Goal: Task Accomplishment & Management: Manage account settings

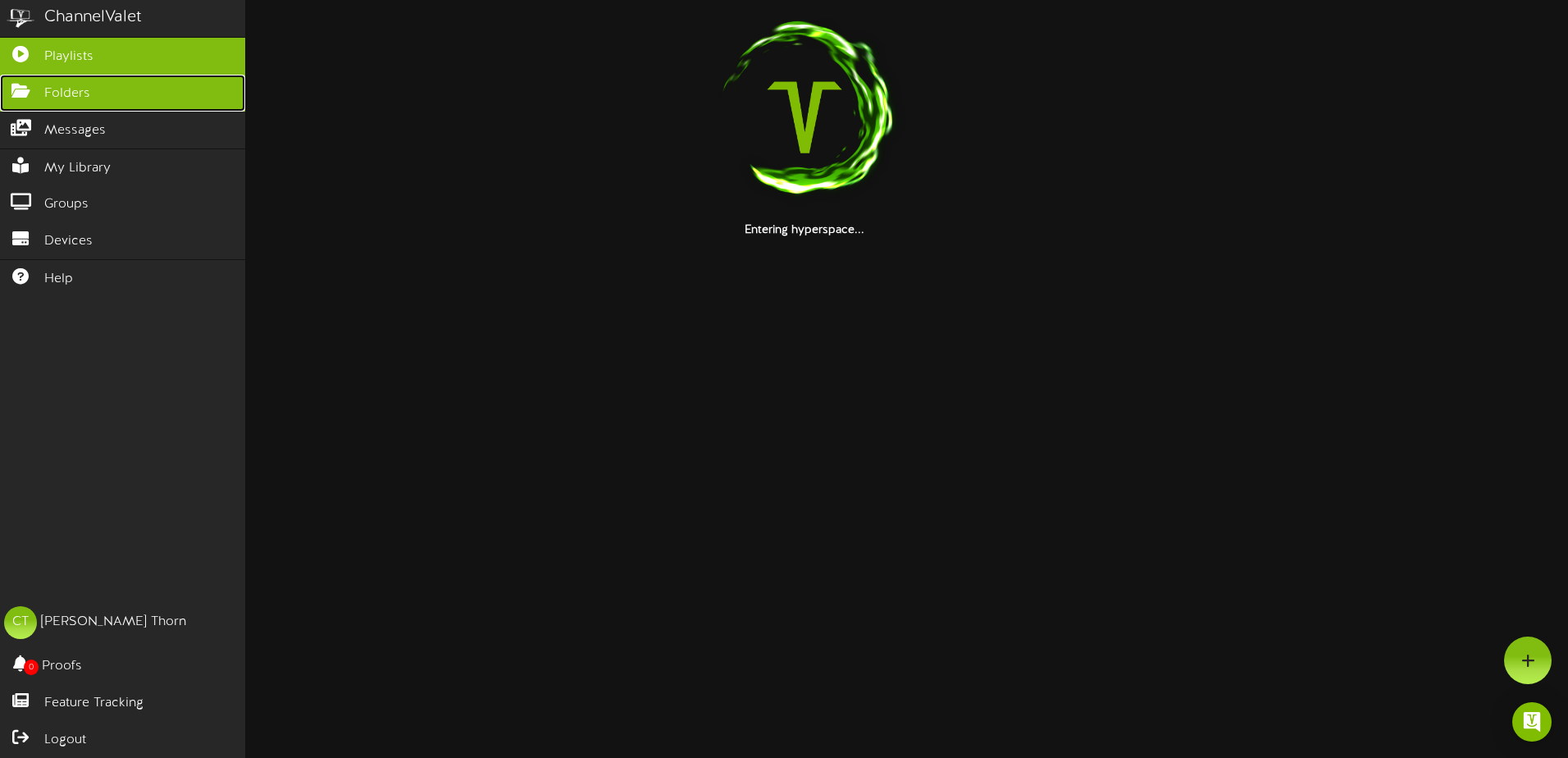
click at [25, 91] on icon at bounding box center [20, 89] width 41 height 12
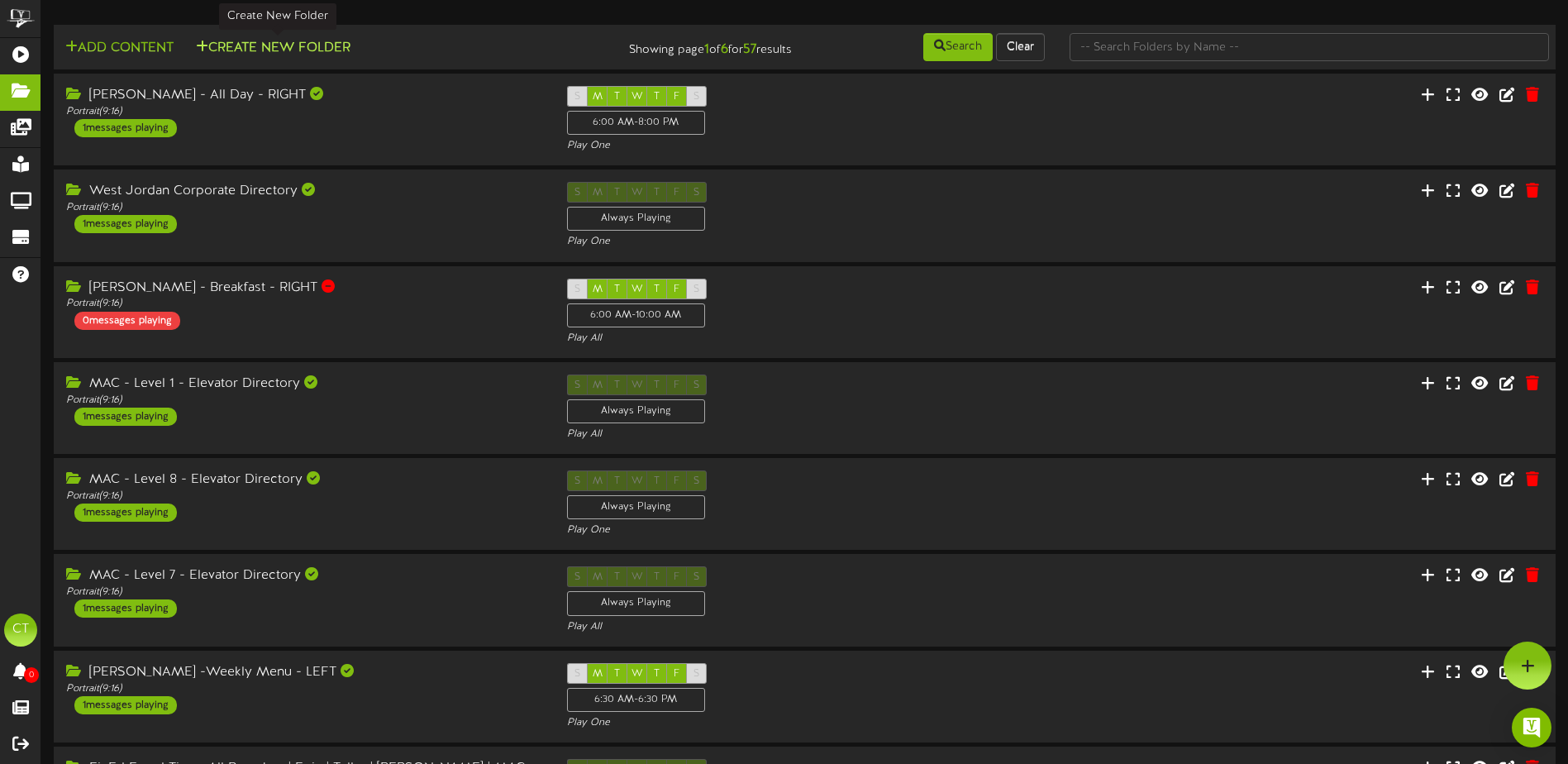
click at [293, 50] on button "Create New Folder" at bounding box center [273, 48] width 165 height 20
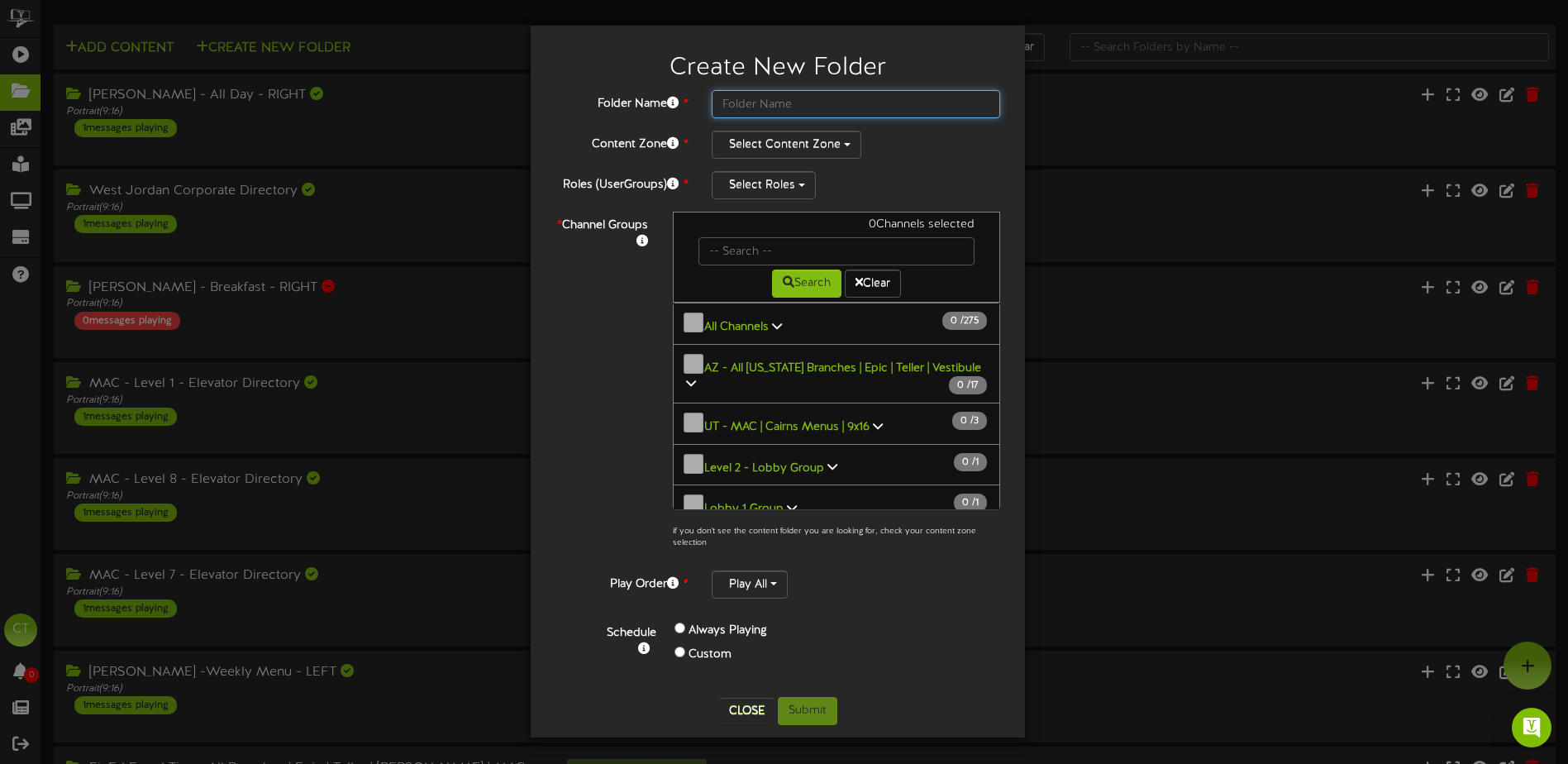
click at [792, 107] on input "text" at bounding box center [856, 104] width 288 height 28
type input "Giving [DATE] 2025 - Eastern/[GEOGRAPHIC_DATA][US_STATE]"
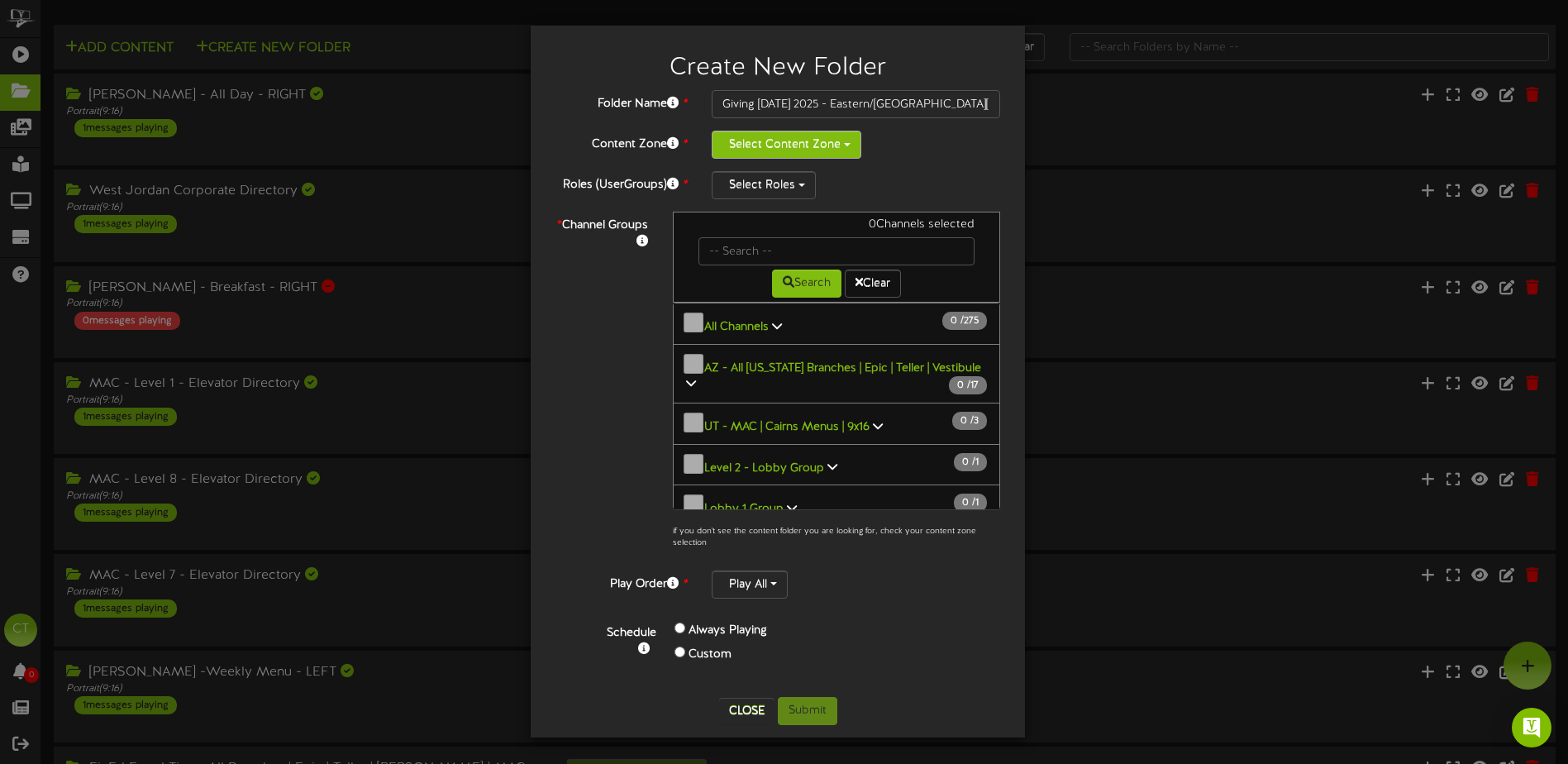
click at [810, 142] on button "Select Content Zone" at bounding box center [786, 145] width 150 height 28
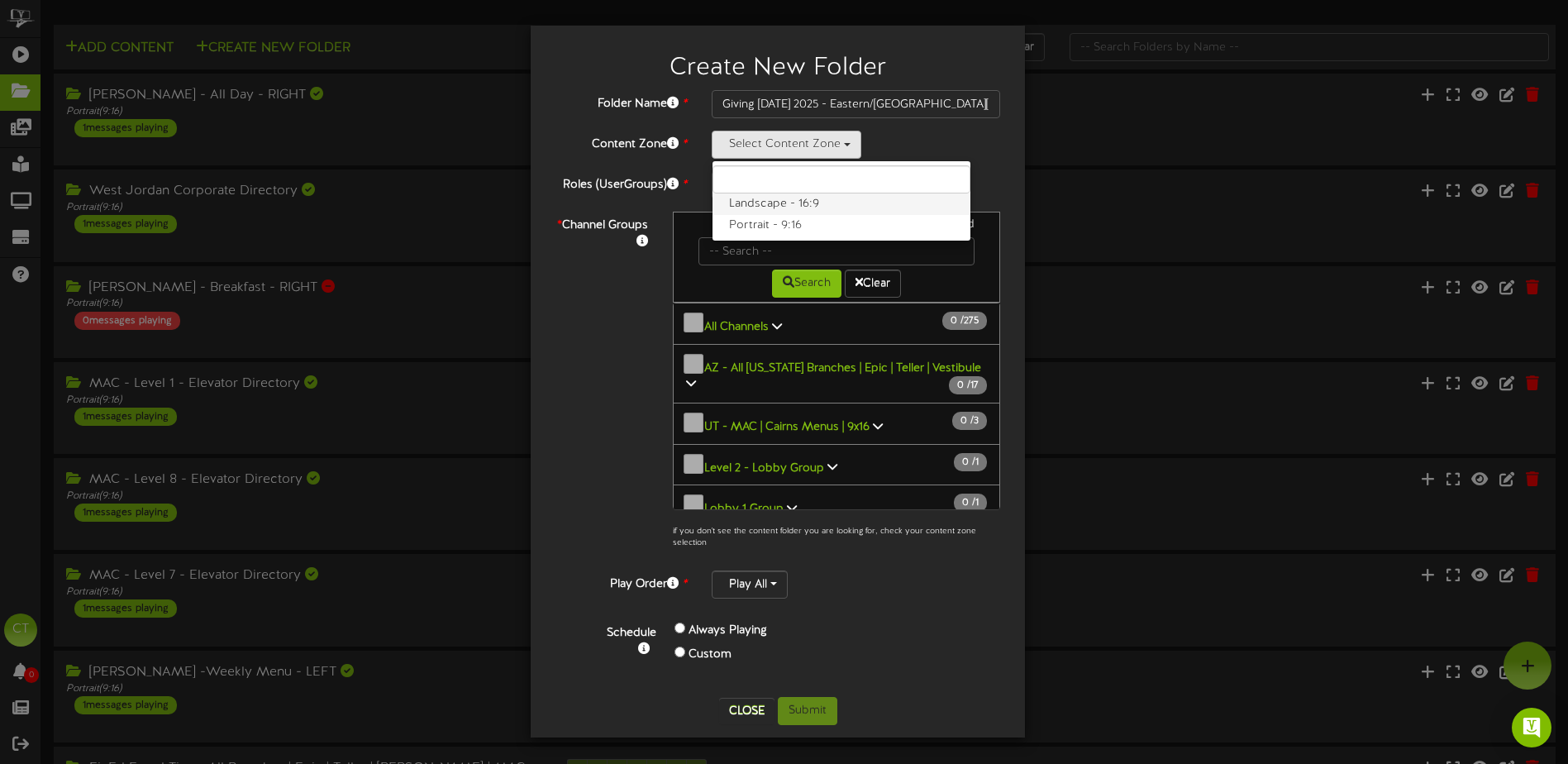
click at [786, 207] on label "Landscape - 16:9" at bounding box center [841, 205] width 257 height 21
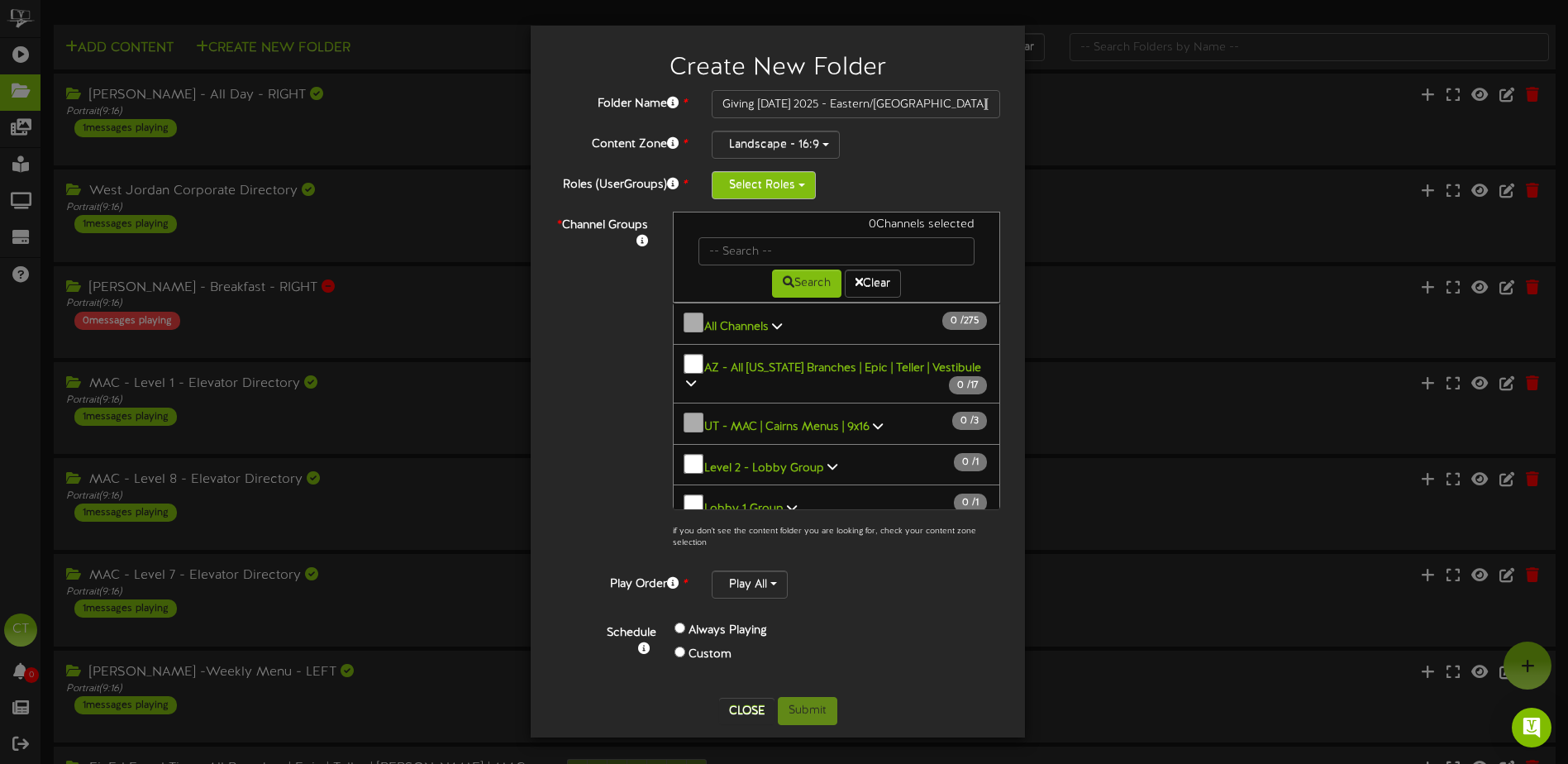
click at [777, 182] on button "Select Roles" at bounding box center [764, 185] width 104 height 28
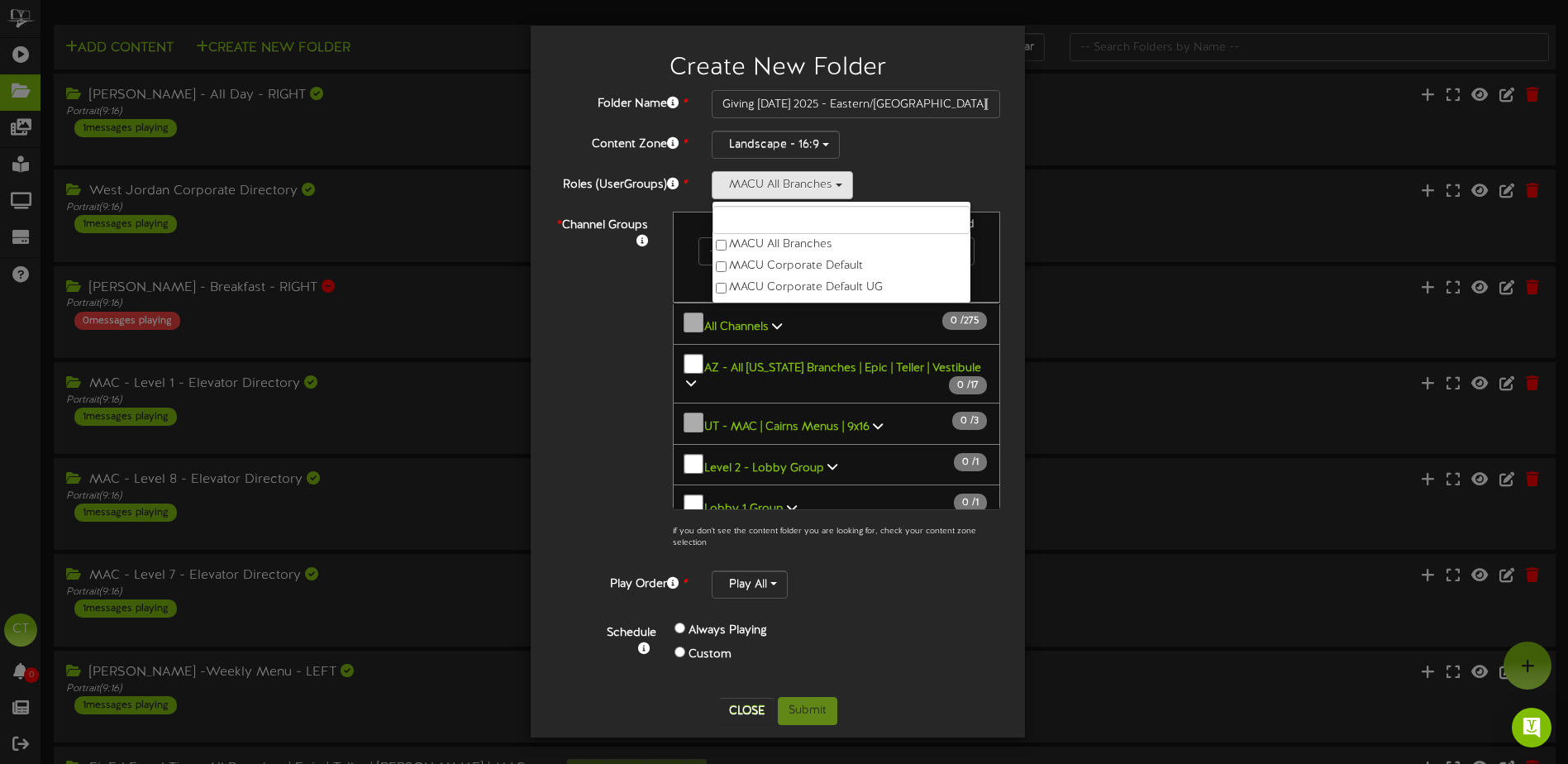
click at [830, 583] on div "Play All" at bounding box center [856, 585] width 288 height 28
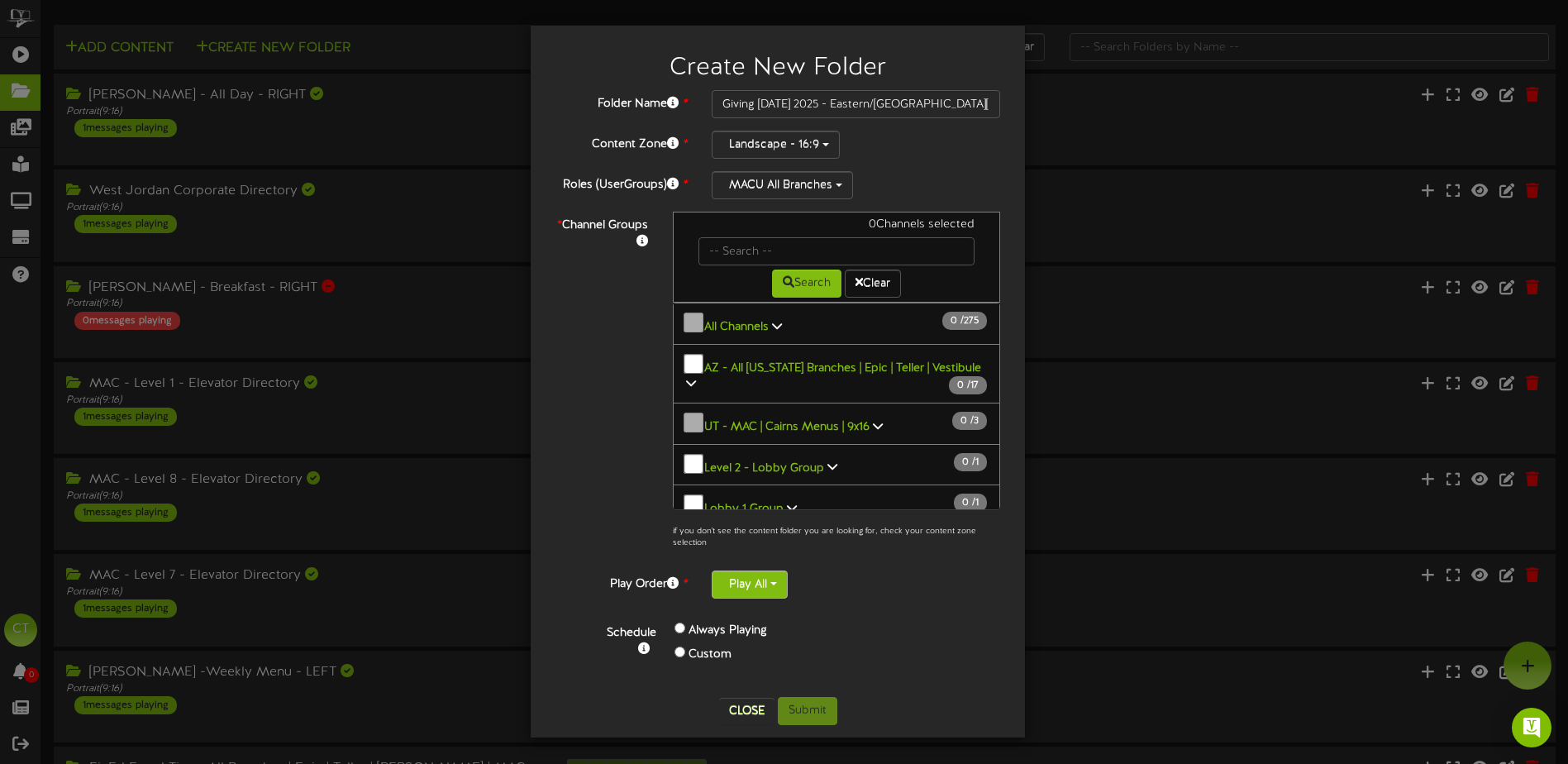
click at [757, 586] on button "Play All" at bounding box center [749, 585] width 76 height 28
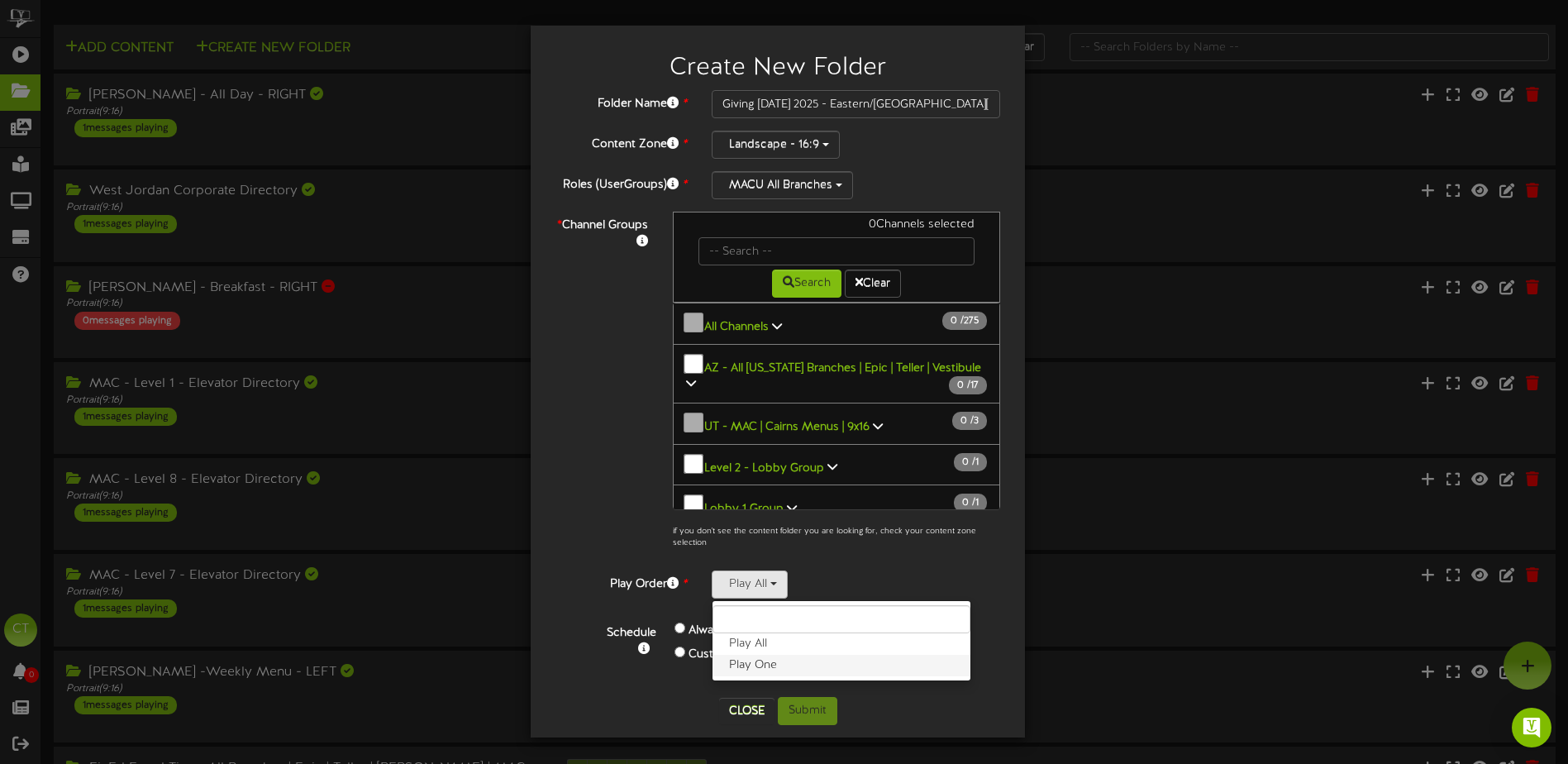
click at [756, 671] on label "Play One" at bounding box center [841, 666] width 257 height 21
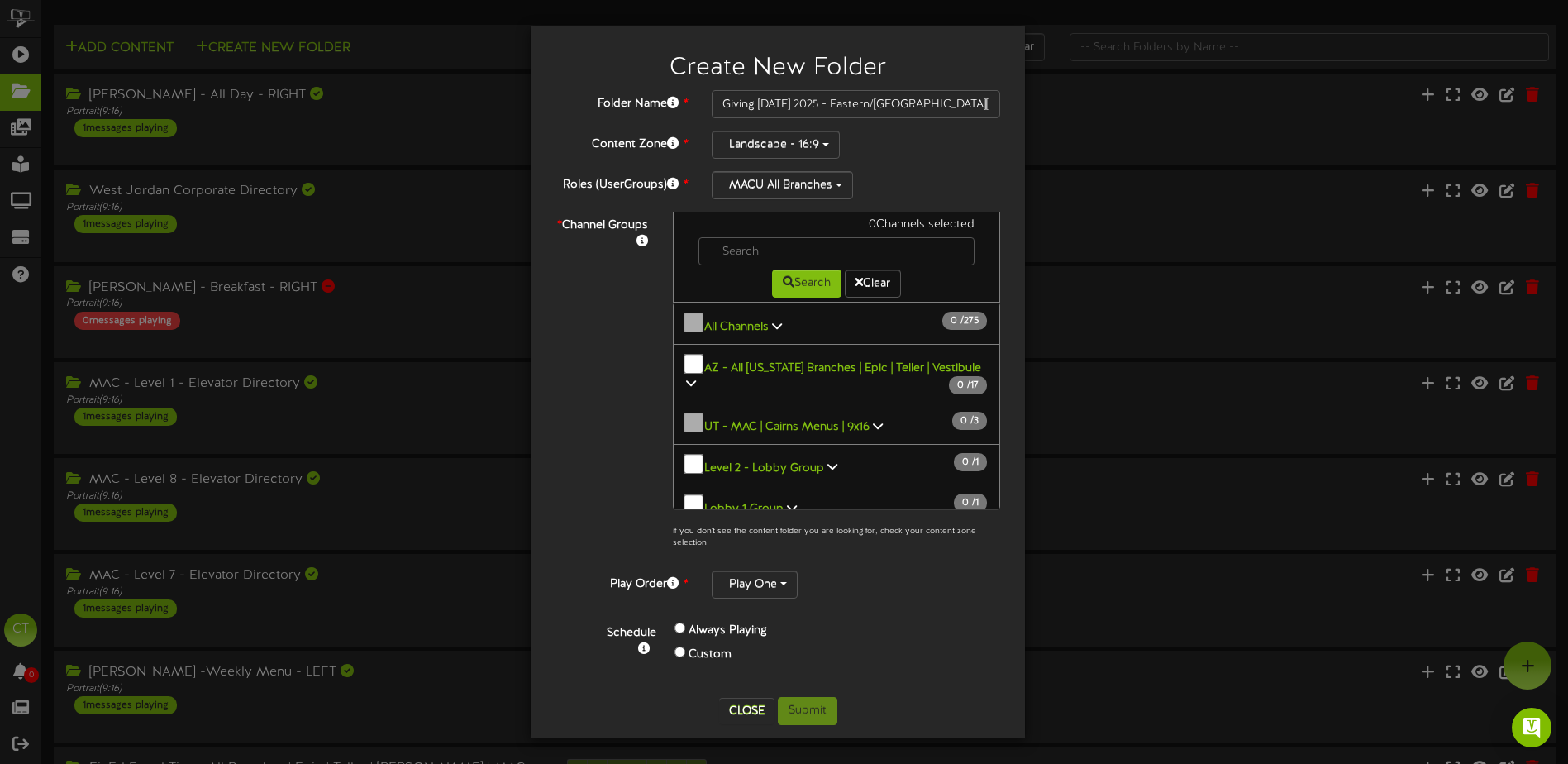
click at [620, 494] on div "* Channel Groups 0 Channels selected Search Clear 0" at bounding box center [778, 384] width 470 height 346
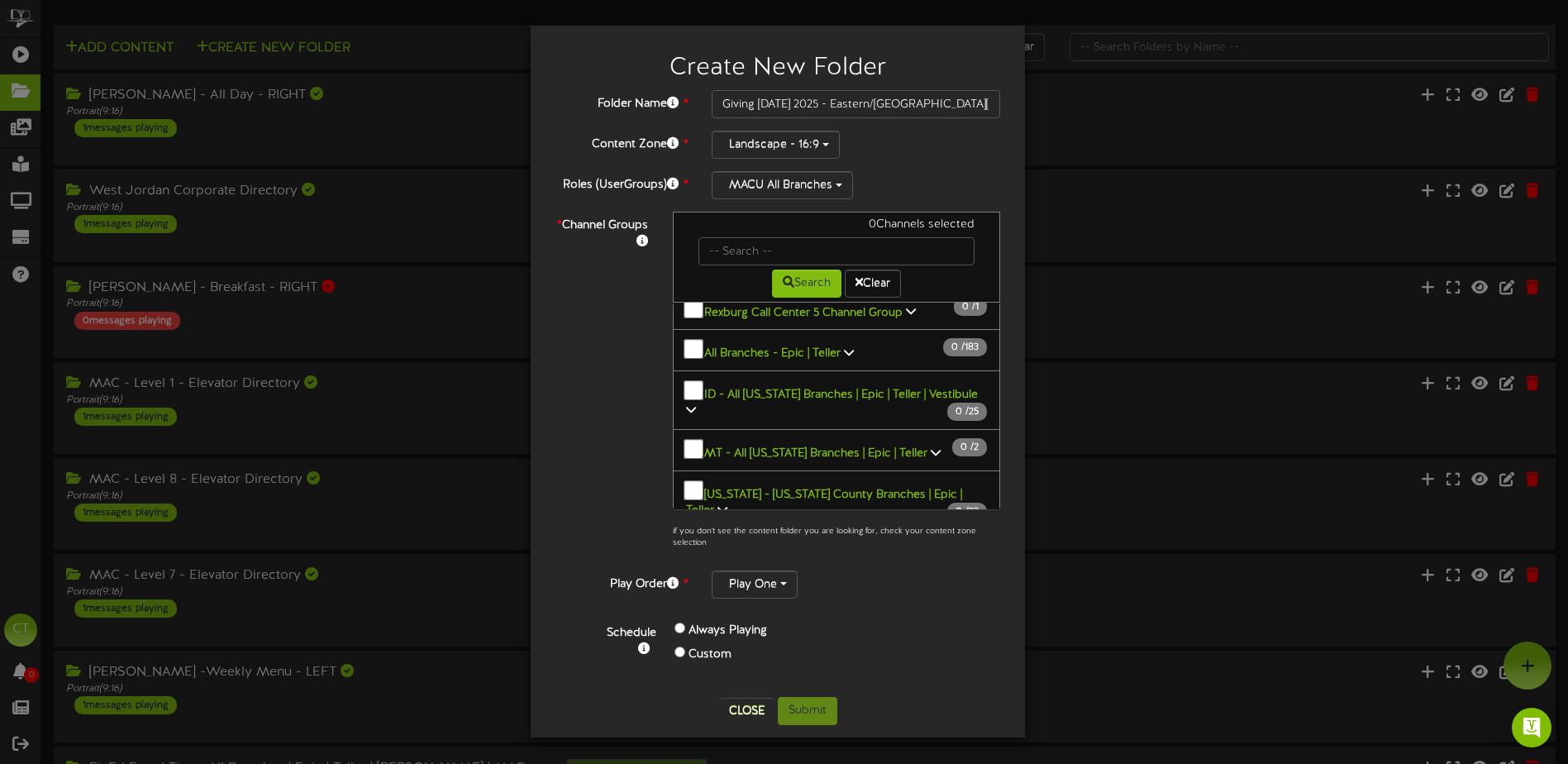
scroll to position [992, 0]
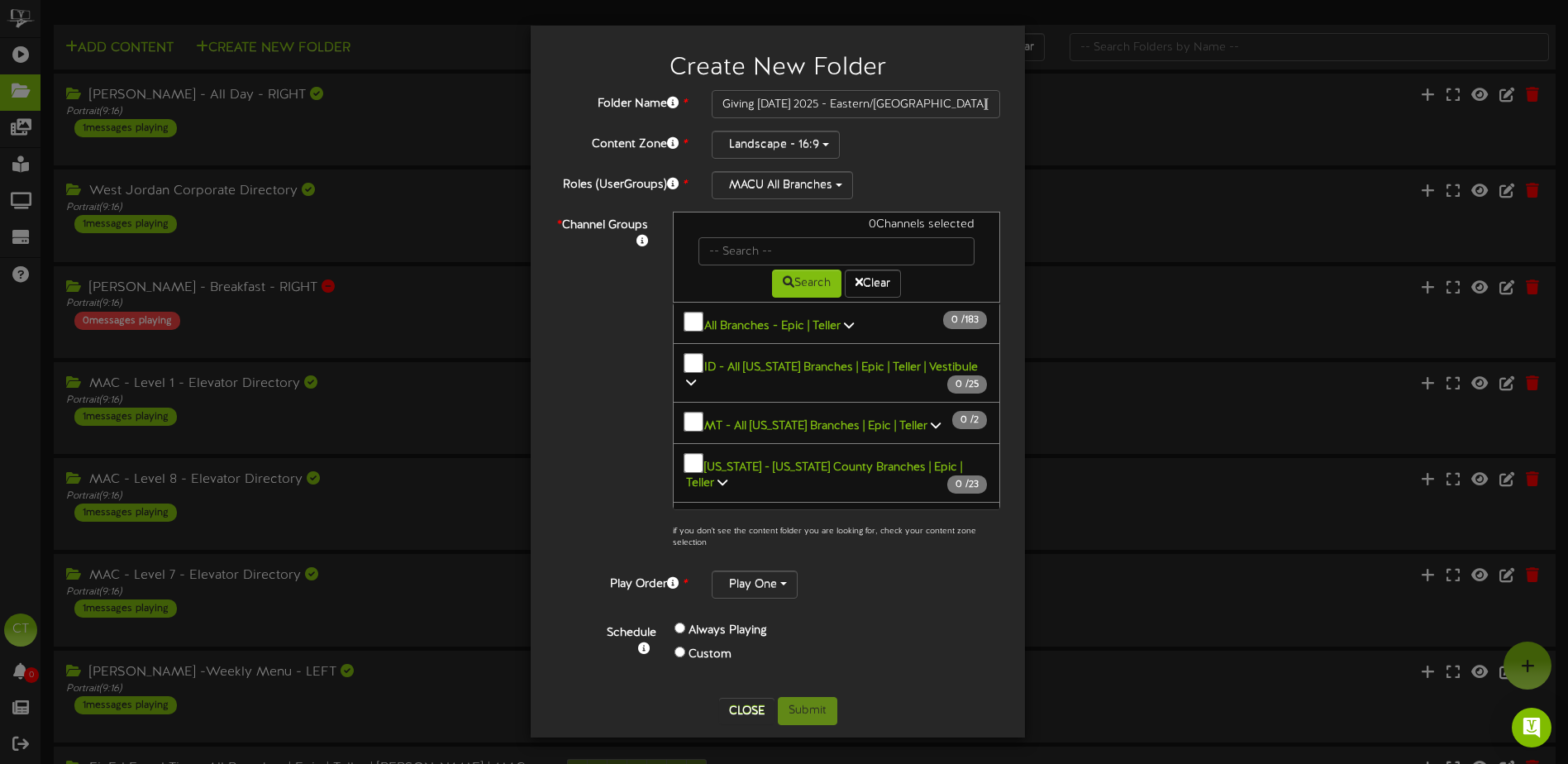
click at [696, 536] on icon at bounding box center [690, 541] width 10 height 12
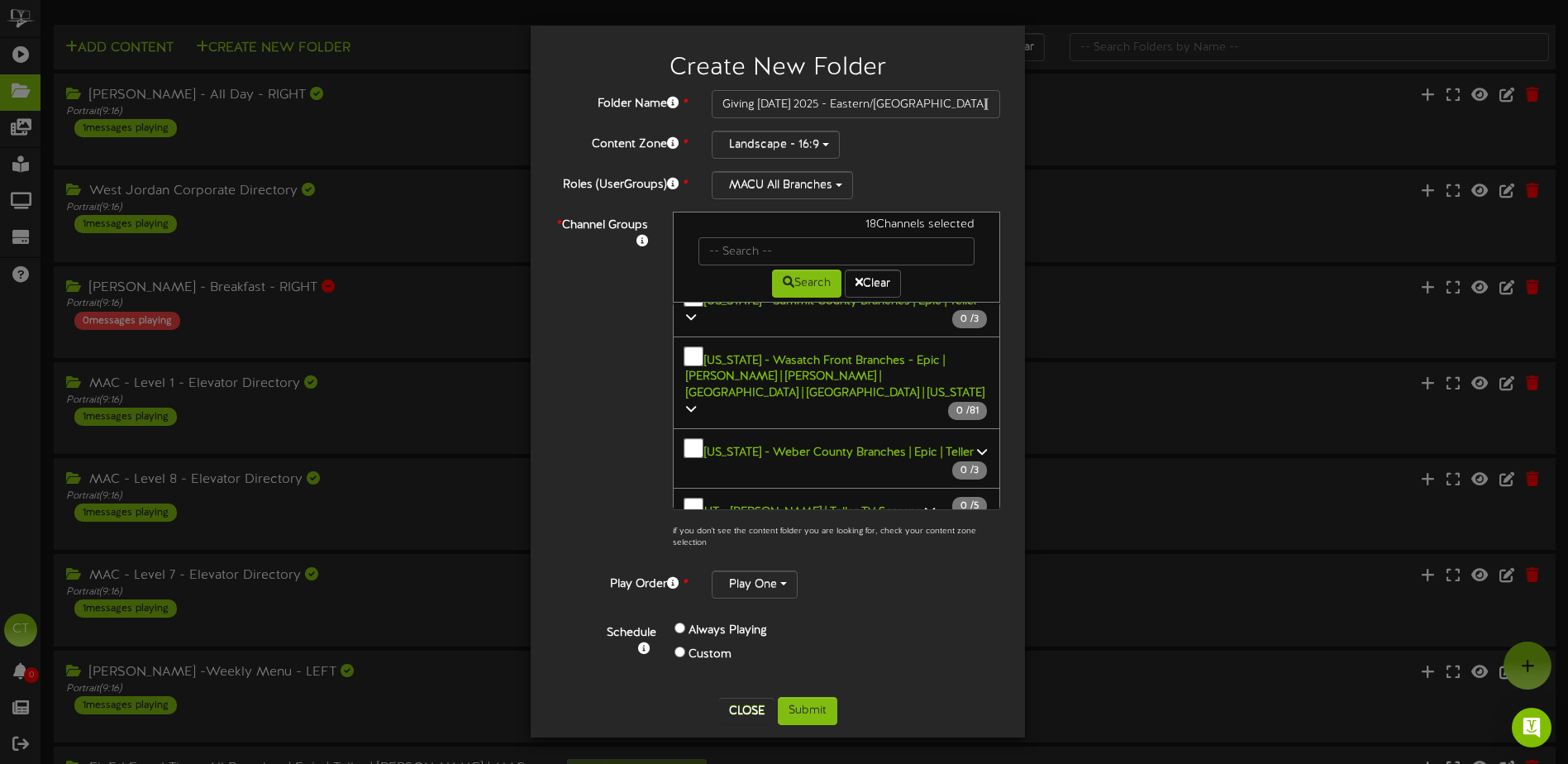
scroll to position [7609, 0]
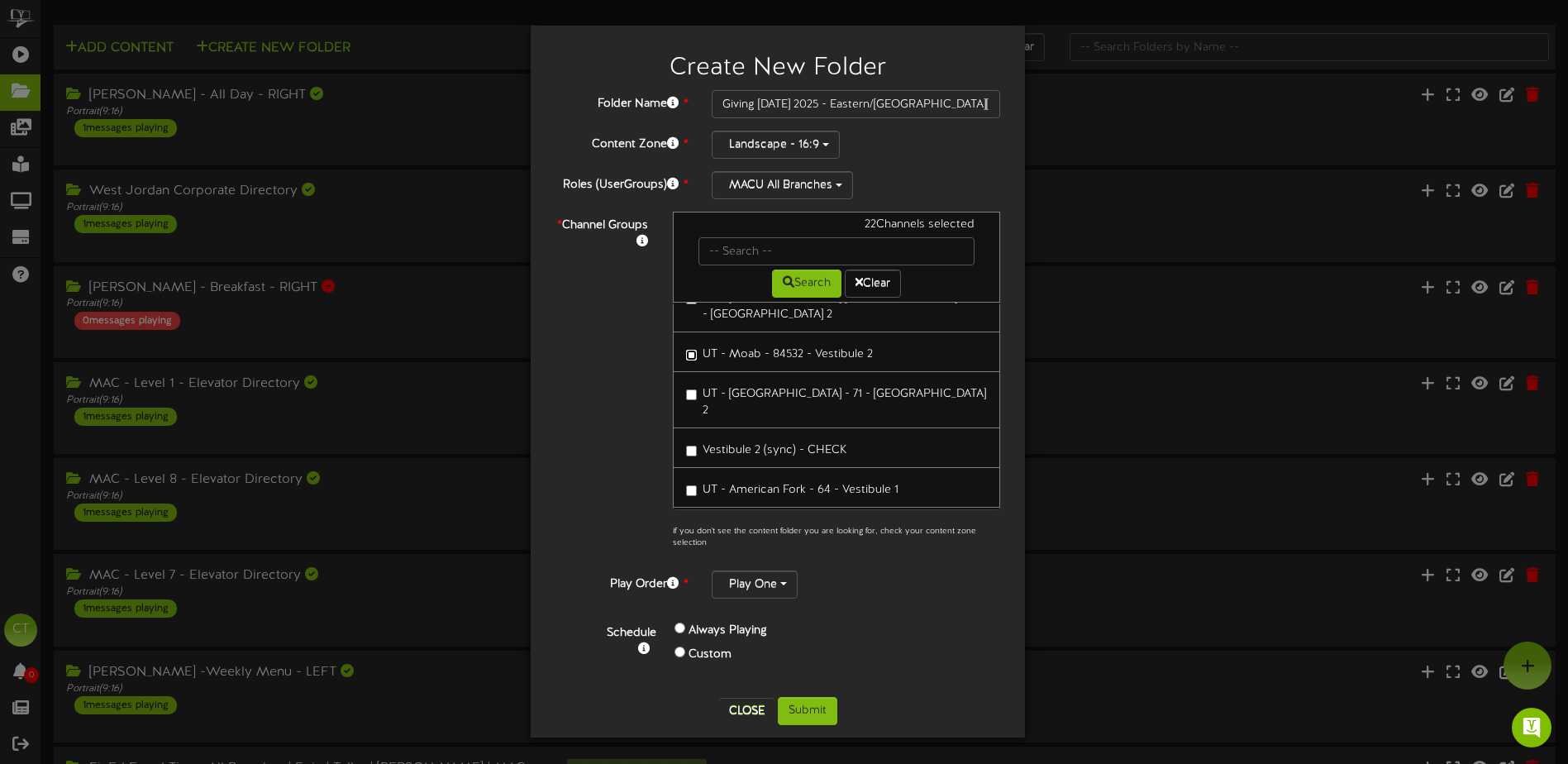
scroll to position [10091, 0]
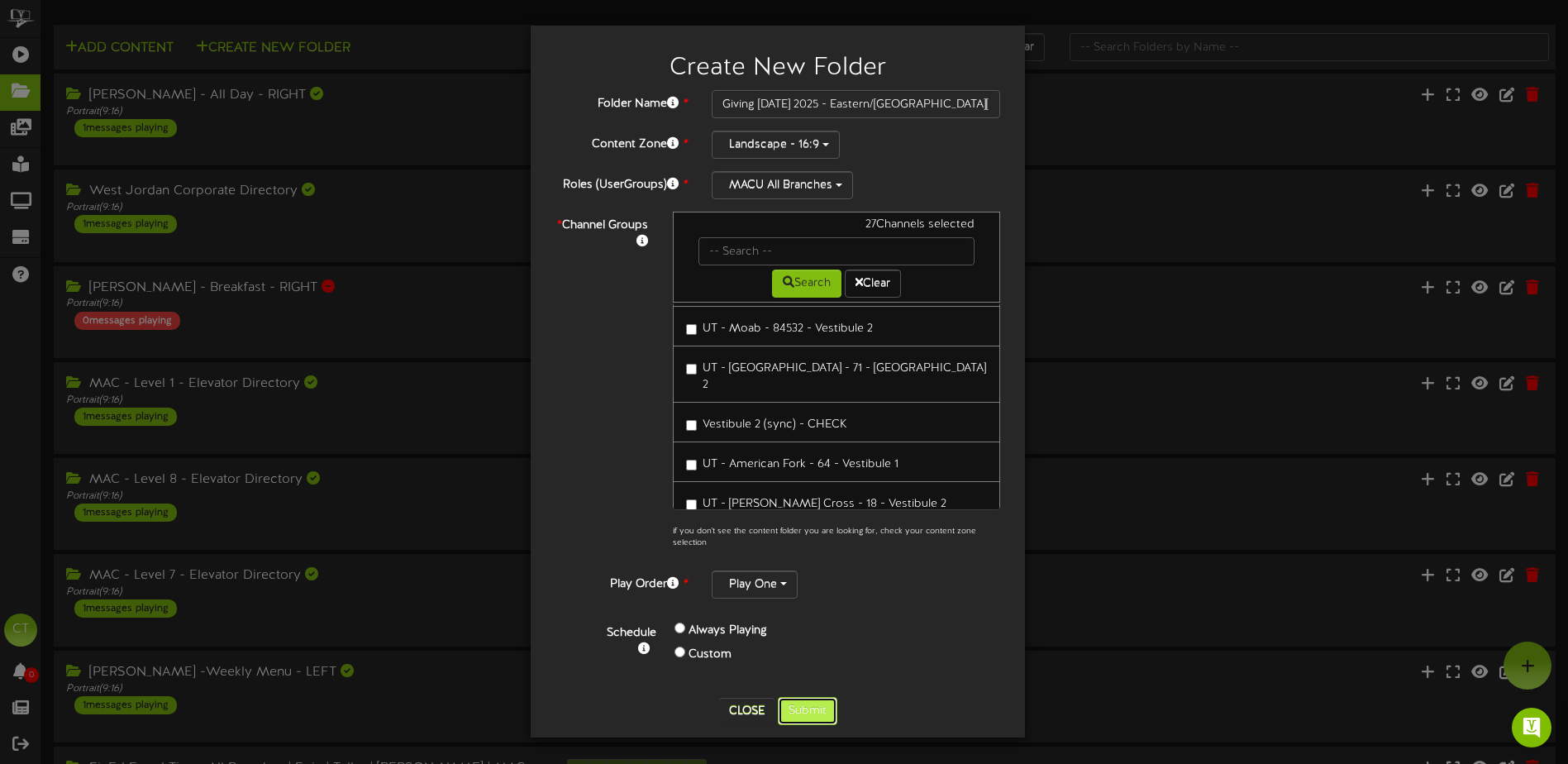
click at [822, 703] on button "Submit" at bounding box center [807, 712] width 59 height 28
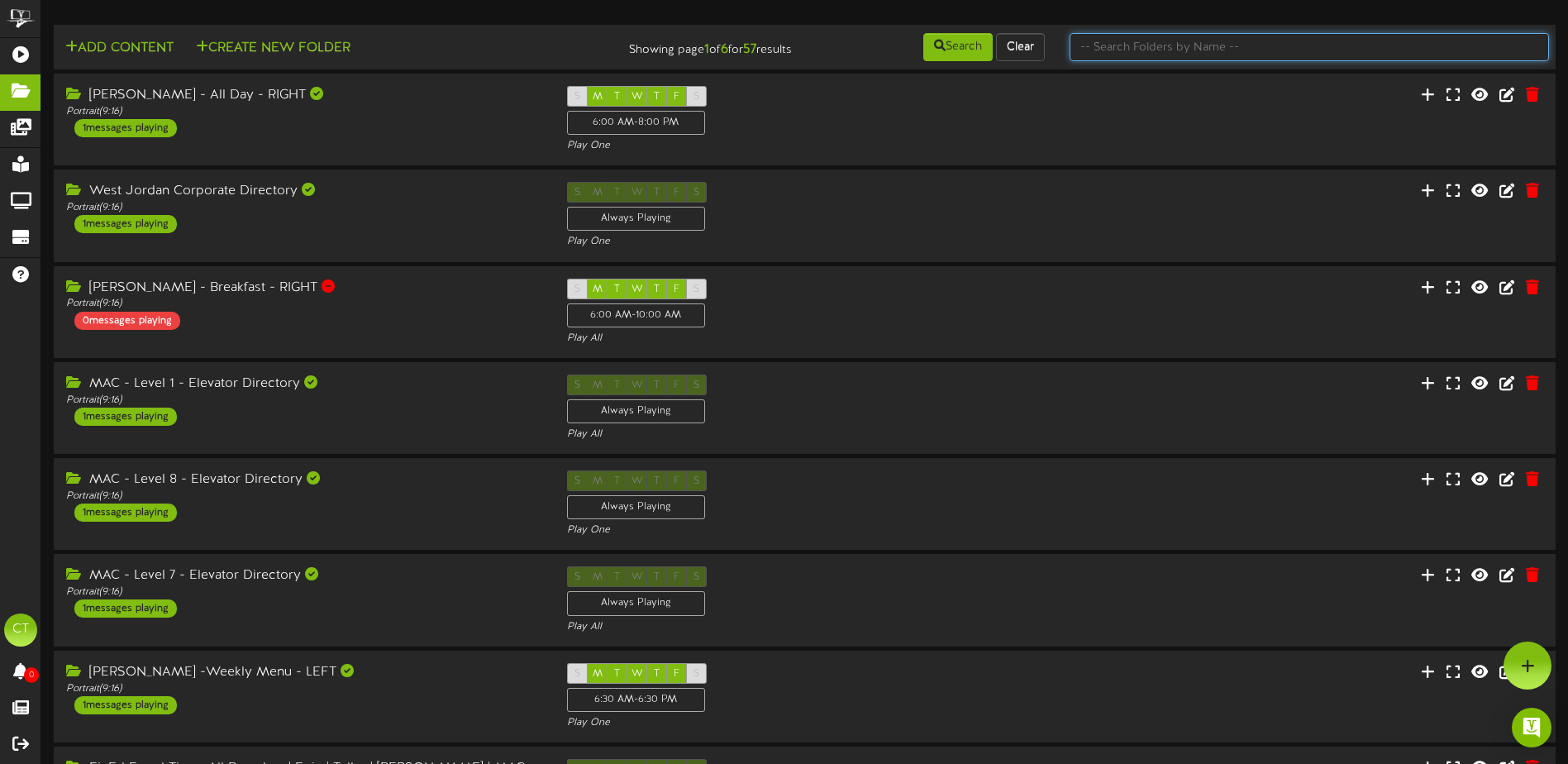
click at [1079, 43] on input "text" at bounding box center [1310, 47] width 480 height 28
type input "giving"
click at [318, 42] on button "Create New Folder" at bounding box center [273, 48] width 165 height 20
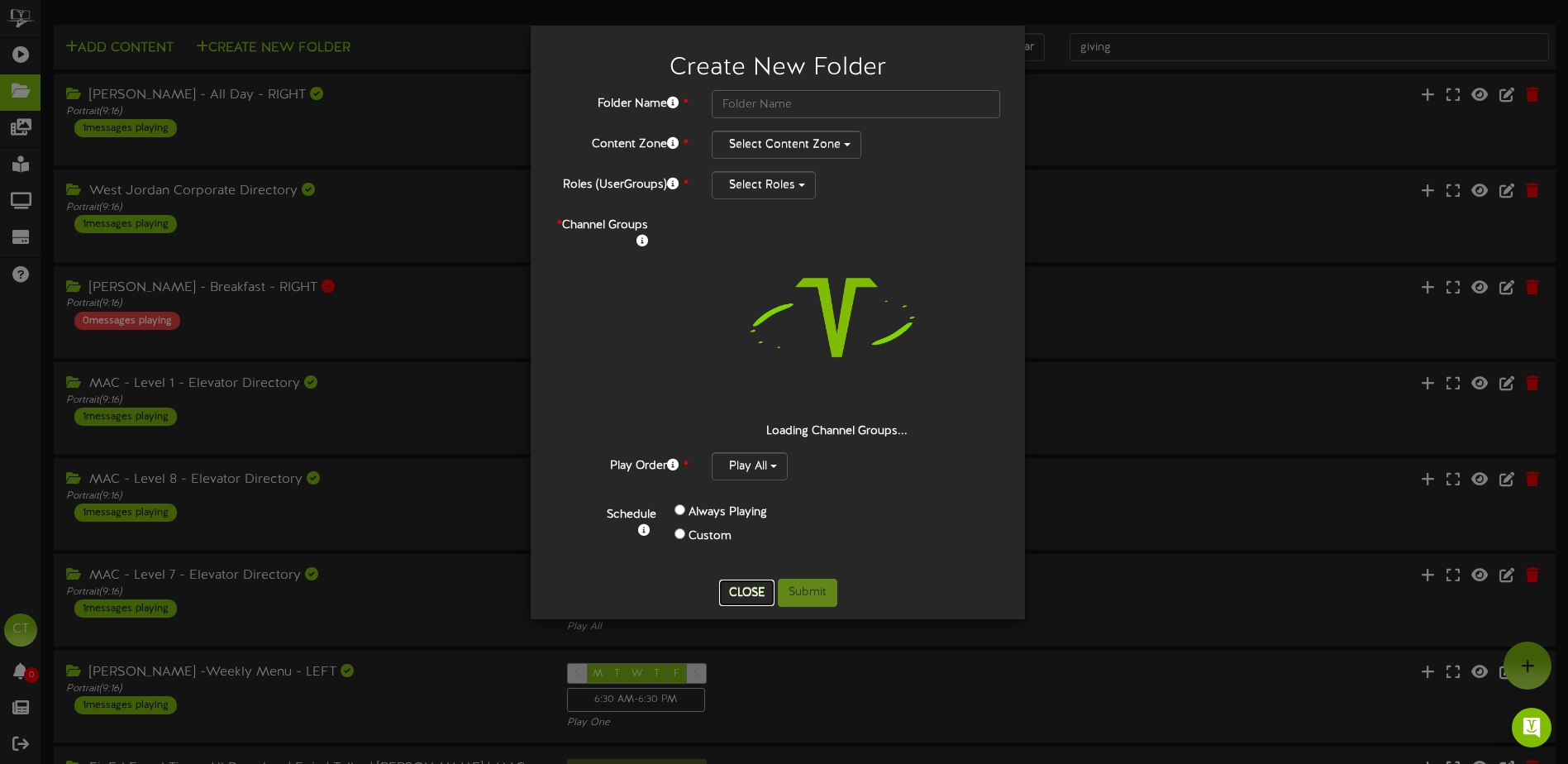
click at [747, 580] on button "Close" at bounding box center [747, 593] width 56 height 27
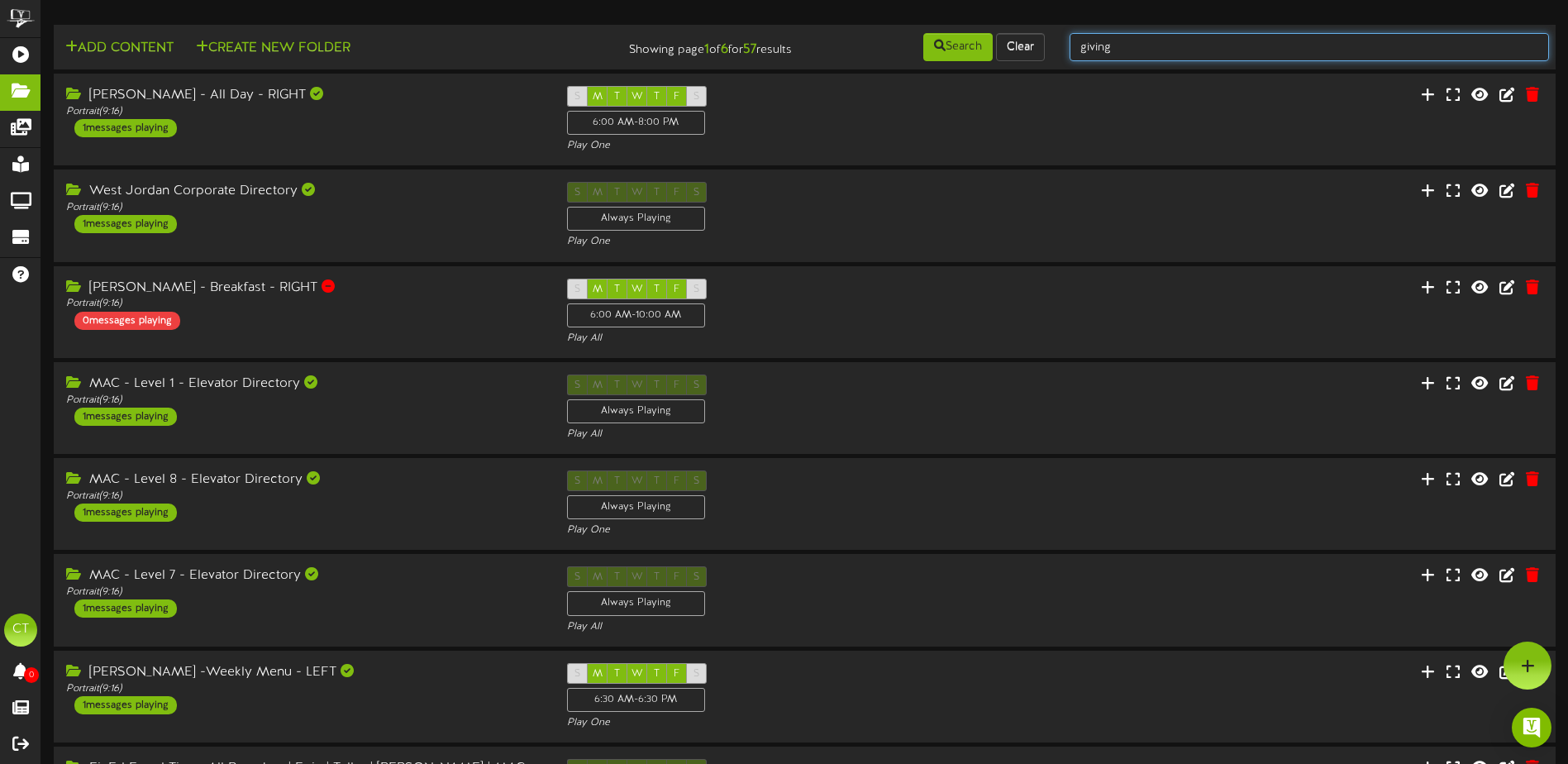
click at [1138, 46] on input "giving" at bounding box center [1310, 47] width 480 height 28
type input "giving [DATE]"
click at [961, 50] on button "Search" at bounding box center [958, 47] width 69 height 28
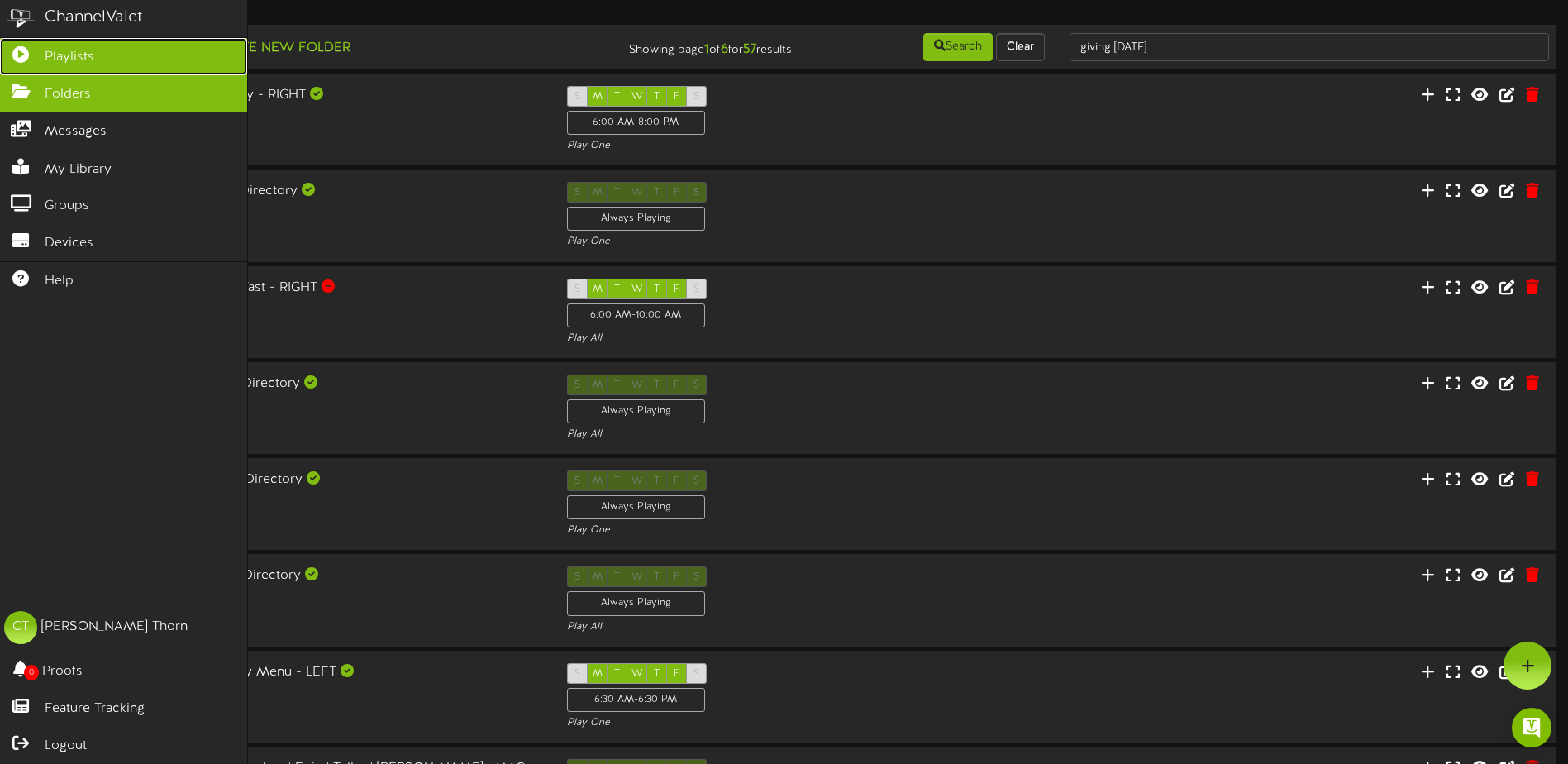
click at [21, 53] on icon at bounding box center [20, 52] width 42 height 12
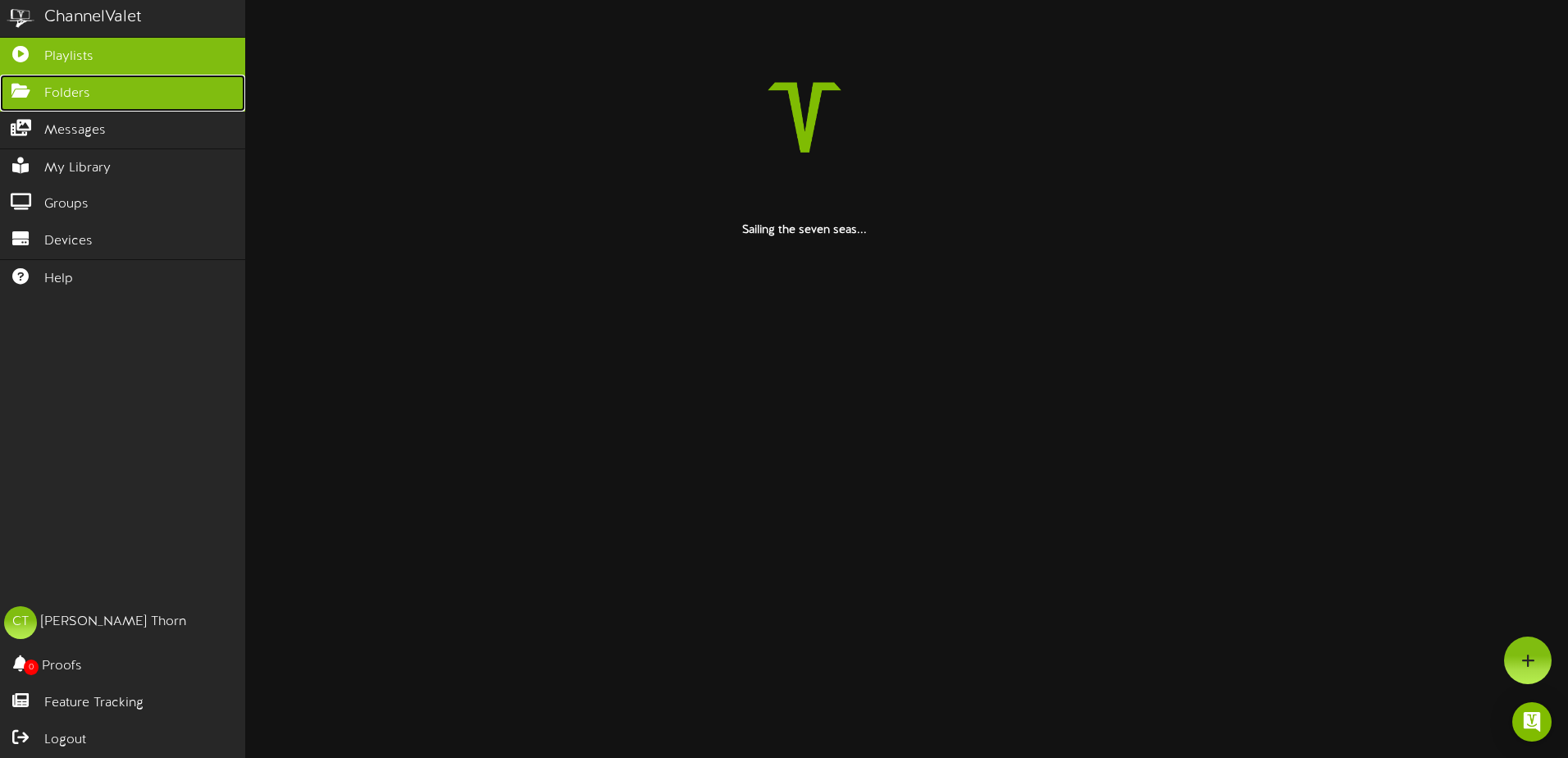
click at [61, 92] on span "Folders" at bounding box center [67, 93] width 46 height 18
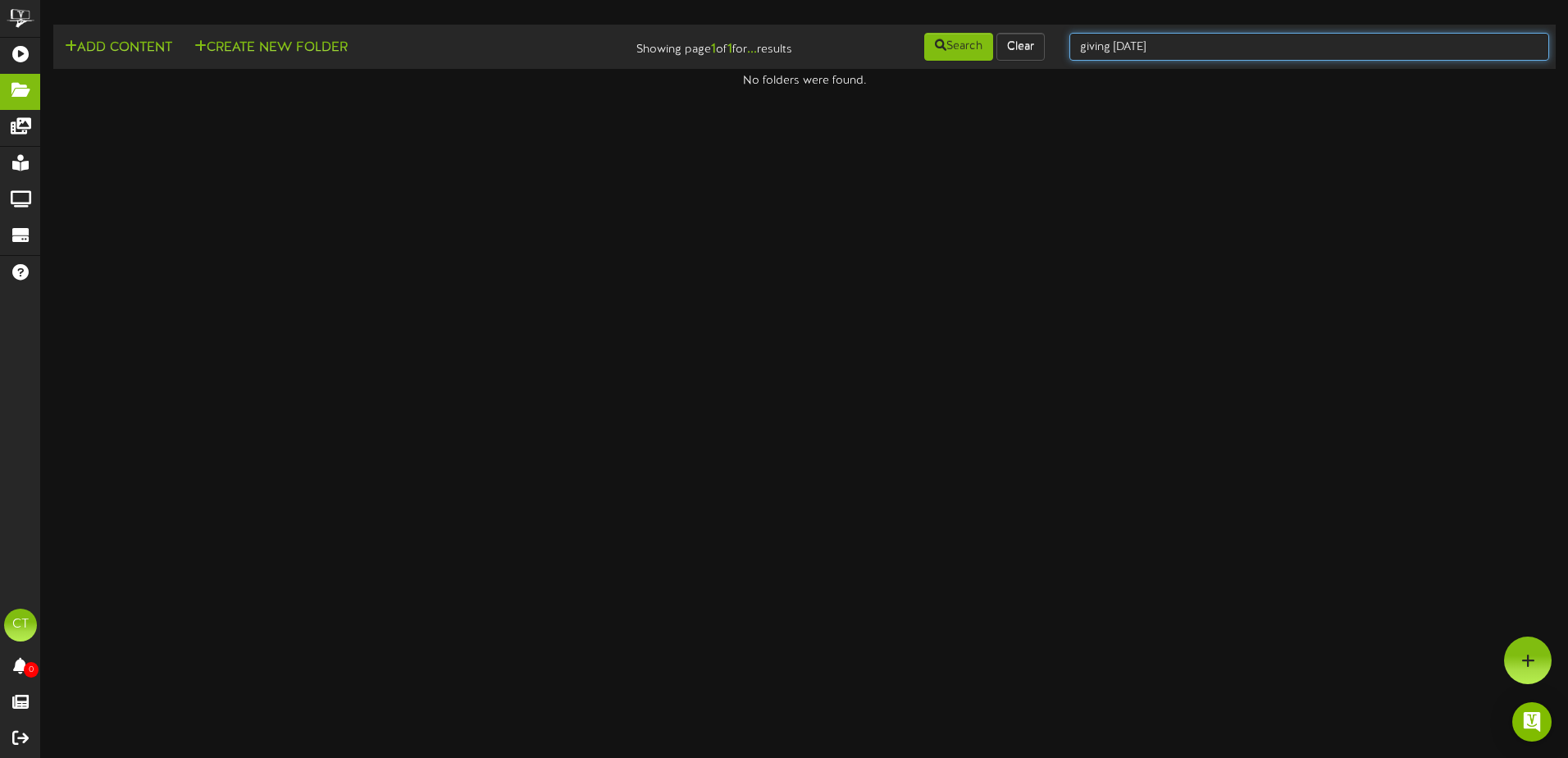
click at [1178, 41] on input "giving [DATE]" at bounding box center [1309, 47] width 480 height 28
drag, startPoint x: 1196, startPoint y: 41, endPoint x: 1074, endPoint y: 53, distance: 122.6
click at [1074, 53] on input "giving [DATE]" at bounding box center [1309, 47] width 480 height 28
type input "Giving"
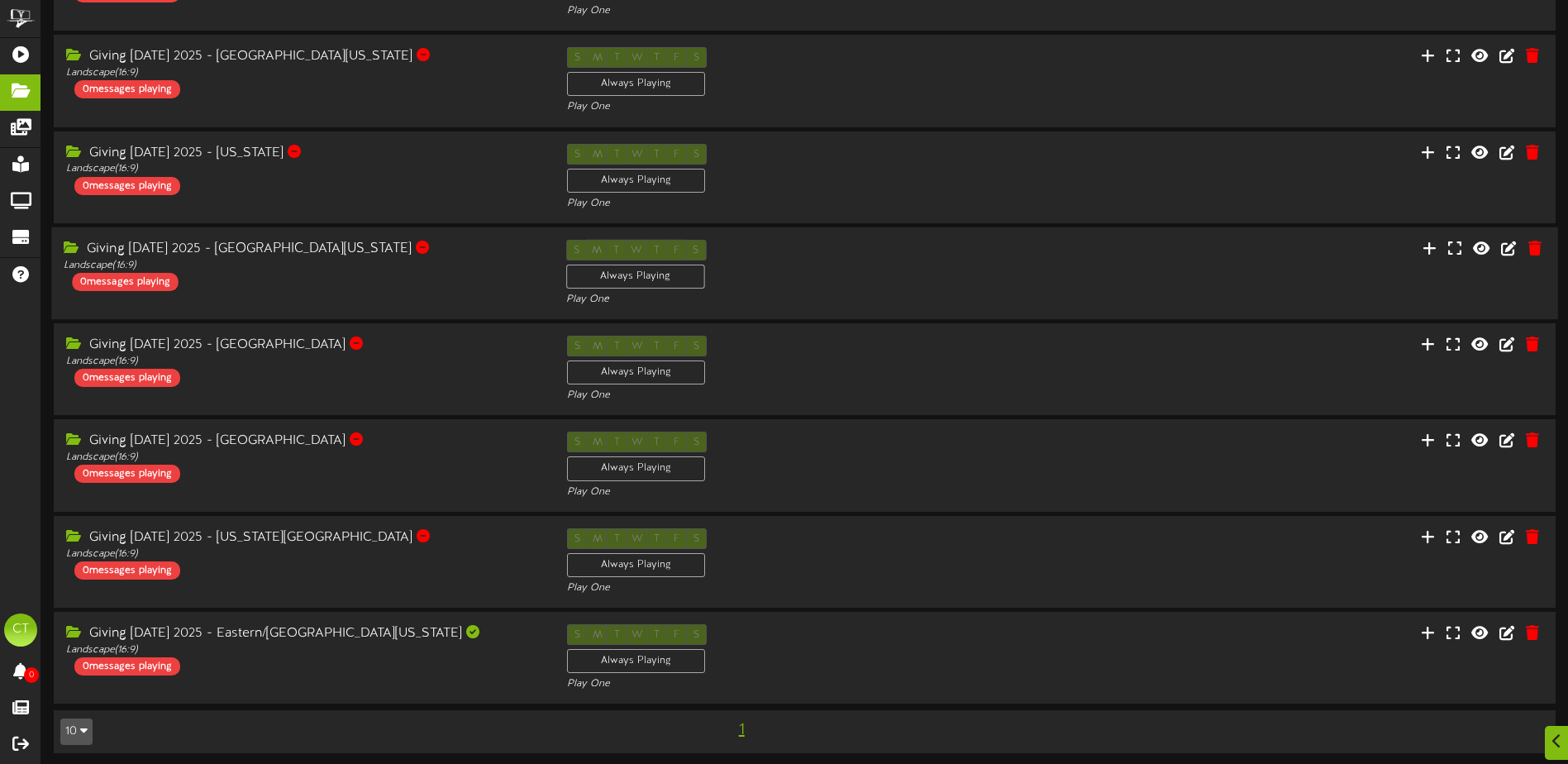
scroll to position [141, 0]
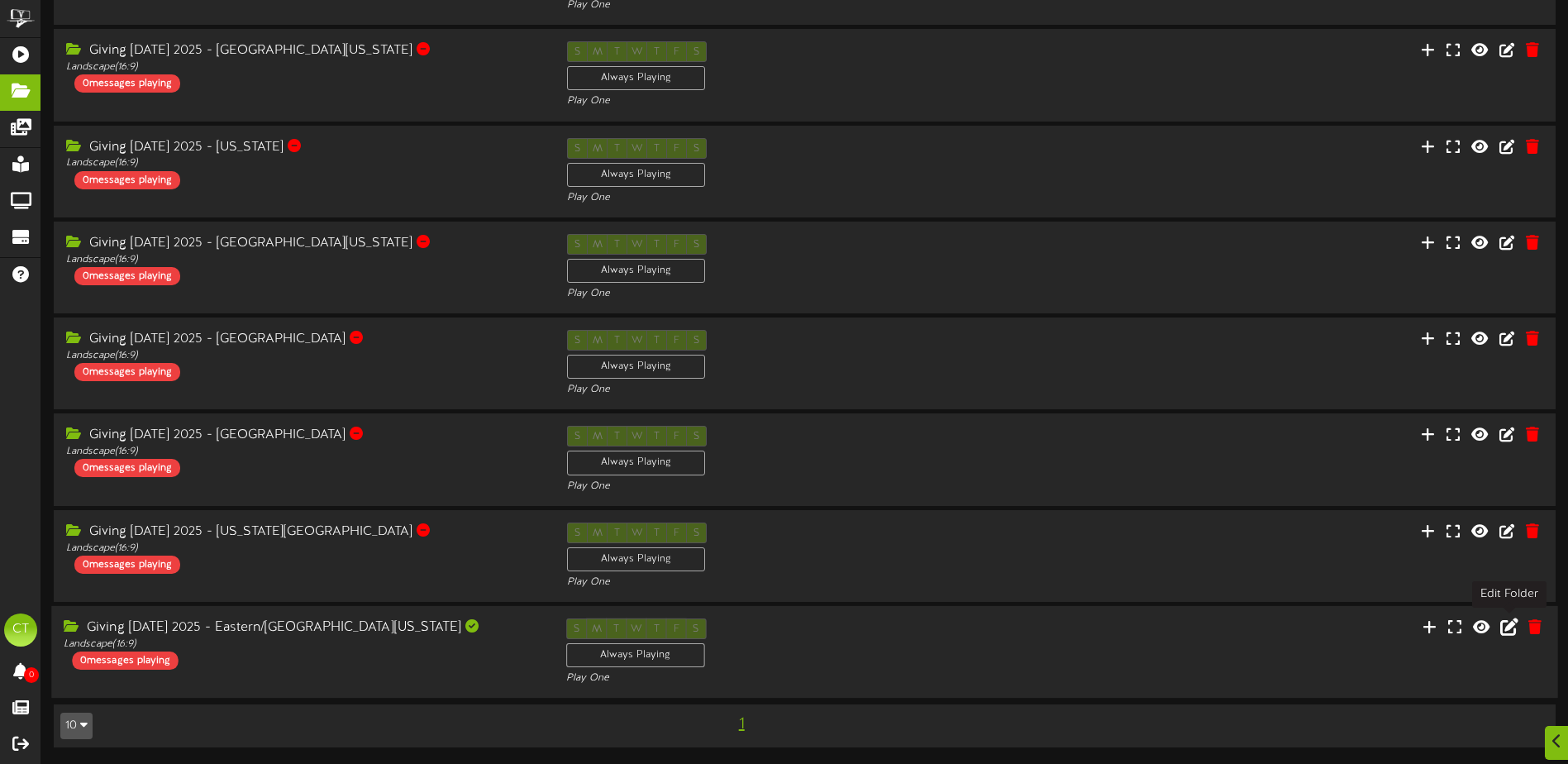
click at [1511, 628] on icon at bounding box center [1510, 626] width 19 height 19
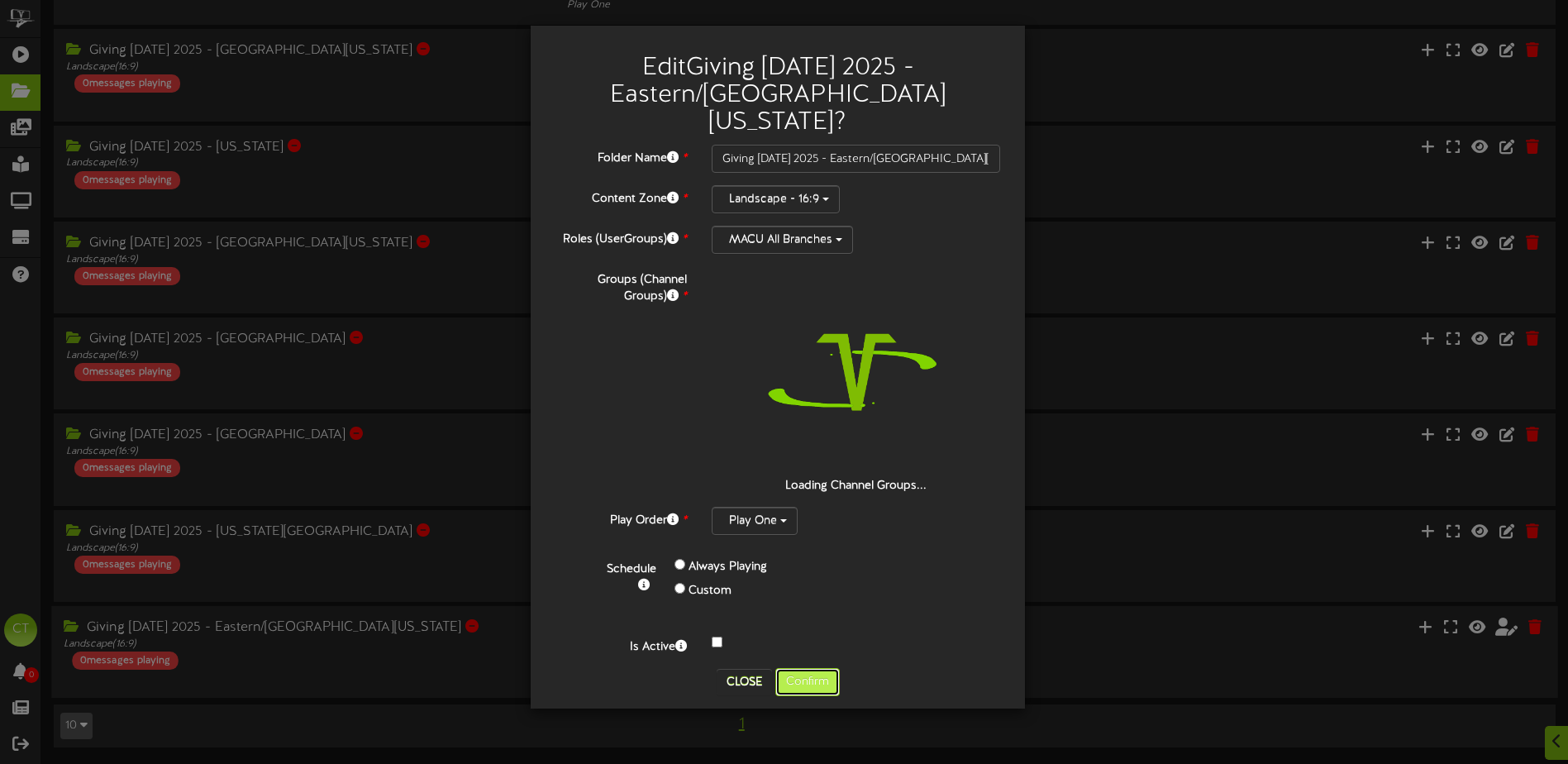
click at [811, 668] on button "Confirm" at bounding box center [807, 683] width 65 height 28
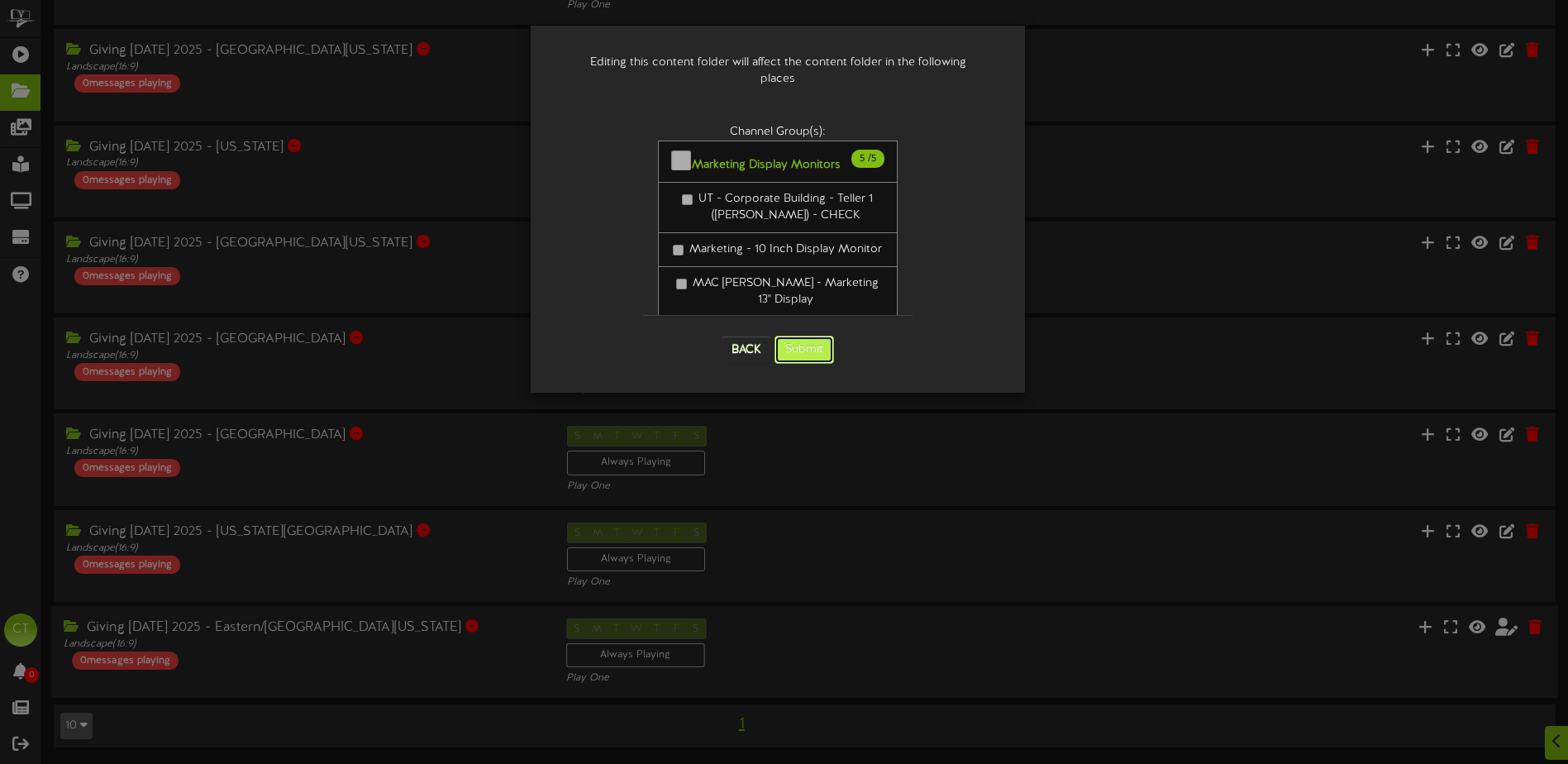
click at [819, 336] on button "Submit" at bounding box center [803, 350] width 59 height 28
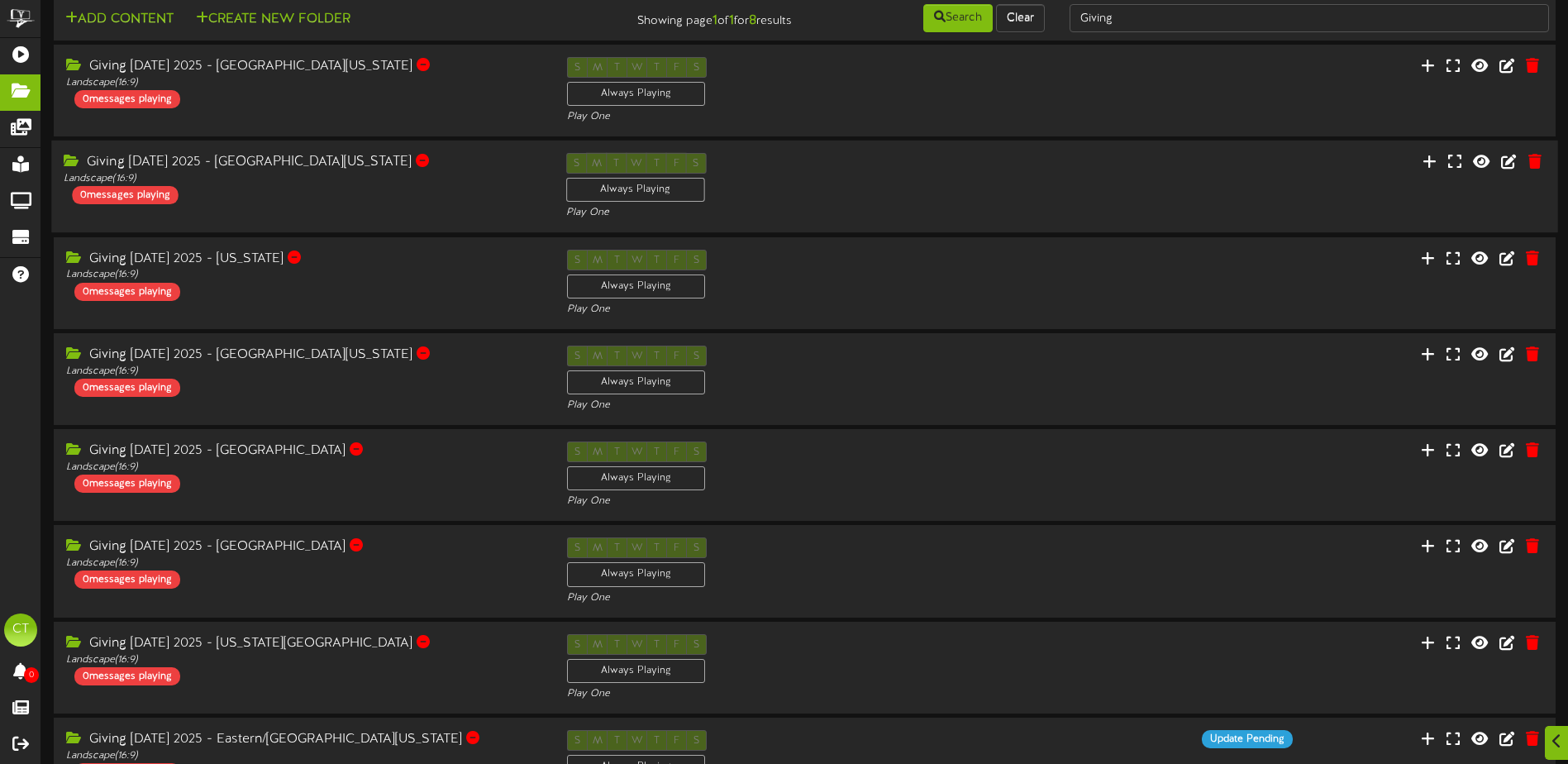
scroll to position [0, 0]
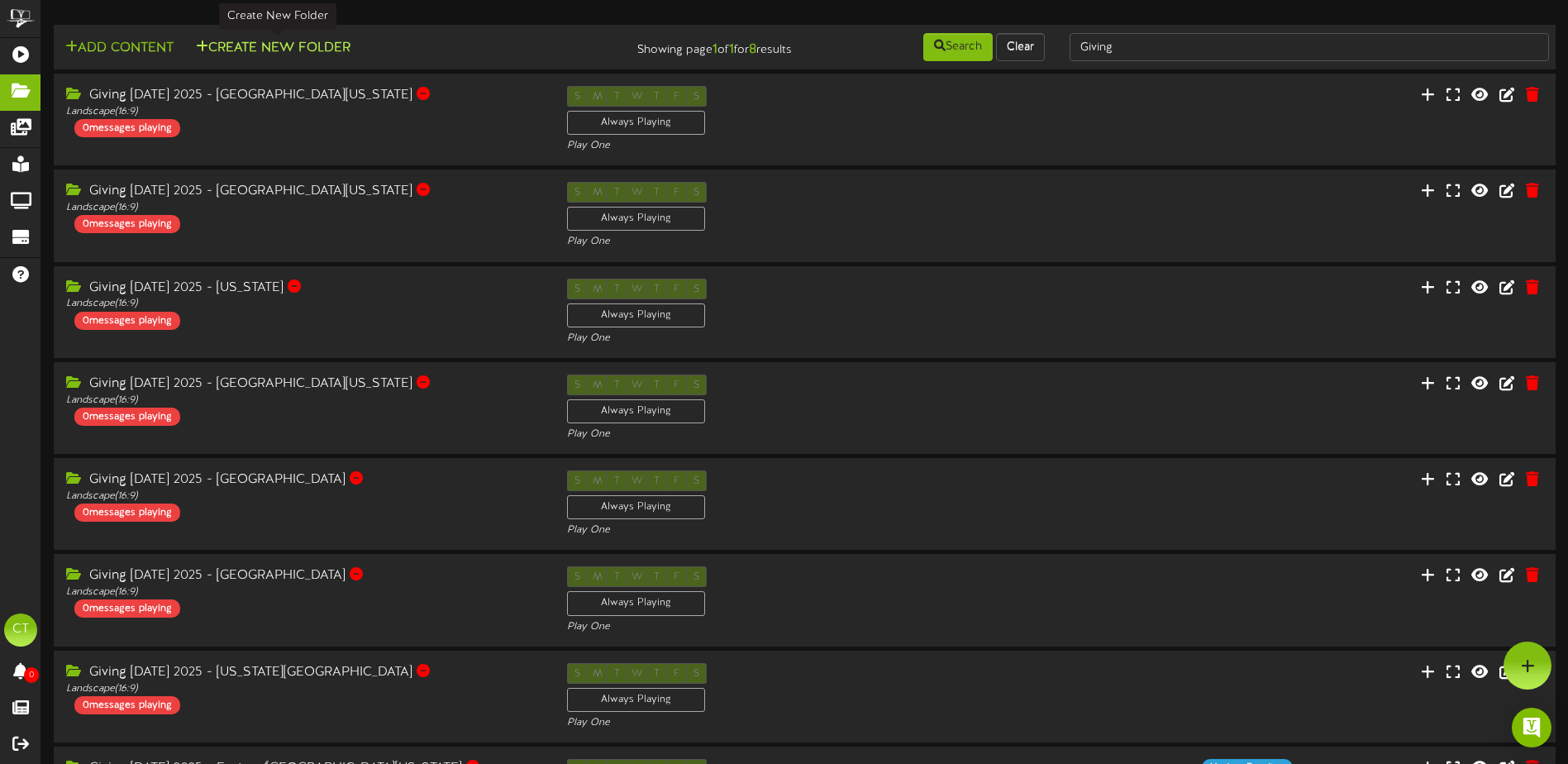
click at [268, 44] on button "Create New Folder" at bounding box center [273, 48] width 165 height 20
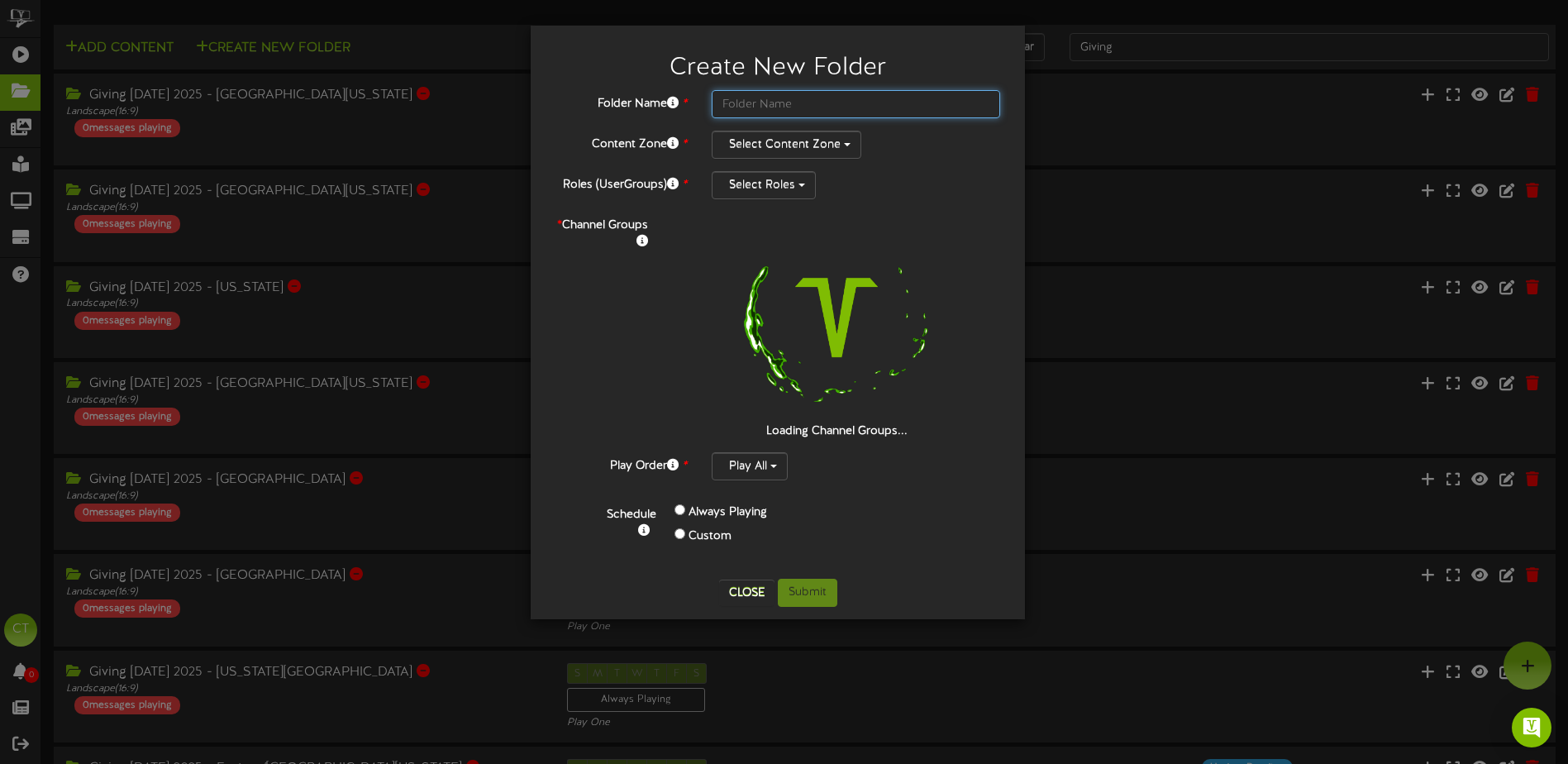
click at [738, 102] on input "text" at bounding box center [856, 104] width 288 height 28
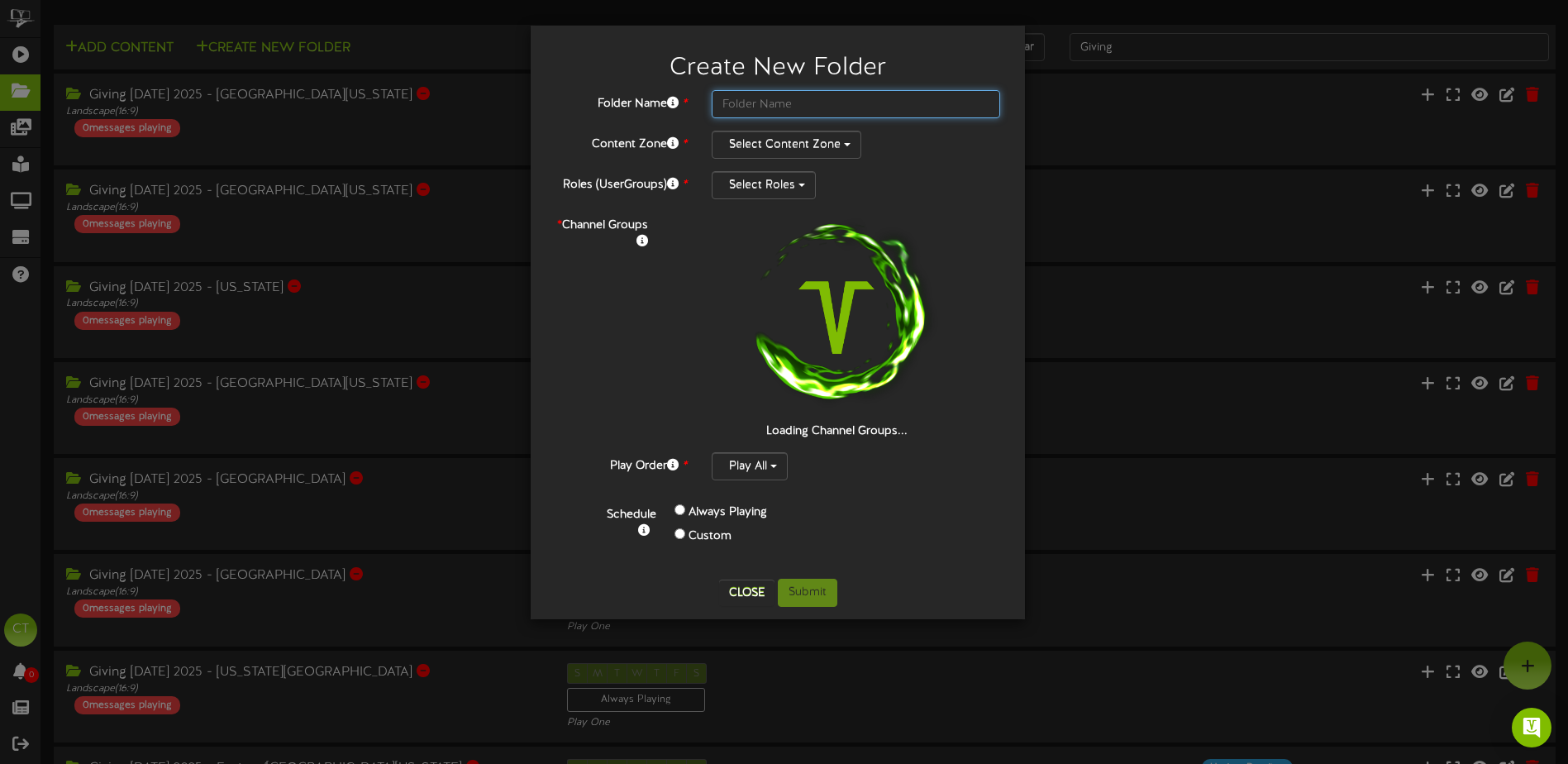
type input "2"
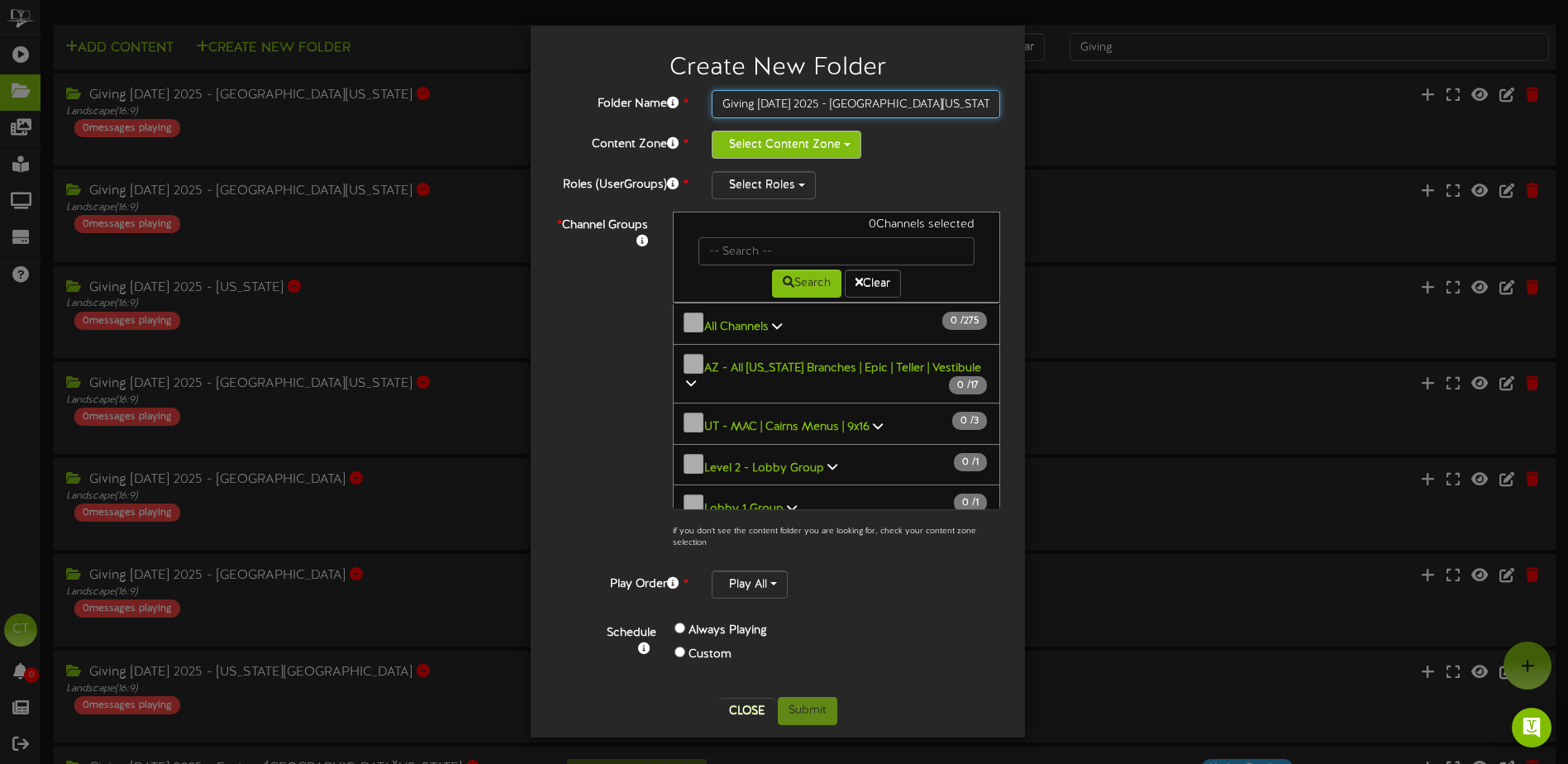
type input "Giving [DATE] 2025 - [GEOGRAPHIC_DATA][US_STATE]"
click at [803, 135] on button "Select Content Zone" at bounding box center [786, 145] width 150 height 28
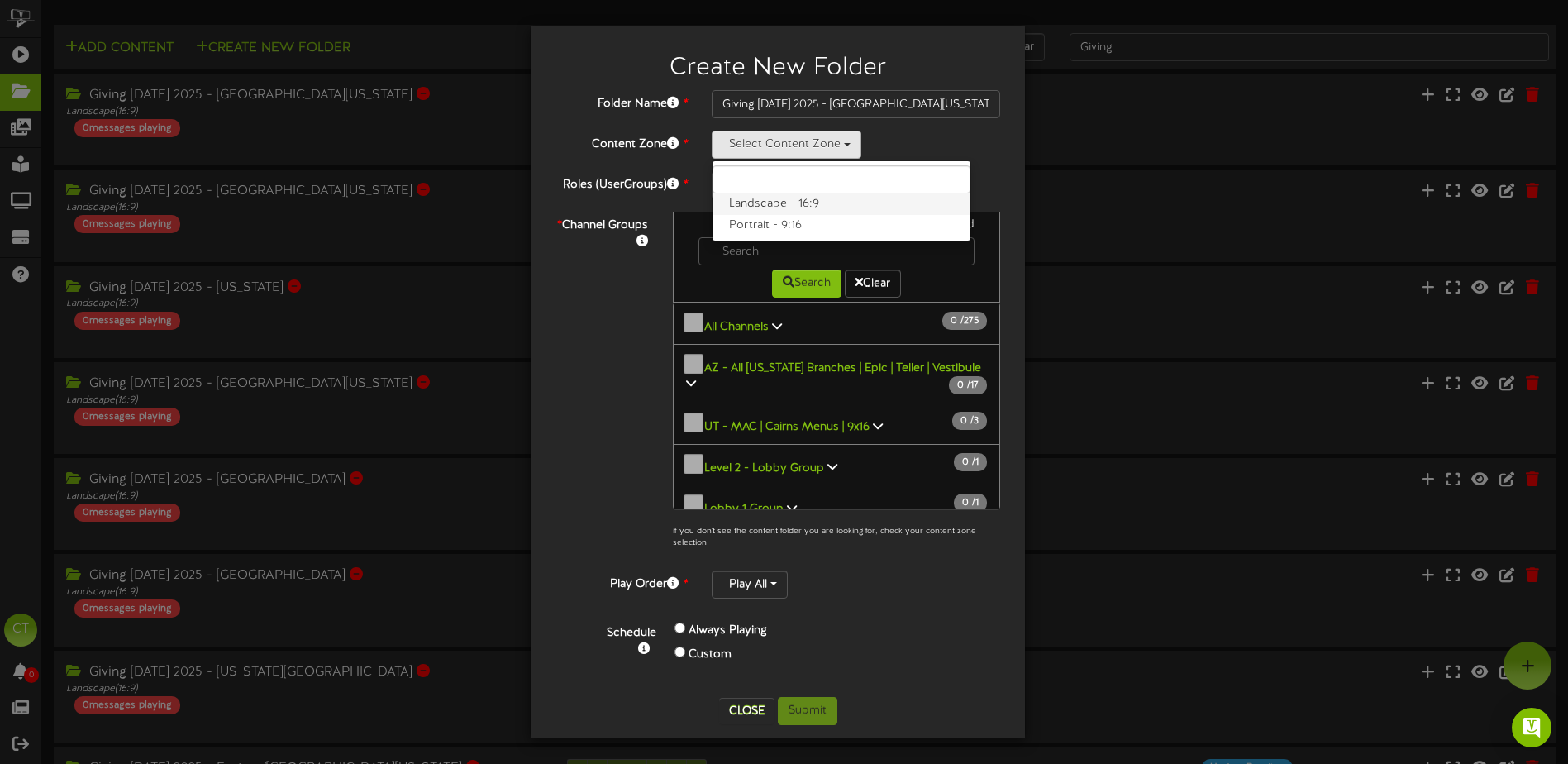
click at [773, 205] on label "Landscape - 16:9" at bounding box center [841, 205] width 257 height 21
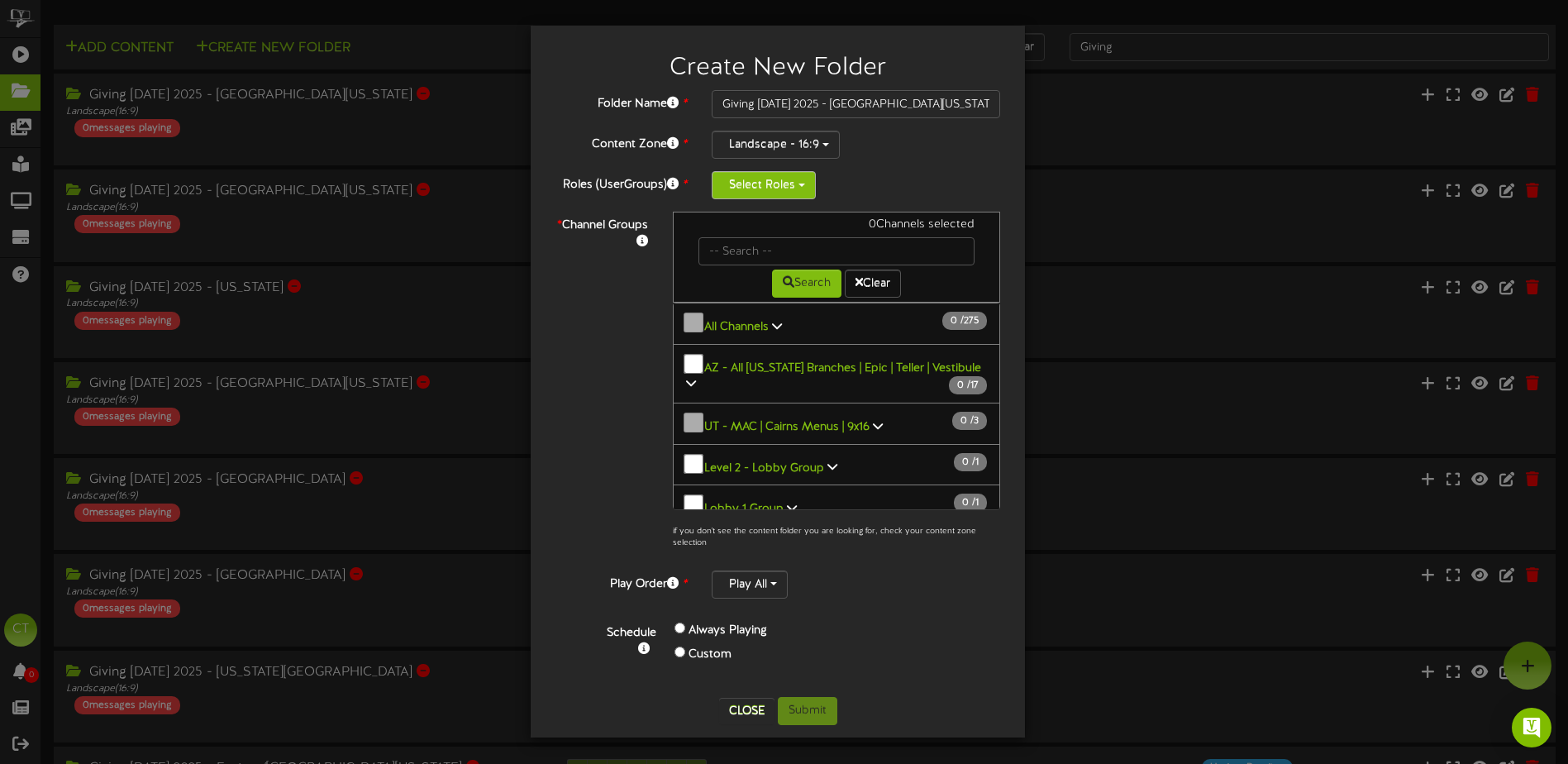
click at [779, 186] on button "Select Roles" at bounding box center [764, 185] width 104 height 28
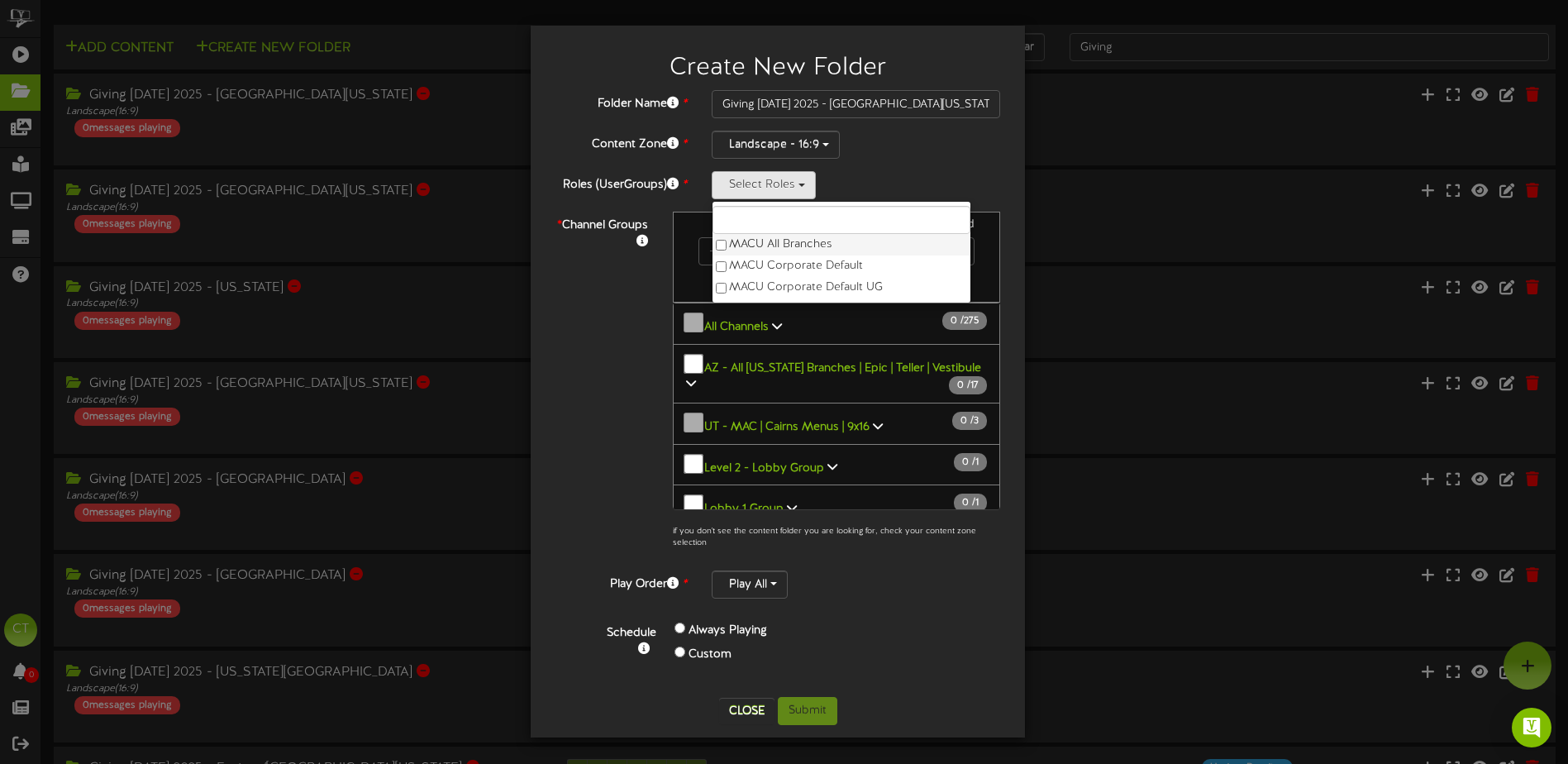
click at [754, 243] on label "MACU All Branches" at bounding box center [841, 244] width 257 height 21
click at [640, 291] on div "* Channel Groups 0 Channels selected Search Clear 0" at bounding box center [778, 384] width 470 height 346
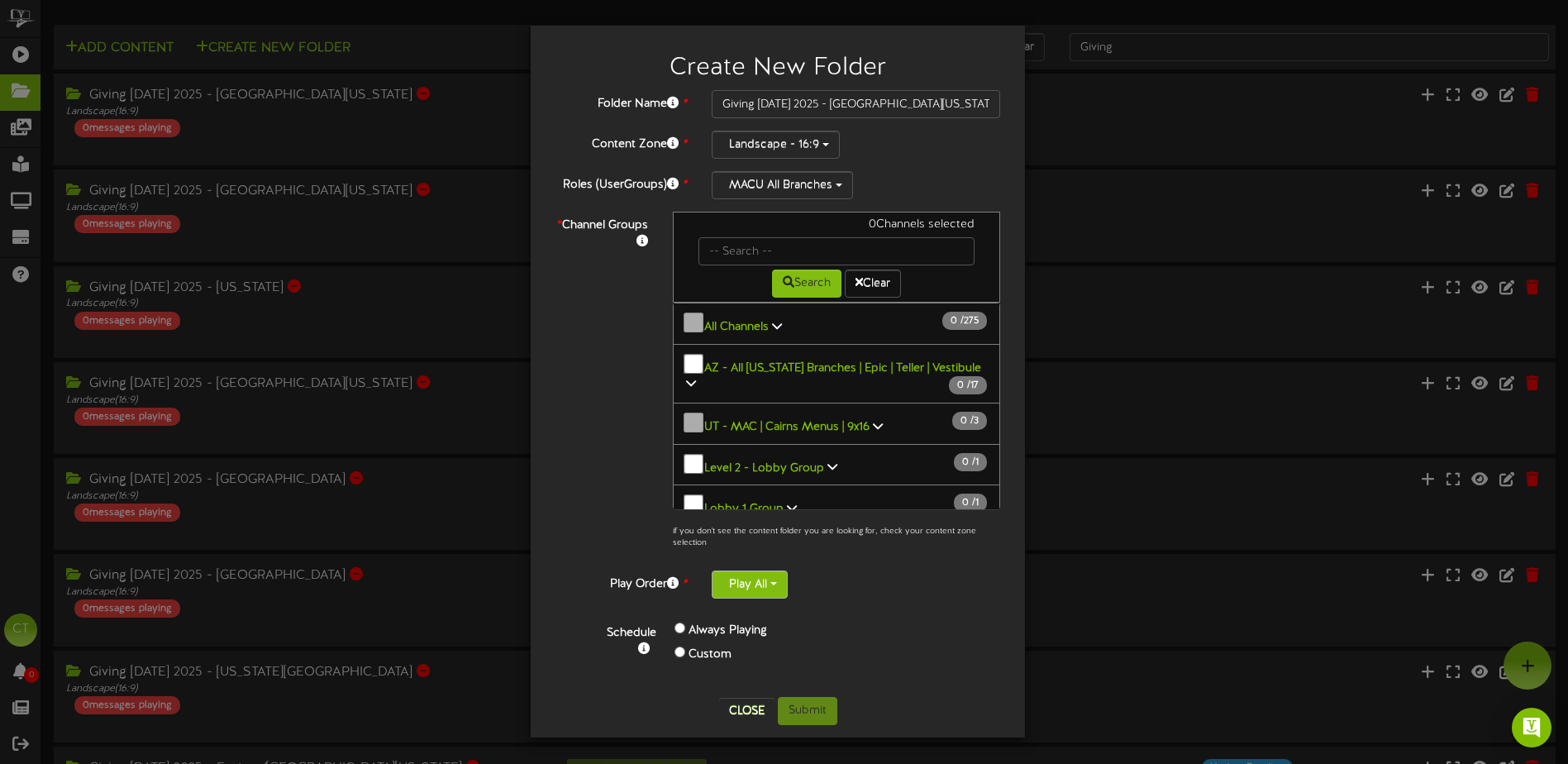
click at [754, 588] on button "Play All" at bounding box center [749, 585] width 76 height 28
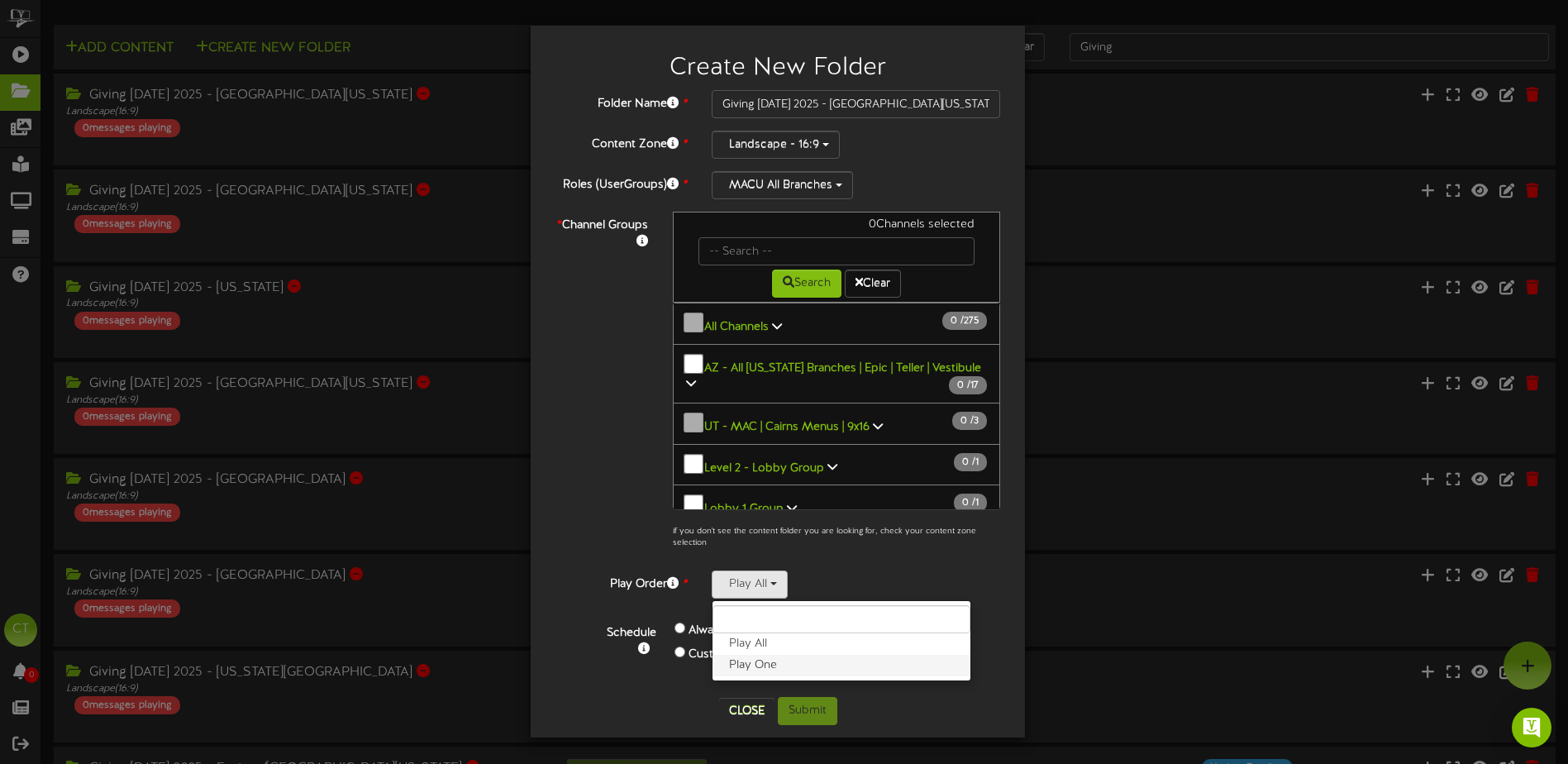
click at [758, 670] on label "Play One" at bounding box center [841, 666] width 257 height 21
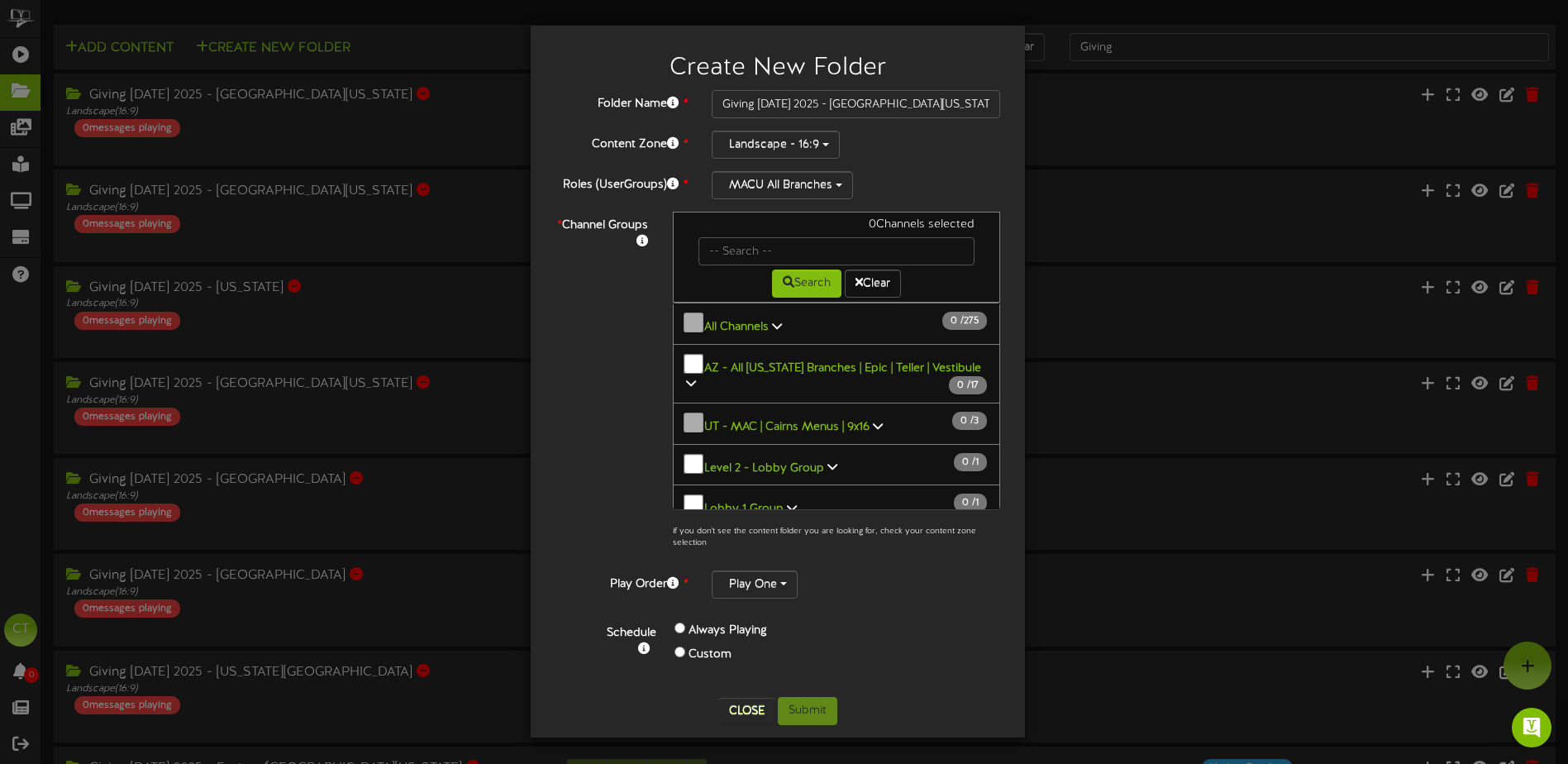
click at [619, 449] on div "* Channel Groups 0 Channels selected Search Clear 0" at bounding box center [778, 384] width 470 height 346
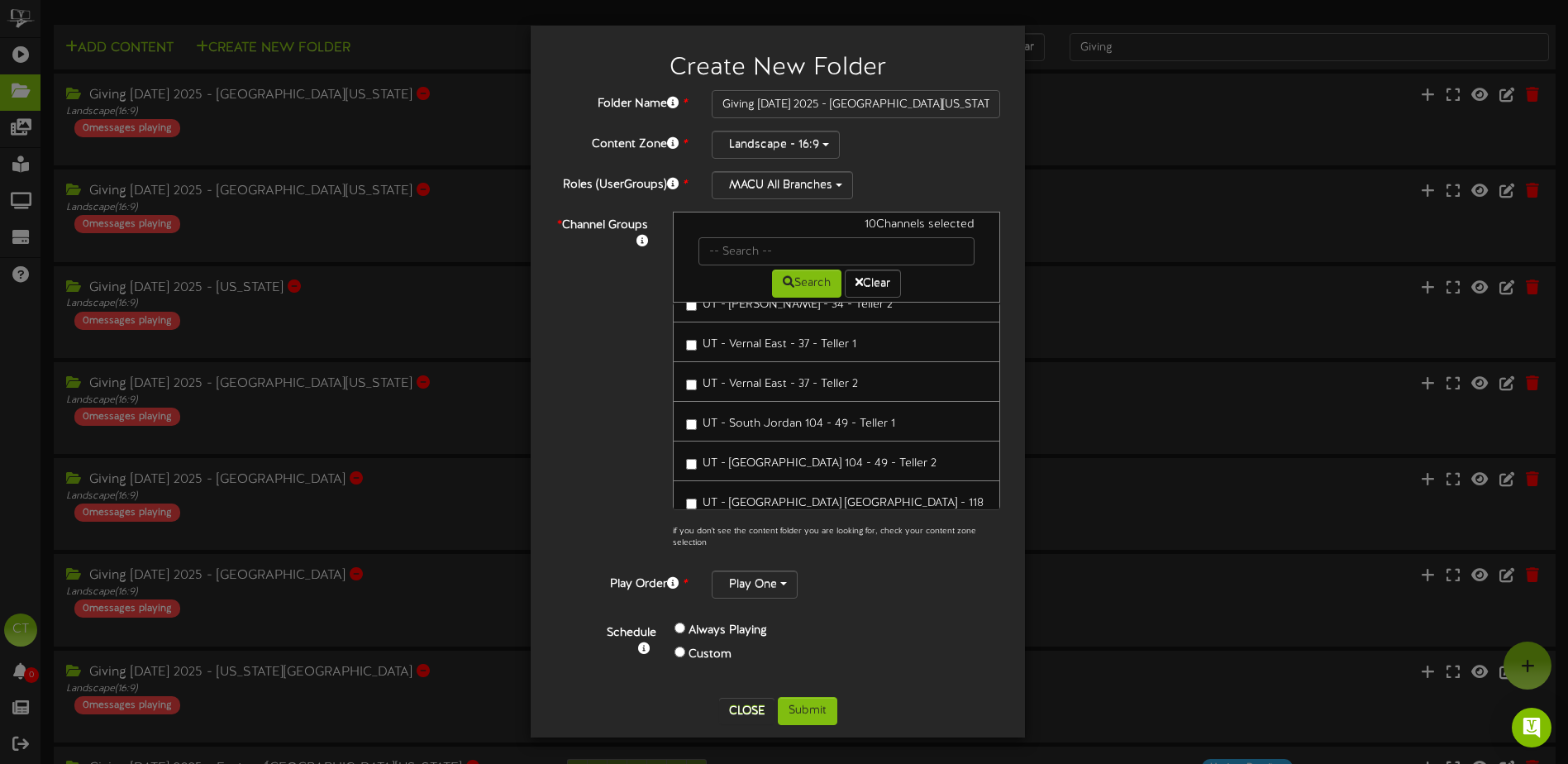
scroll to position [4714, 0]
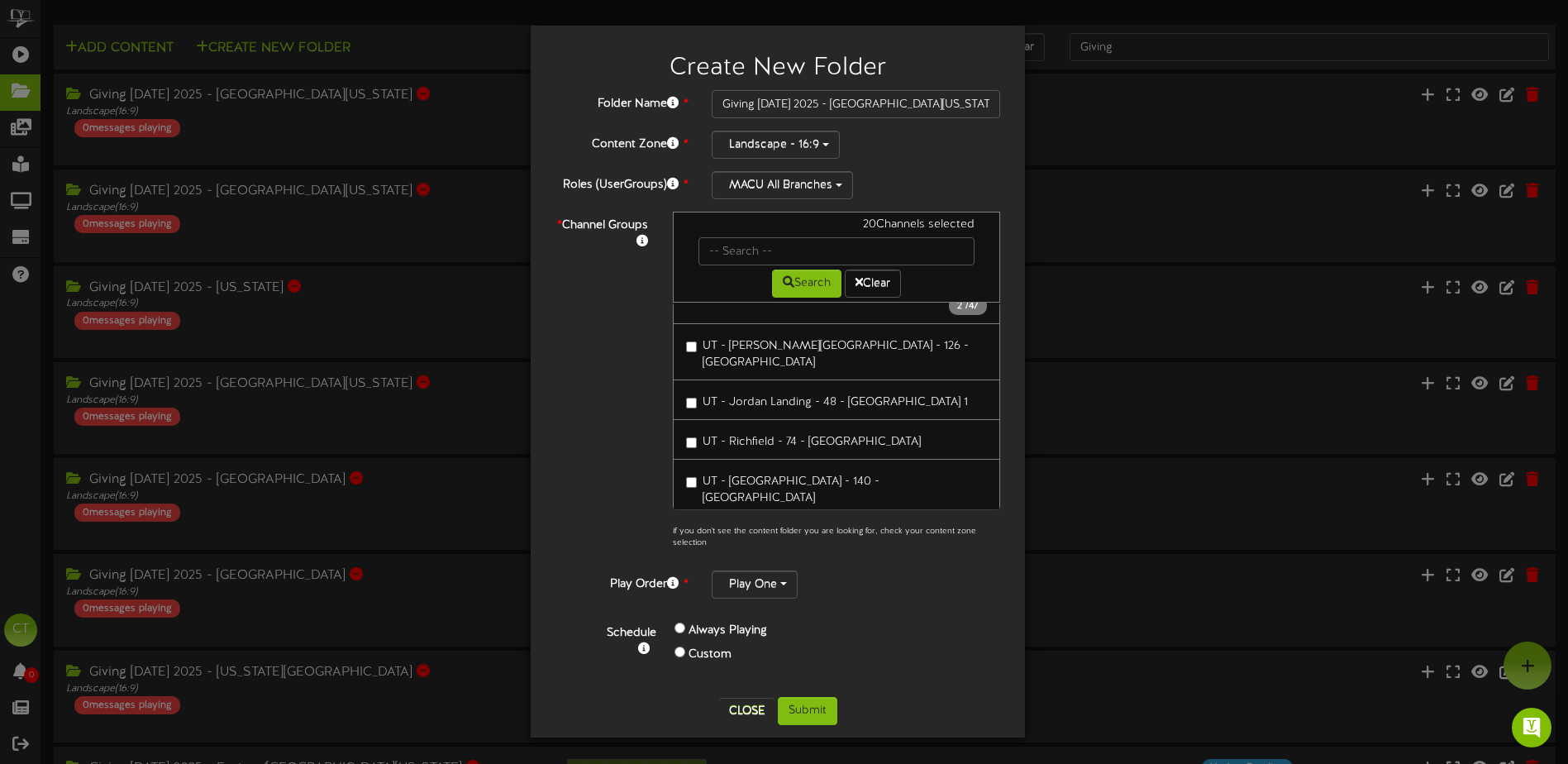
scroll to position [8354, 0]
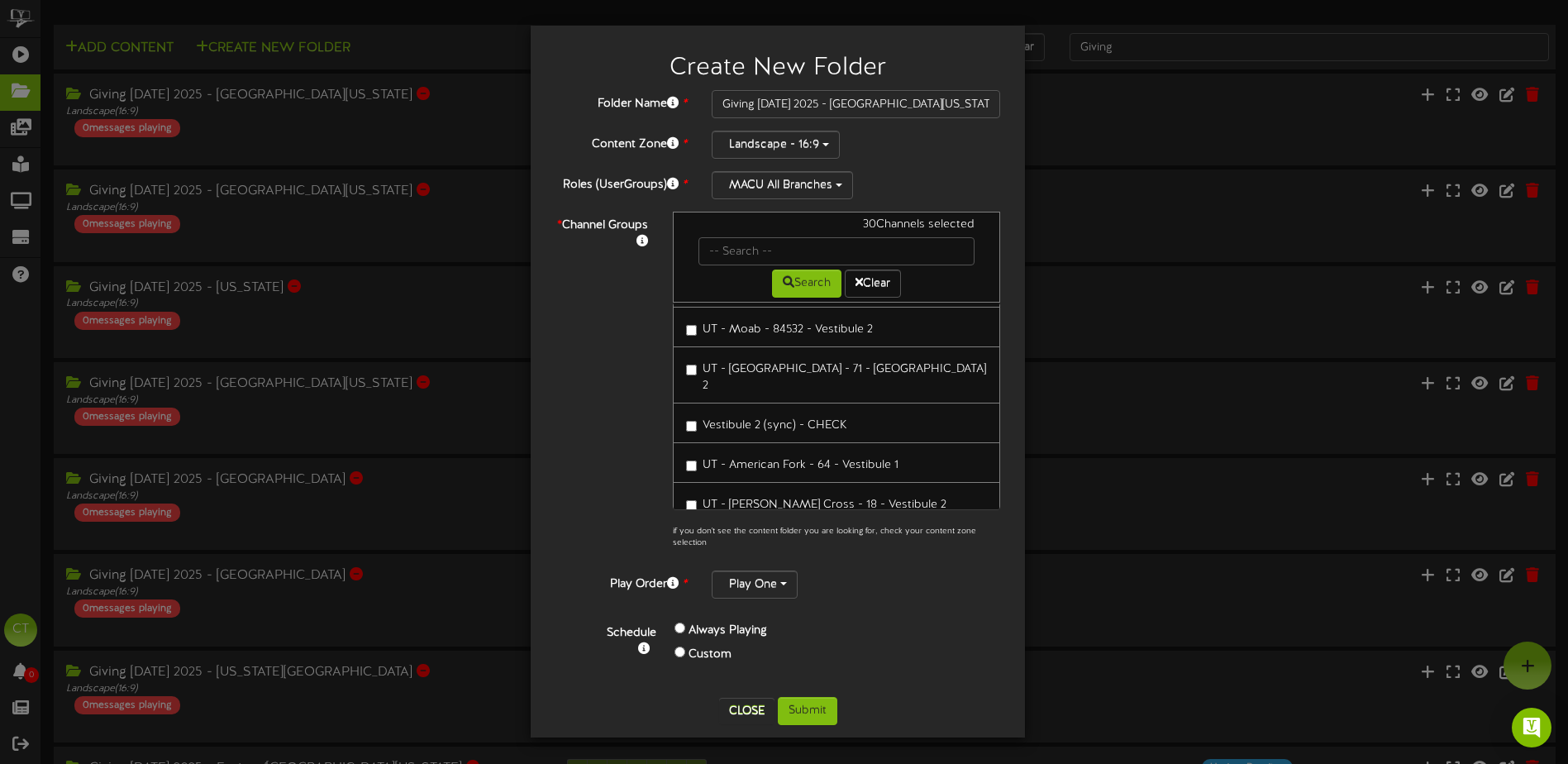
scroll to position [10075, 0]
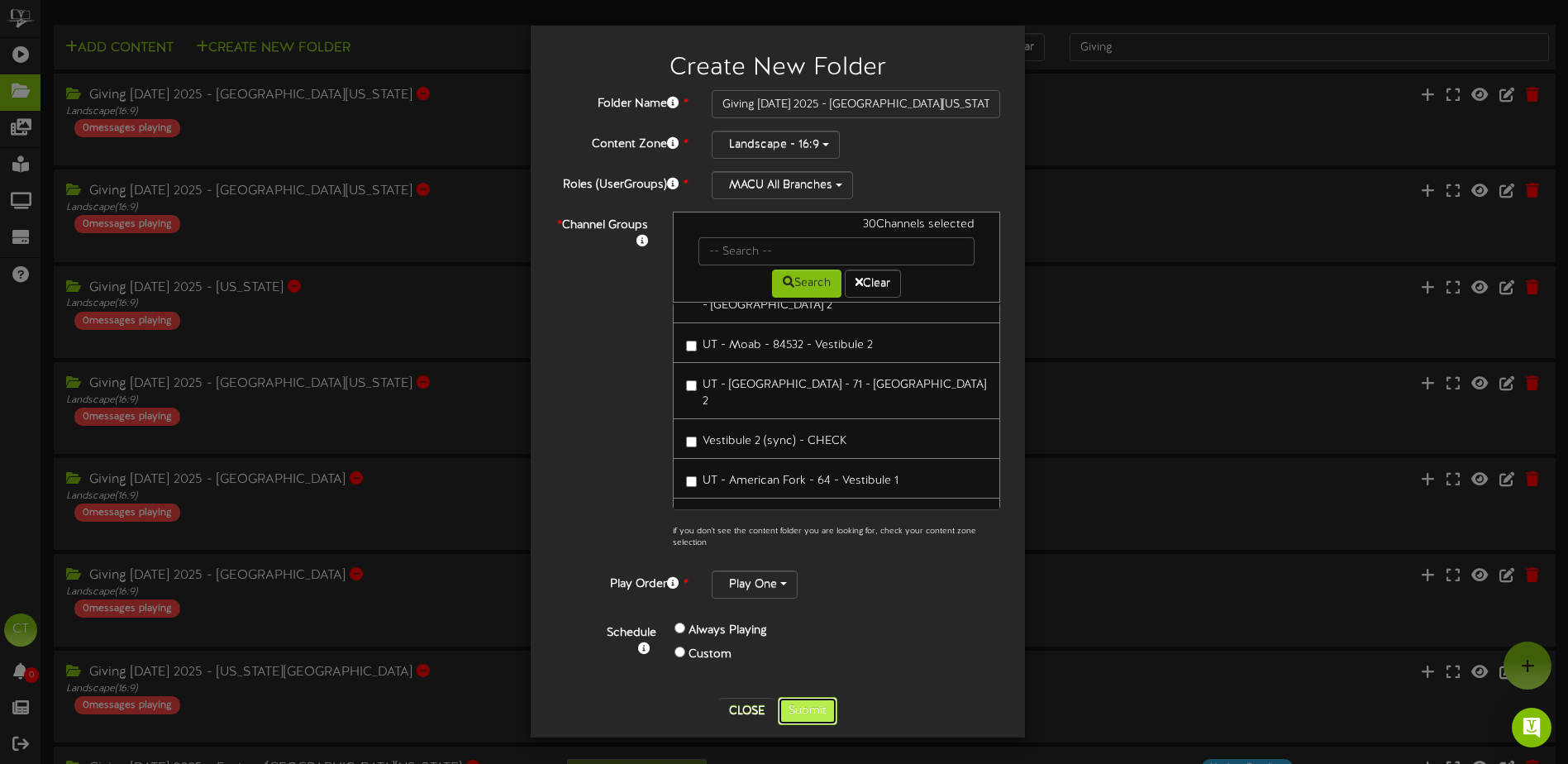
click at [821, 709] on button "Submit" at bounding box center [807, 712] width 59 height 28
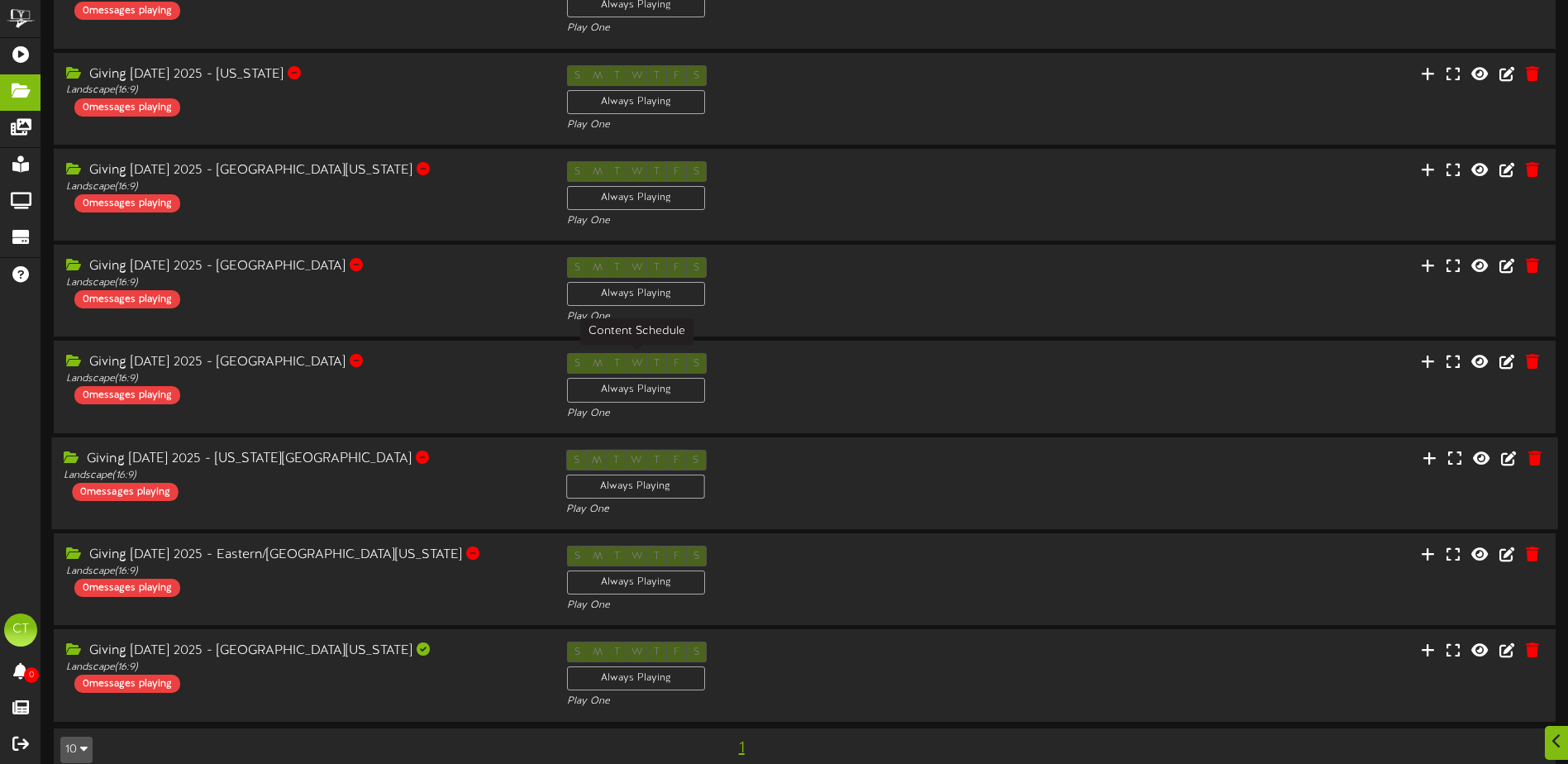
scroll to position [237, 0]
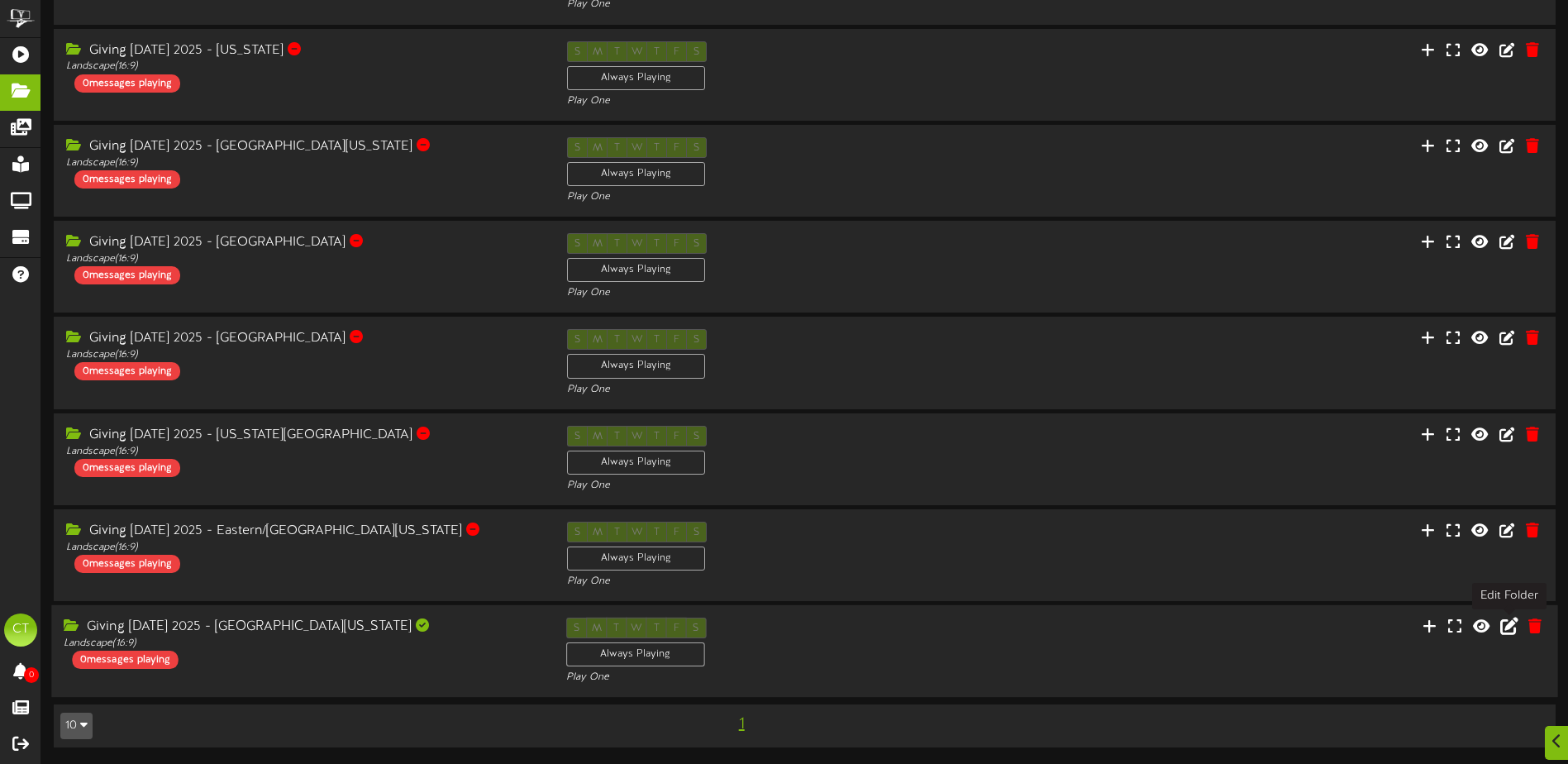
click at [1506, 630] on icon at bounding box center [1510, 626] width 19 height 19
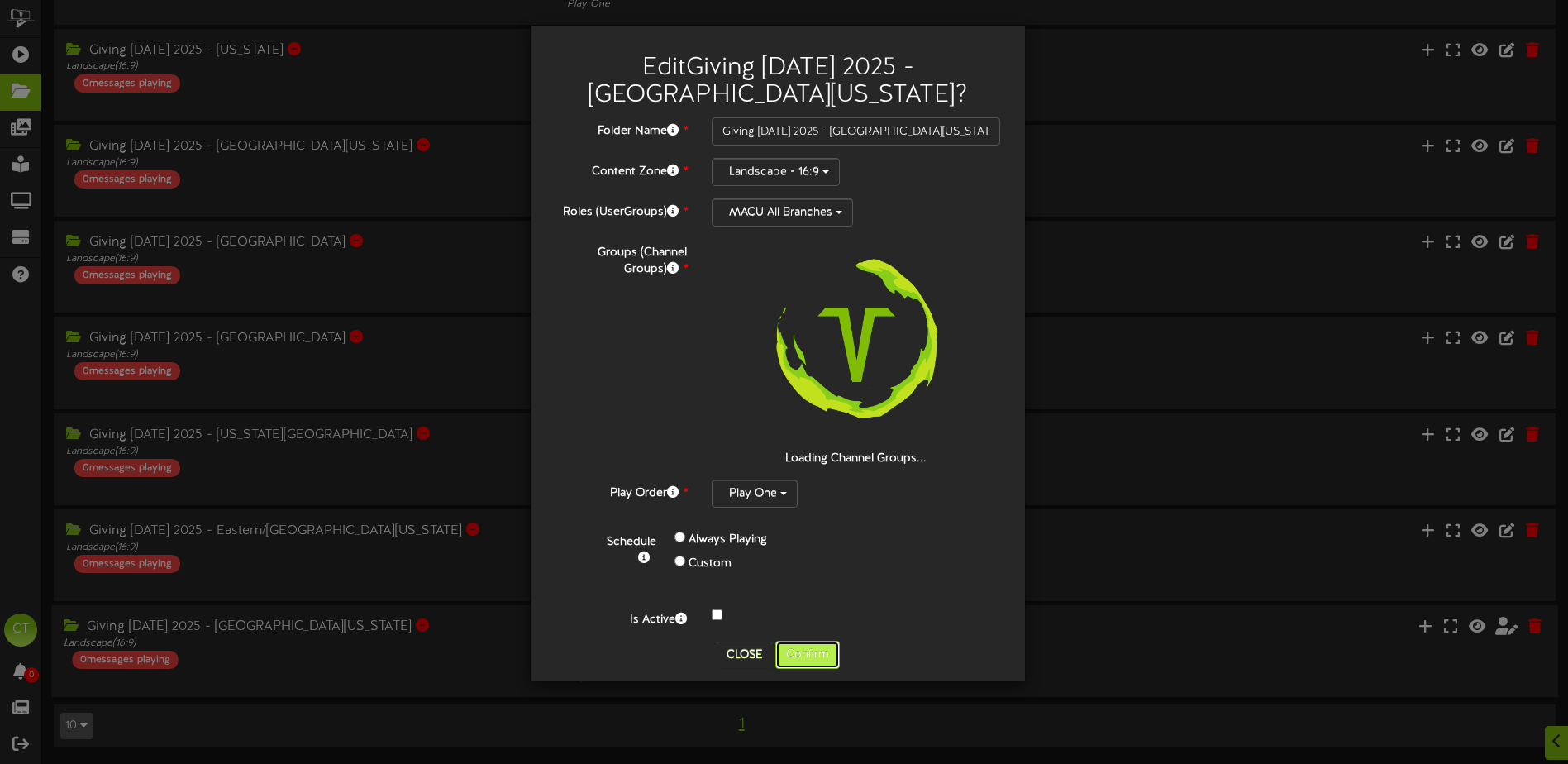
click at [800, 650] on button "Confirm" at bounding box center [807, 655] width 65 height 28
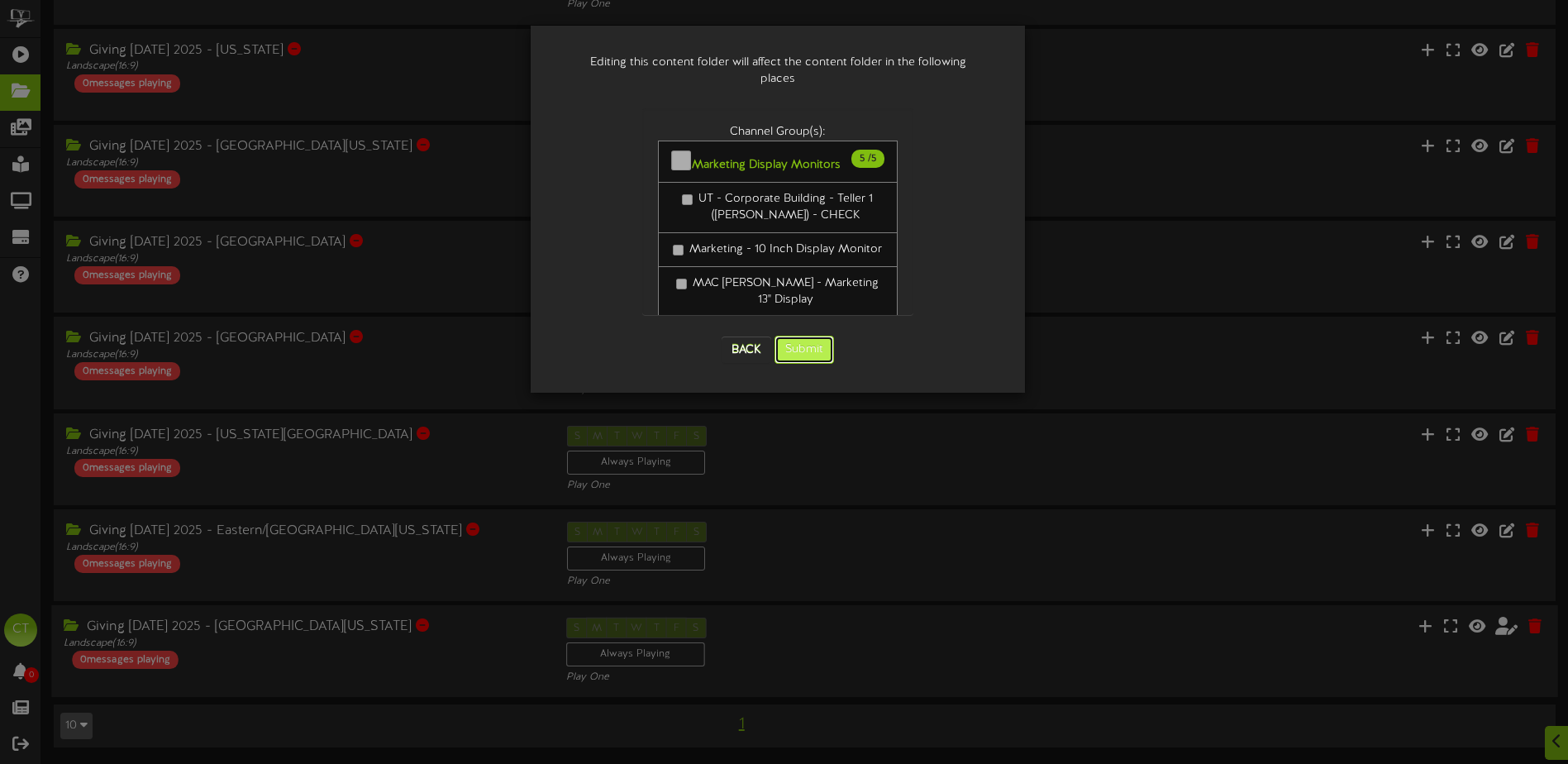
click at [795, 343] on button "Submit" at bounding box center [803, 350] width 59 height 28
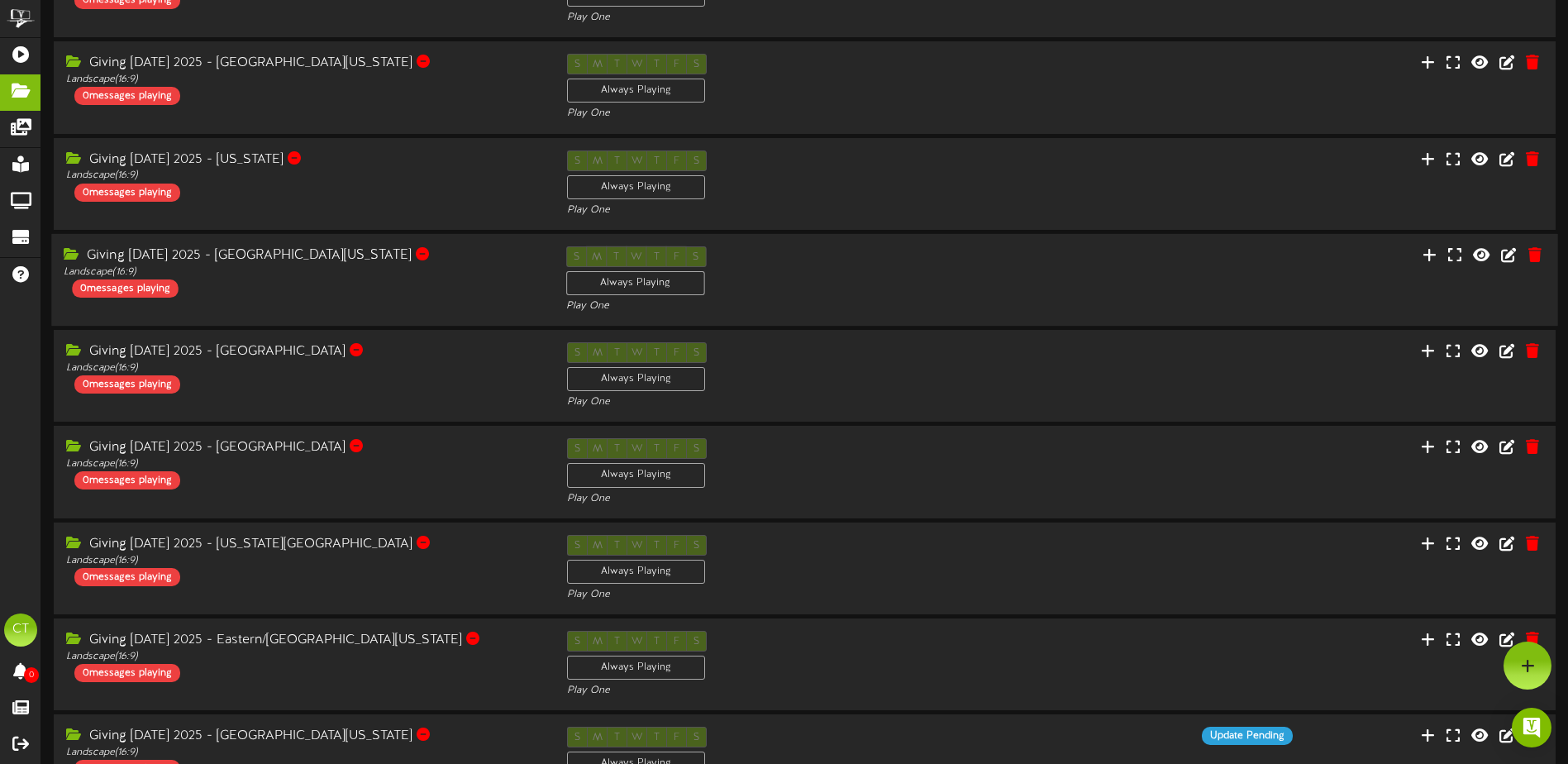
scroll to position [0, 0]
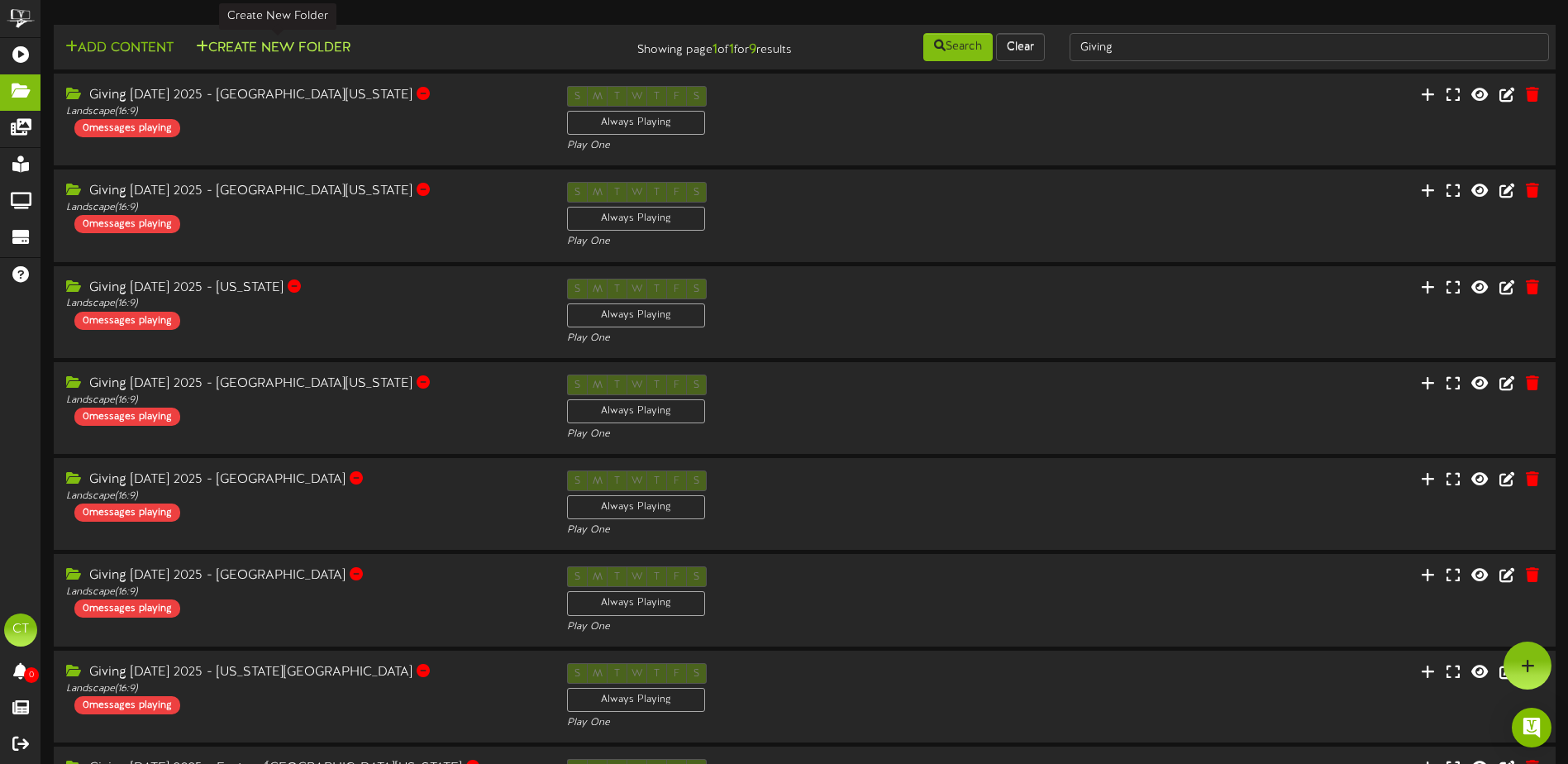
click at [288, 42] on button "Create New Folder" at bounding box center [273, 48] width 165 height 20
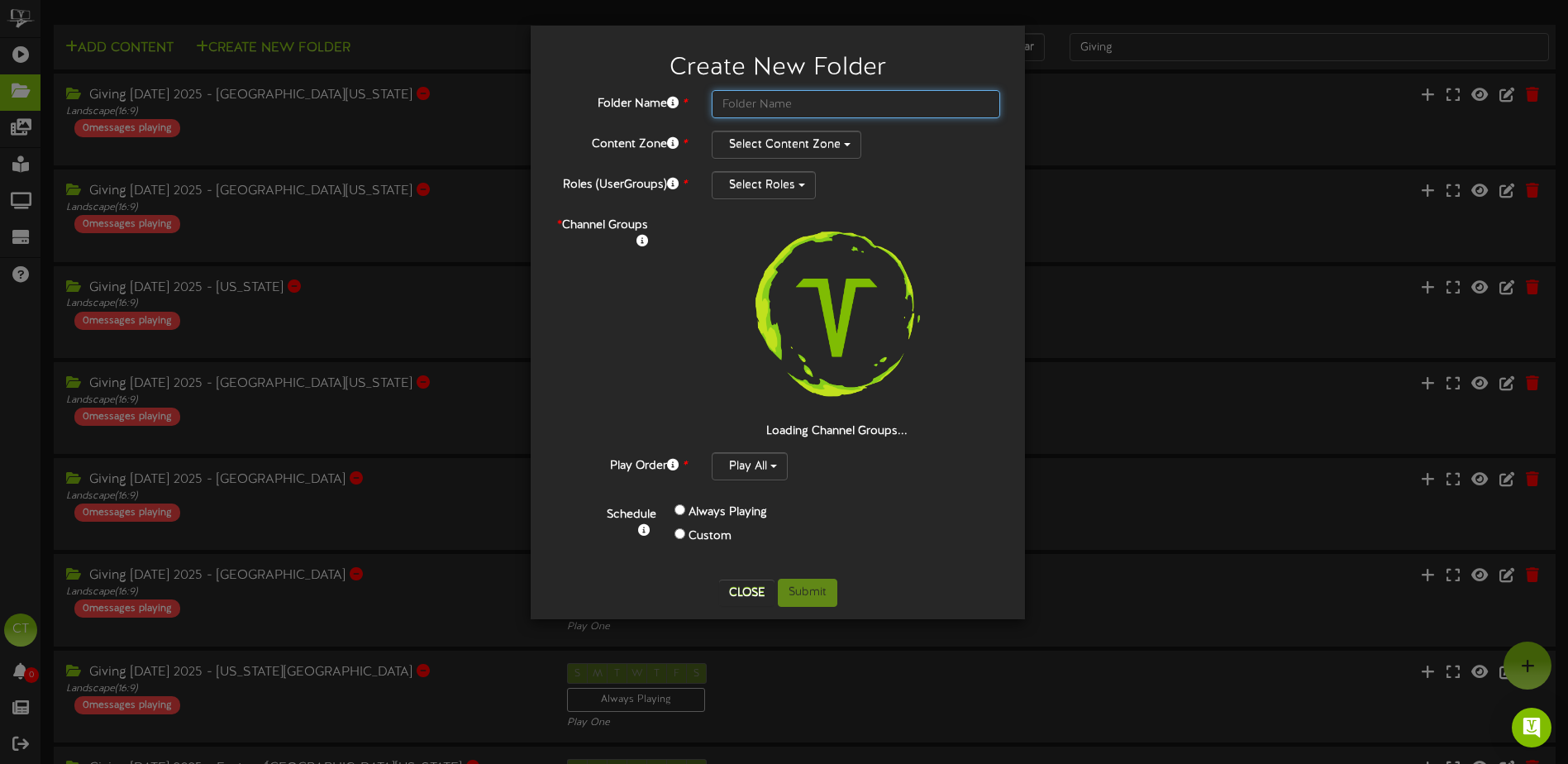
click at [741, 100] on input "text" at bounding box center [856, 104] width 288 height 28
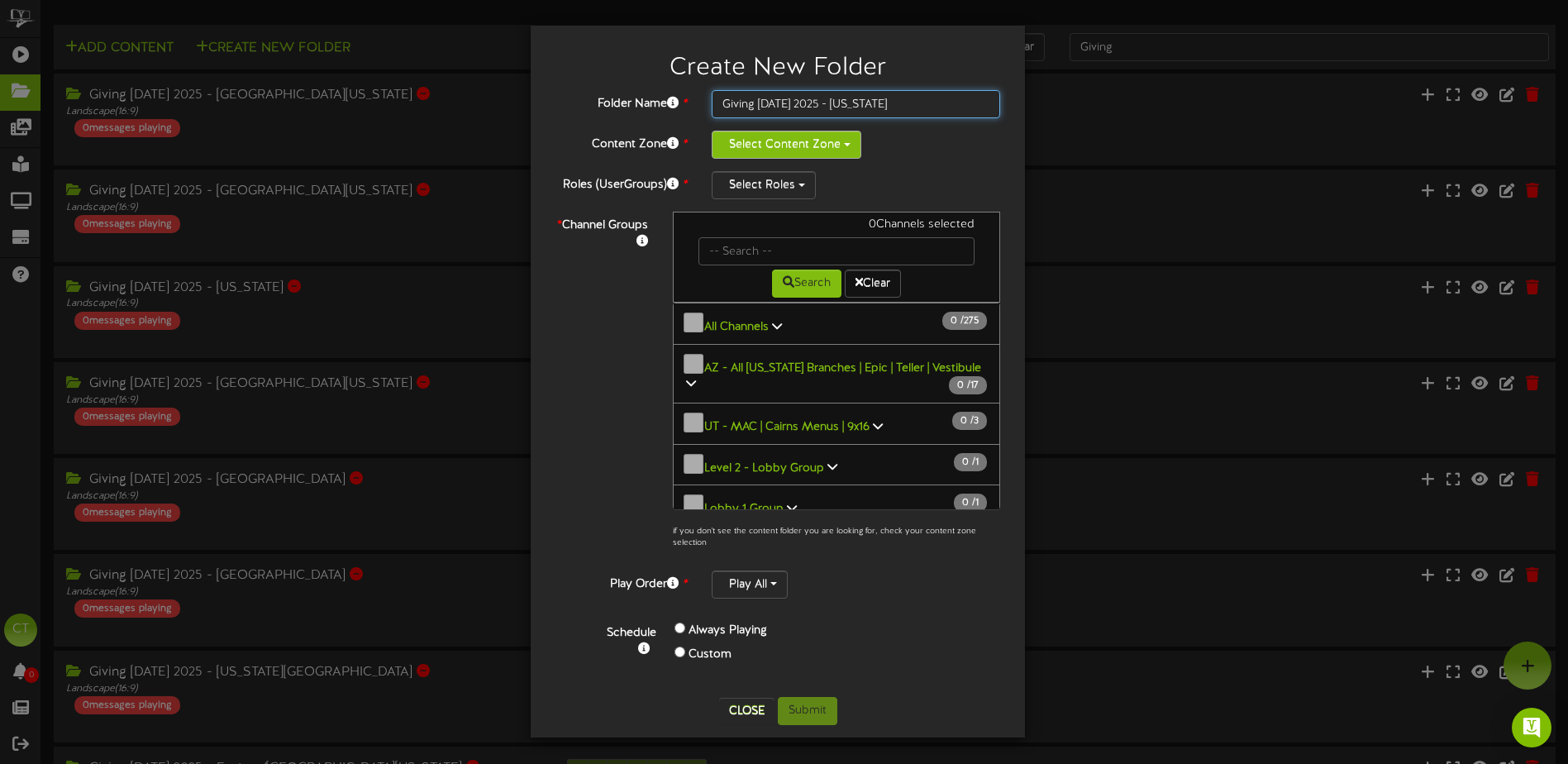
type input "Giving [DATE] 2025 - [US_STATE]"
click at [843, 137] on button "Select Content Zone" at bounding box center [786, 145] width 150 height 28
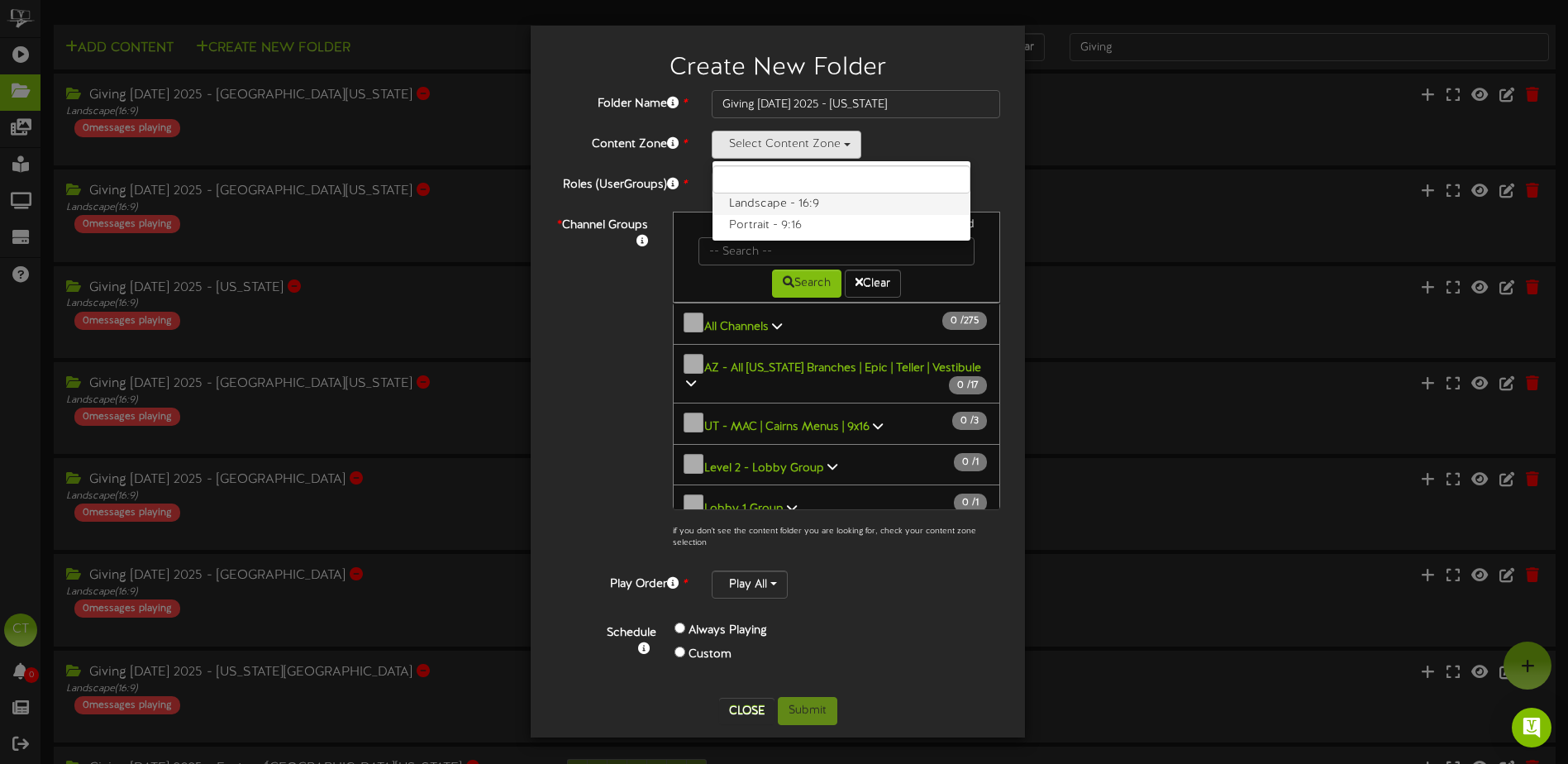
click at [782, 205] on label "Landscape - 16:9" at bounding box center [841, 205] width 257 height 21
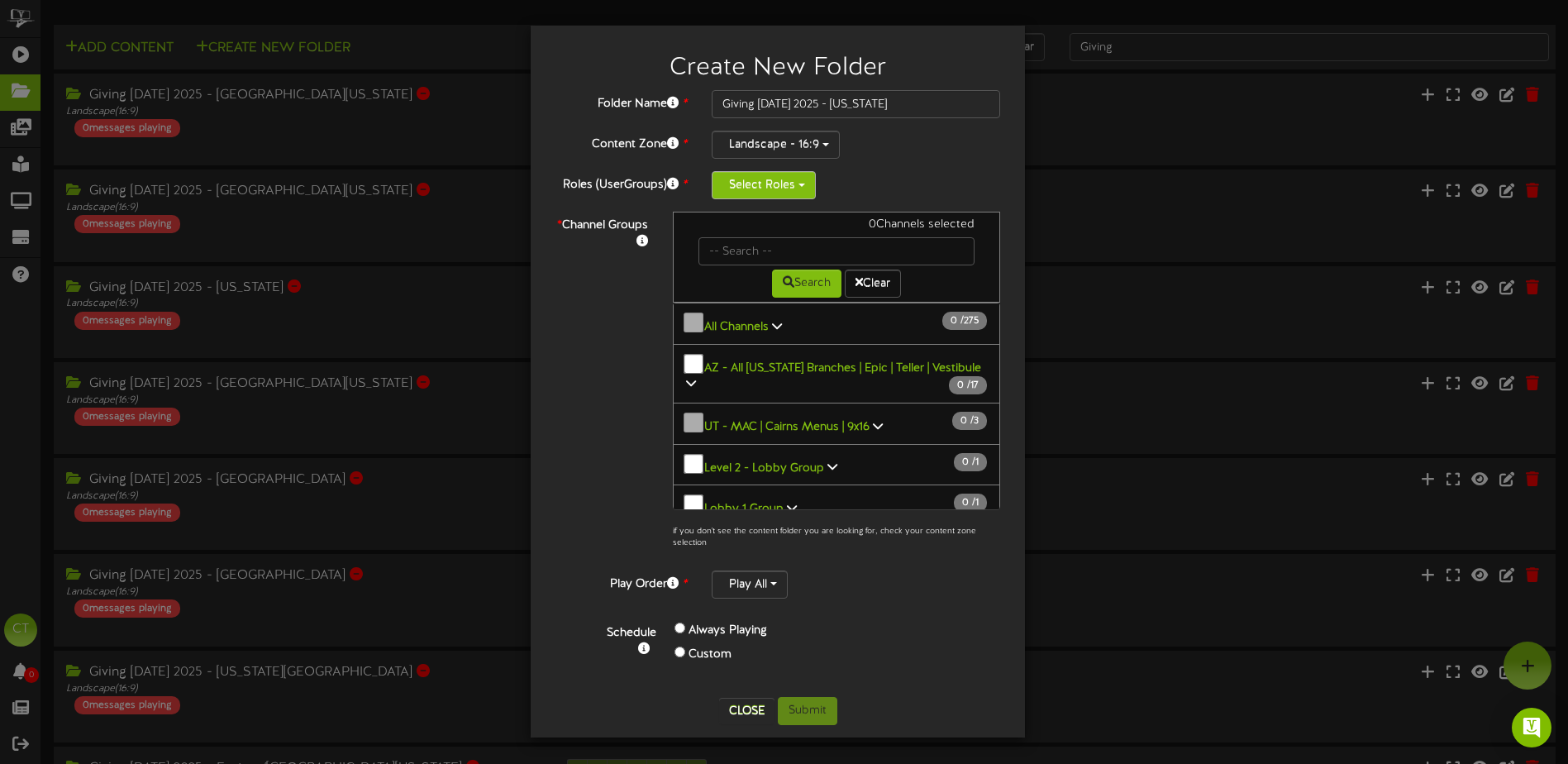
click at [748, 190] on button "Select Roles" at bounding box center [764, 185] width 104 height 28
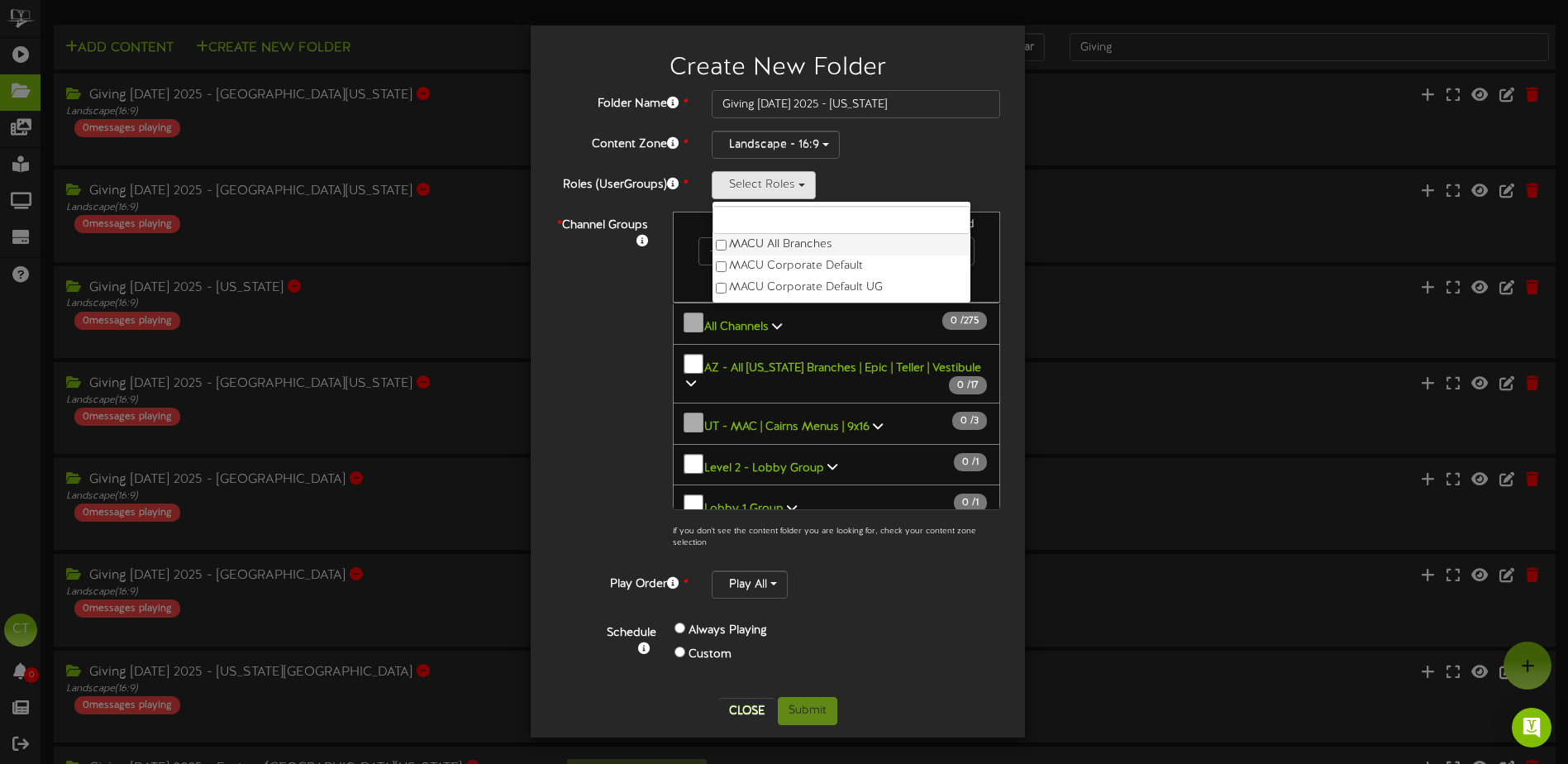
click at [728, 245] on label "MACU All Branches" at bounding box center [841, 244] width 257 height 21
click at [645, 297] on div "* Channel Groups 0 Channels selected Search Clear 0" at bounding box center [778, 384] width 470 height 346
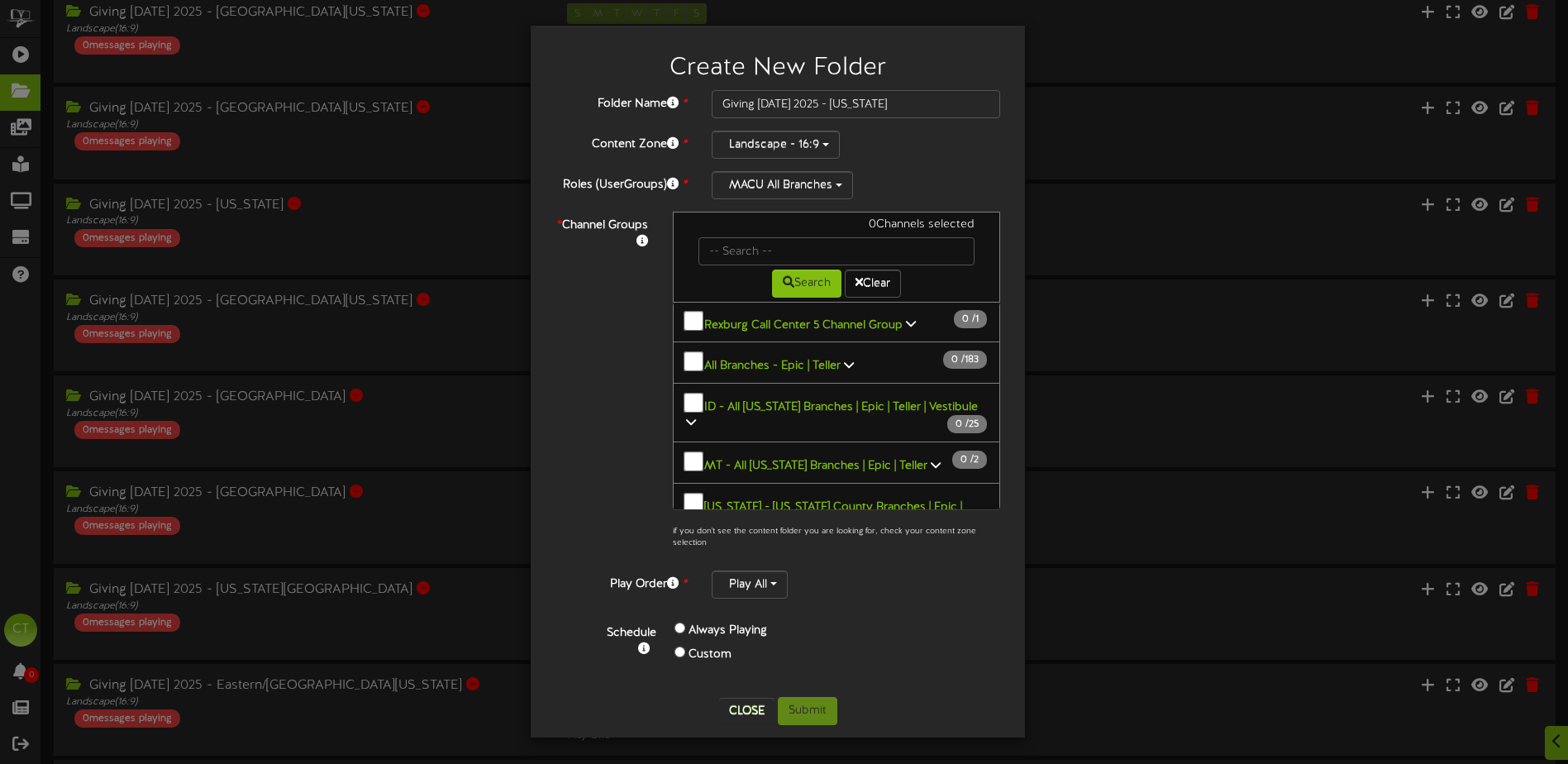
scroll to position [992, 0]
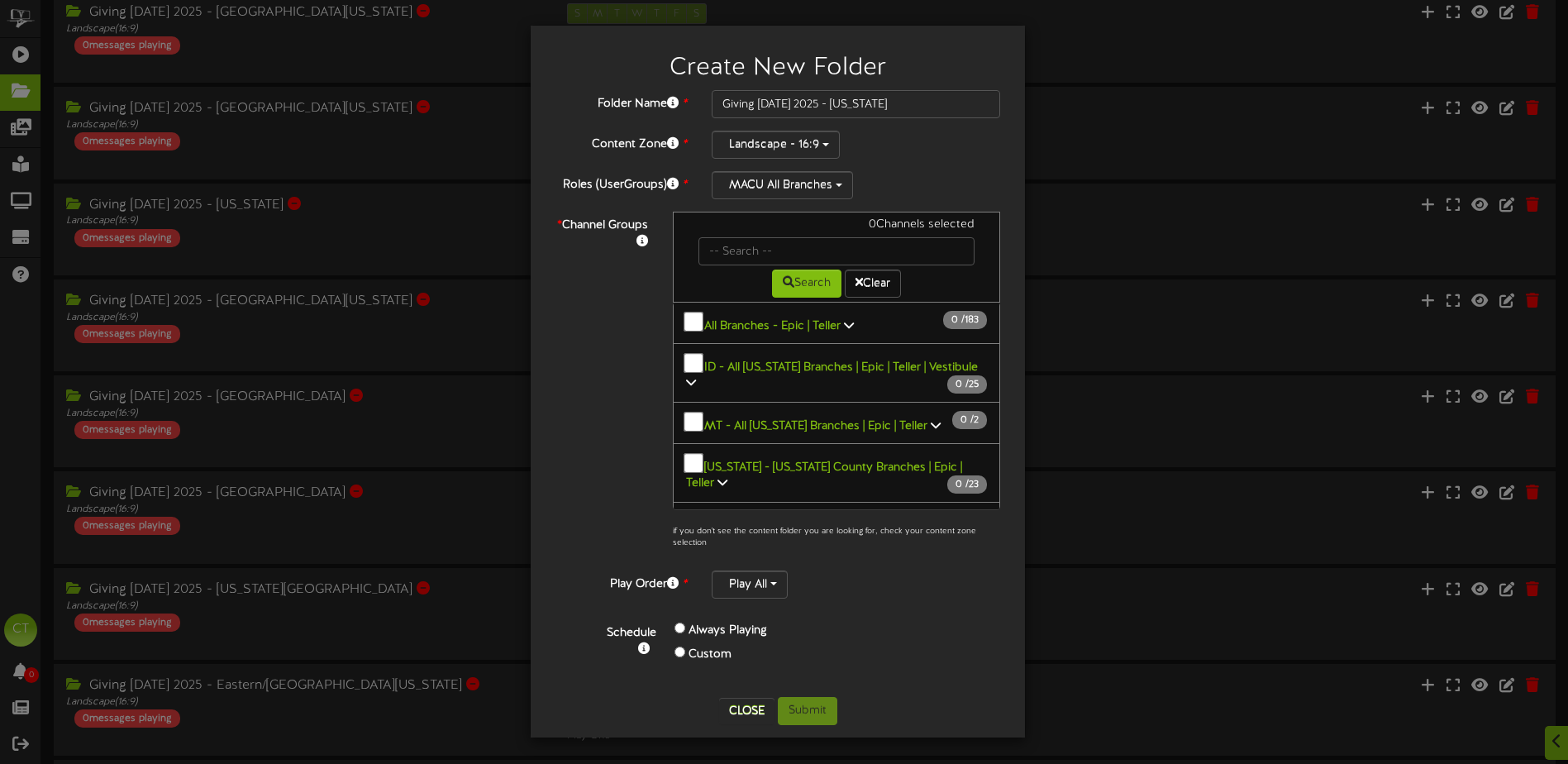
click at [696, 536] on icon at bounding box center [690, 541] width 10 height 12
click at [926, 618] on icon at bounding box center [930, 623] width 10 height 12
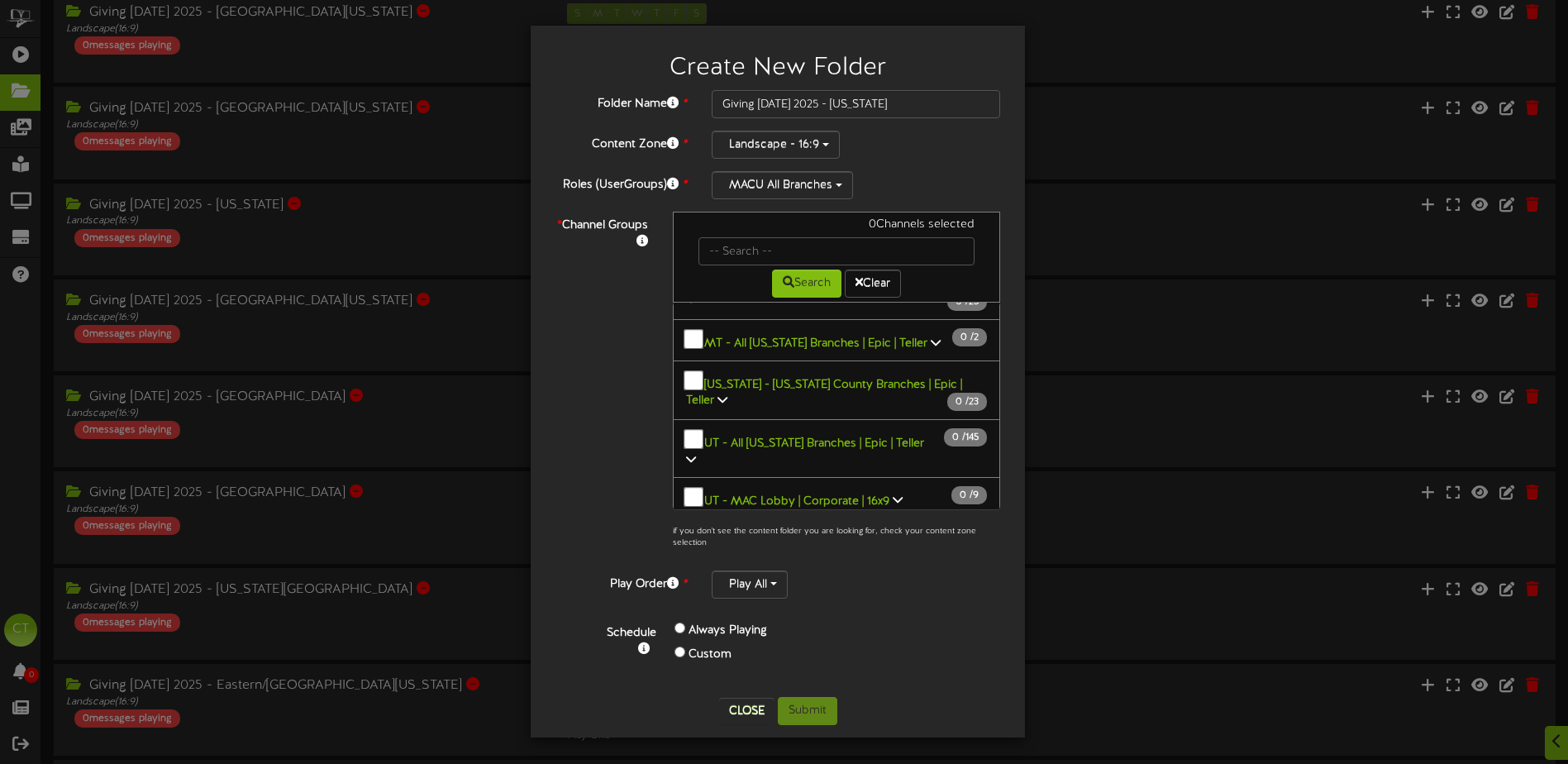
click at [926, 535] on icon at bounding box center [930, 540] width 10 height 12
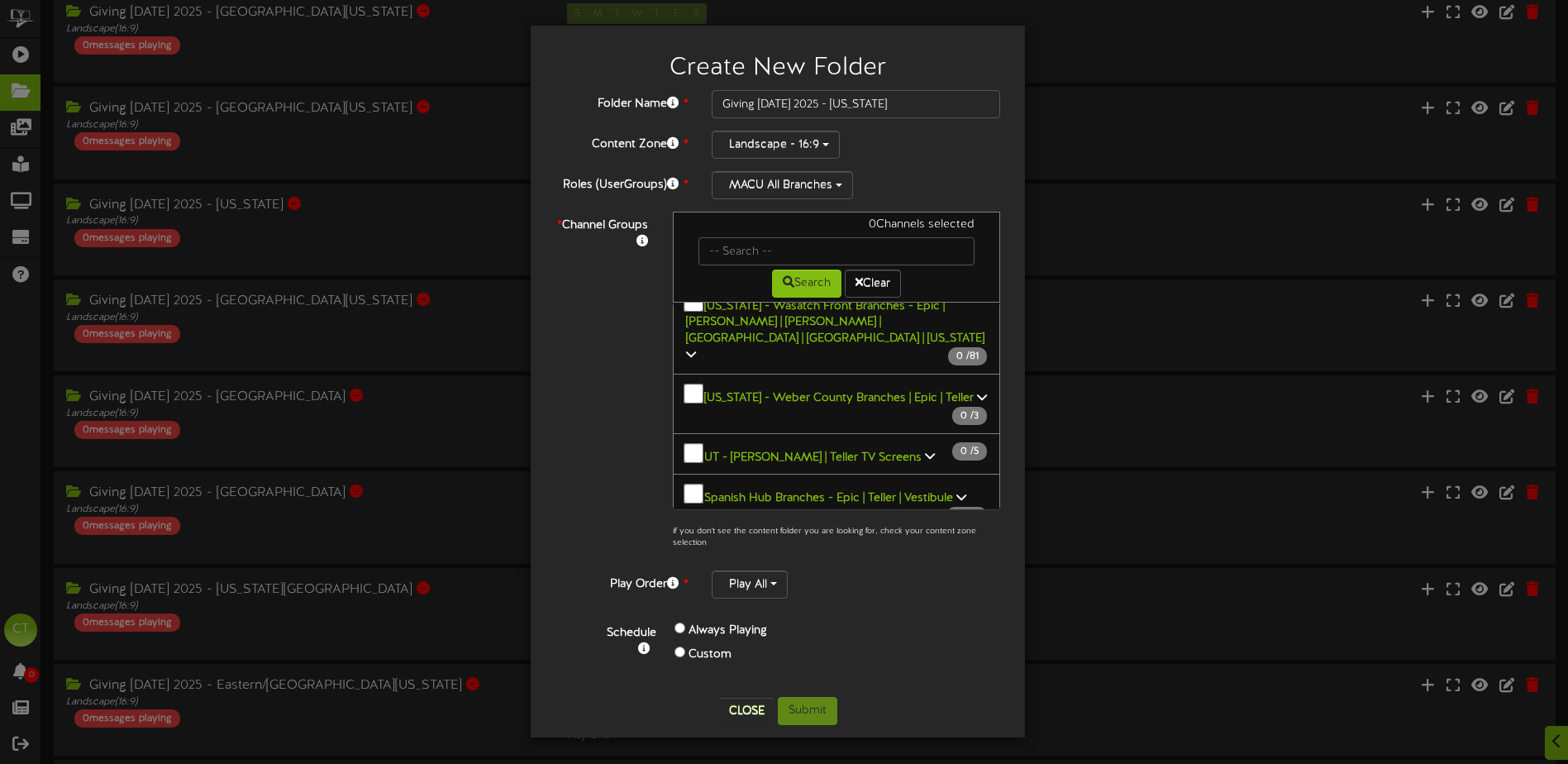
scroll to position [1489, 0]
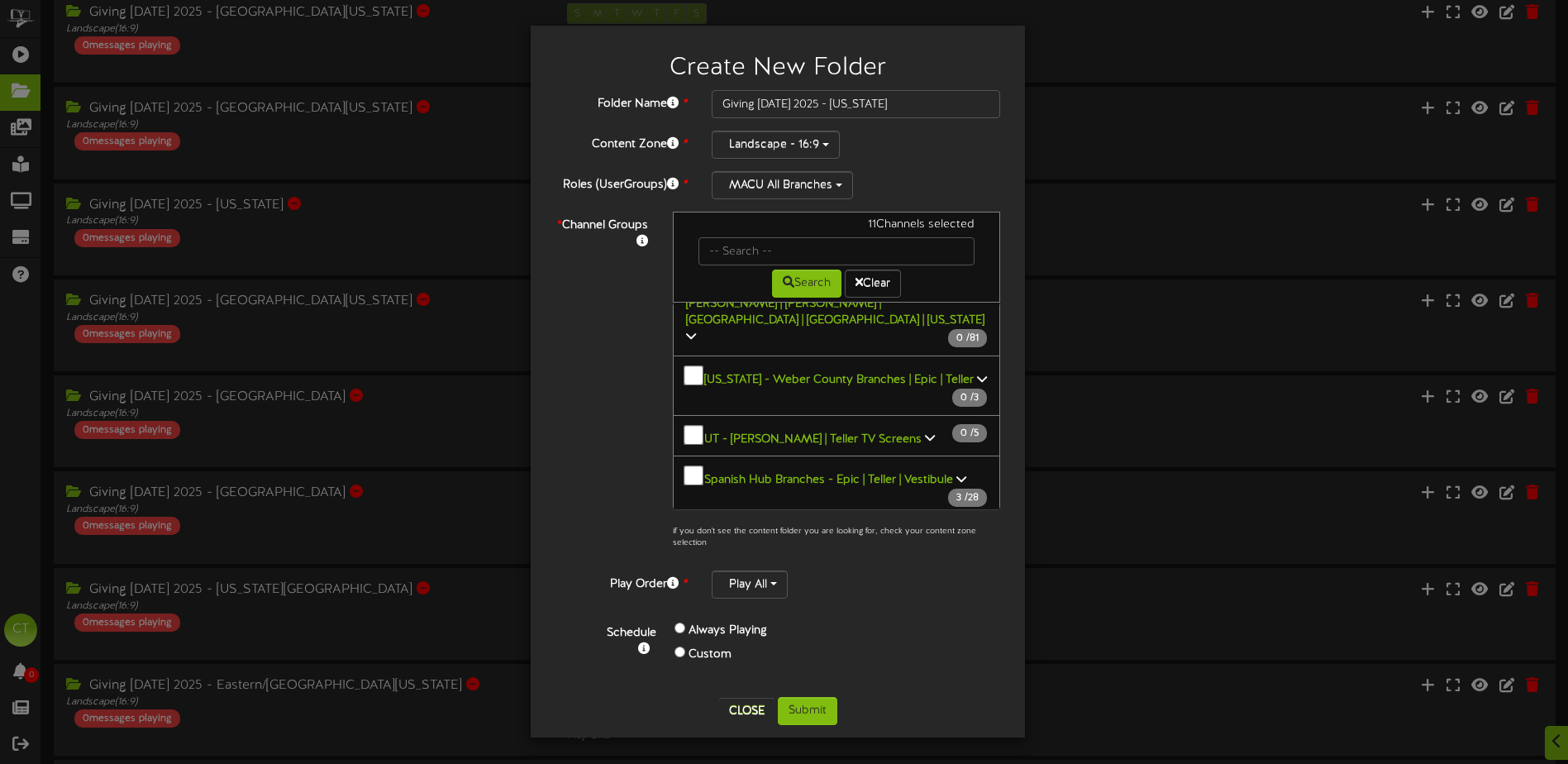
click at [696, 608] on icon at bounding box center [690, 614] width 10 height 12
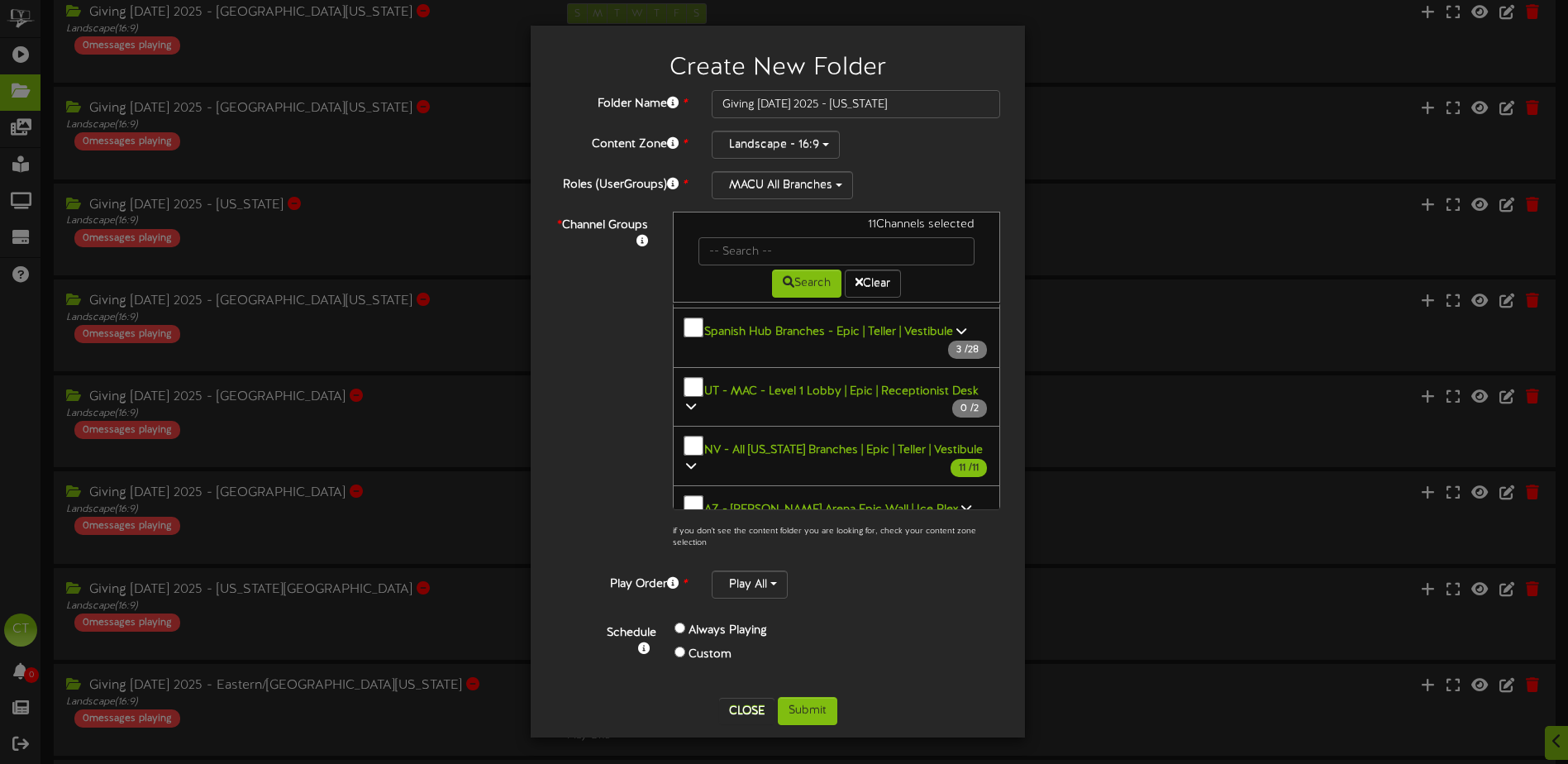
scroll to position [1654, 0]
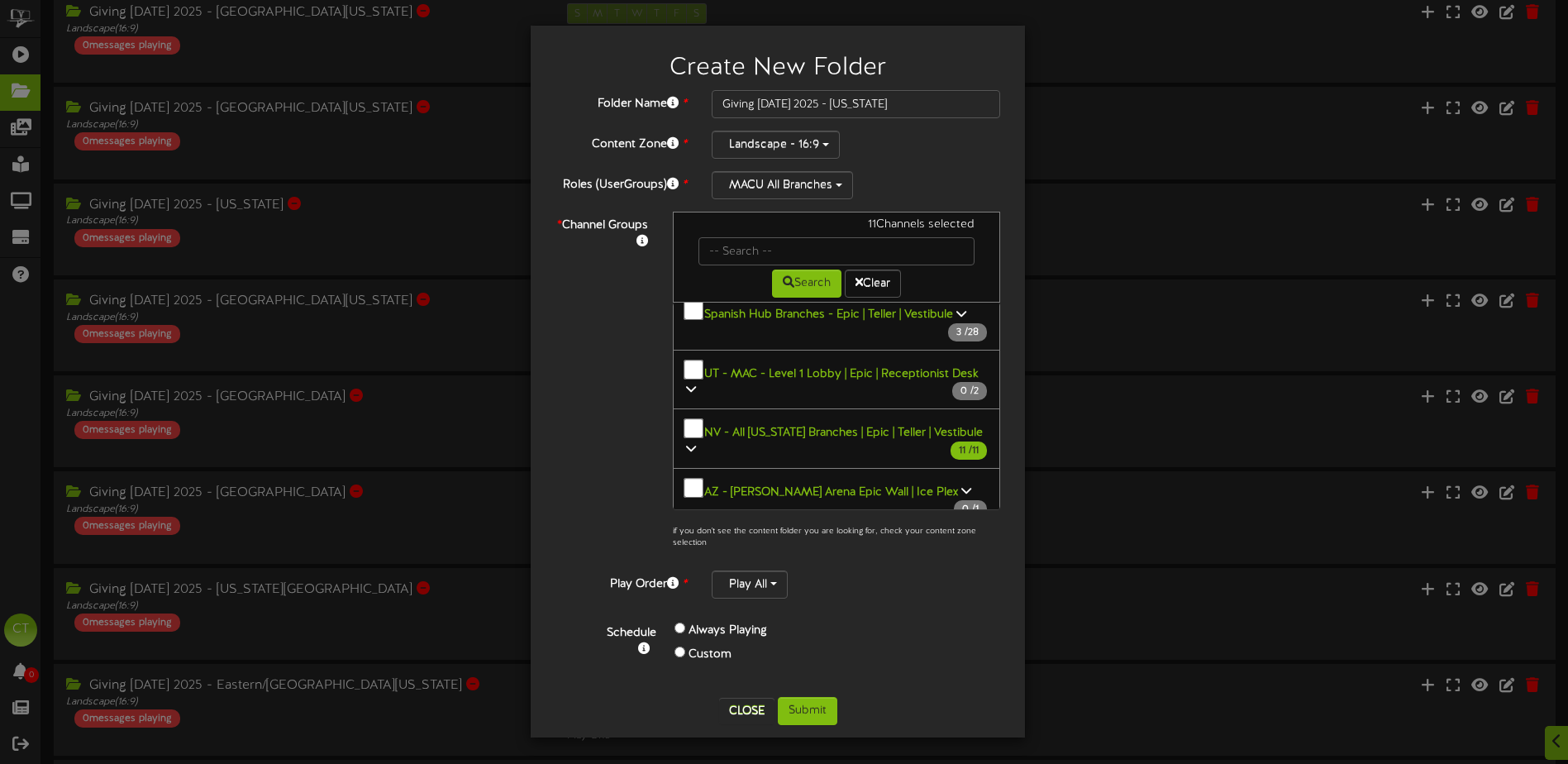
click at [965, 644] on icon at bounding box center [969, 650] width 10 height 12
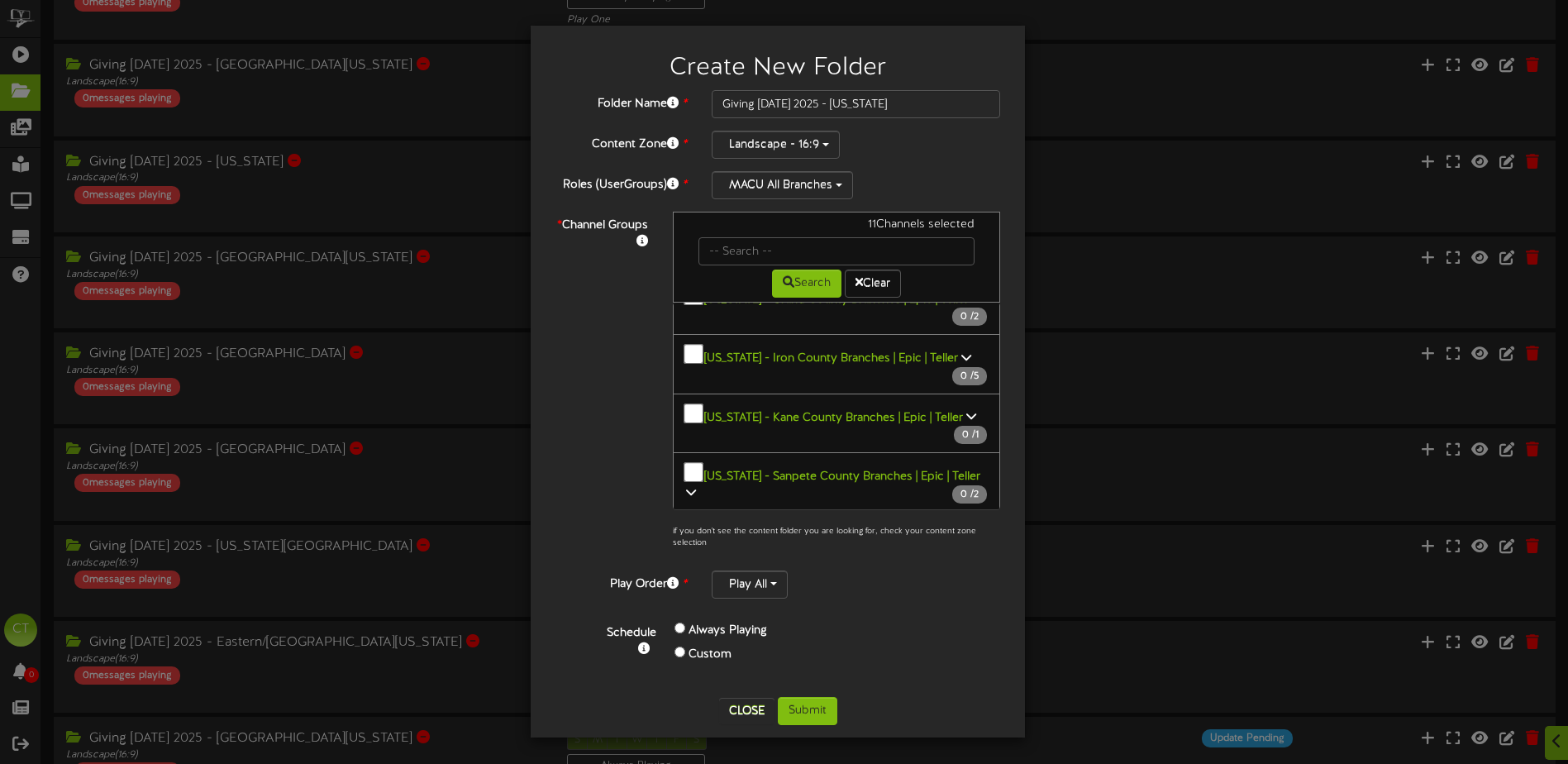
scroll to position [237, 0]
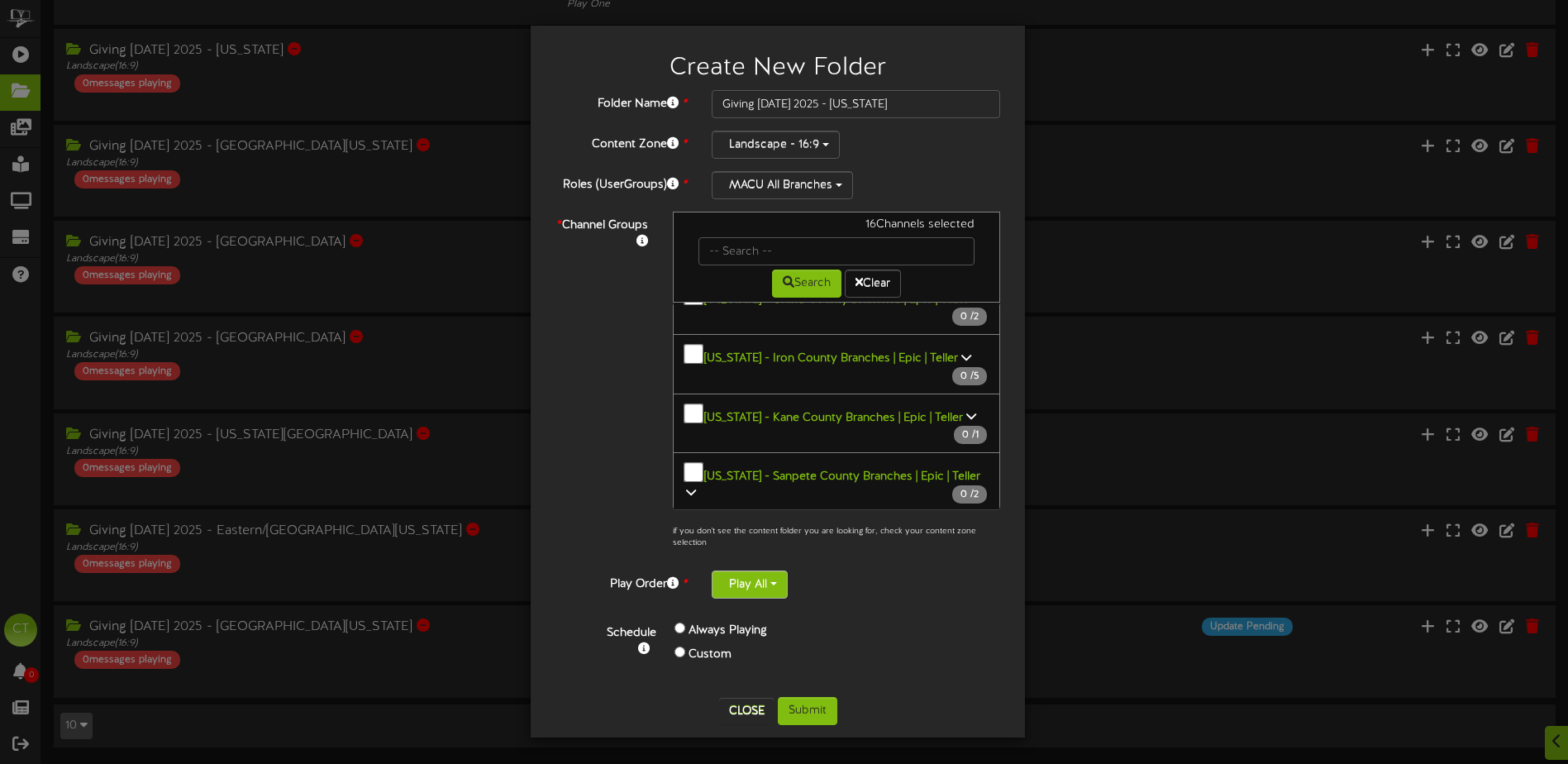
click at [745, 591] on button "Play All" at bounding box center [749, 585] width 76 height 28
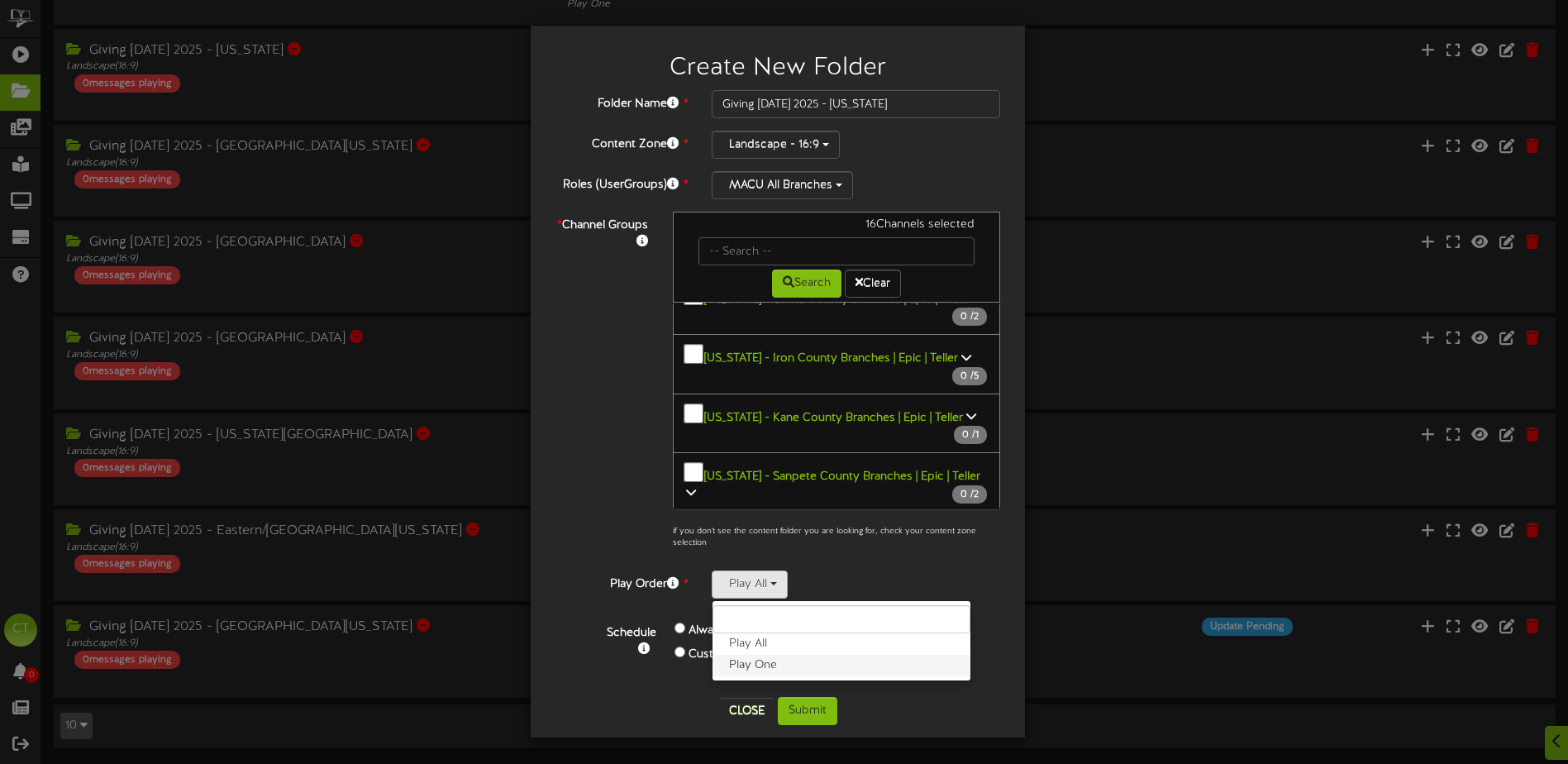
click at [751, 660] on label "Play One" at bounding box center [841, 666] width 257 height 21
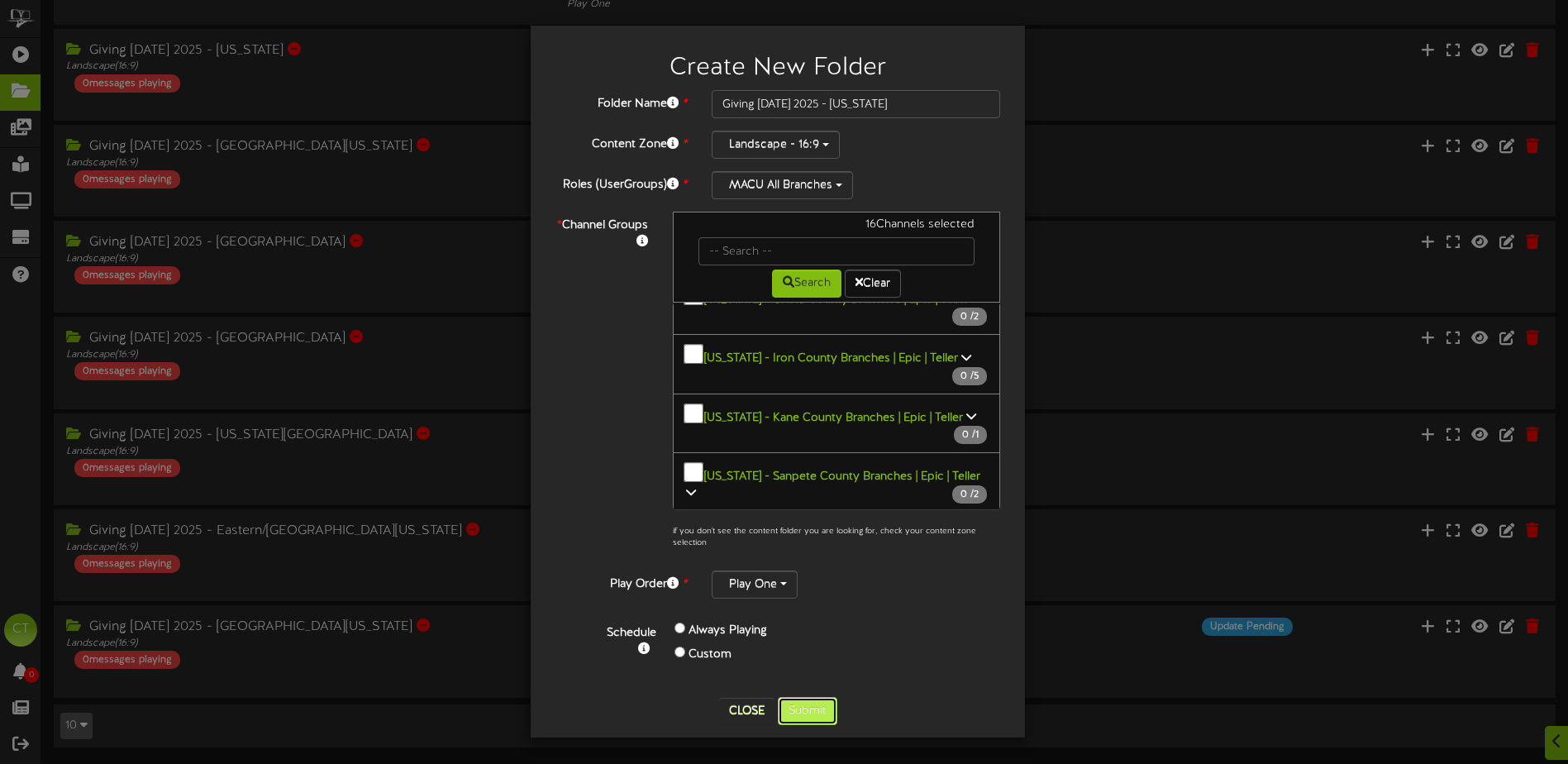
click at [810, 711] on button "Submit" at bounding box center [807, 712] width 59 height 28
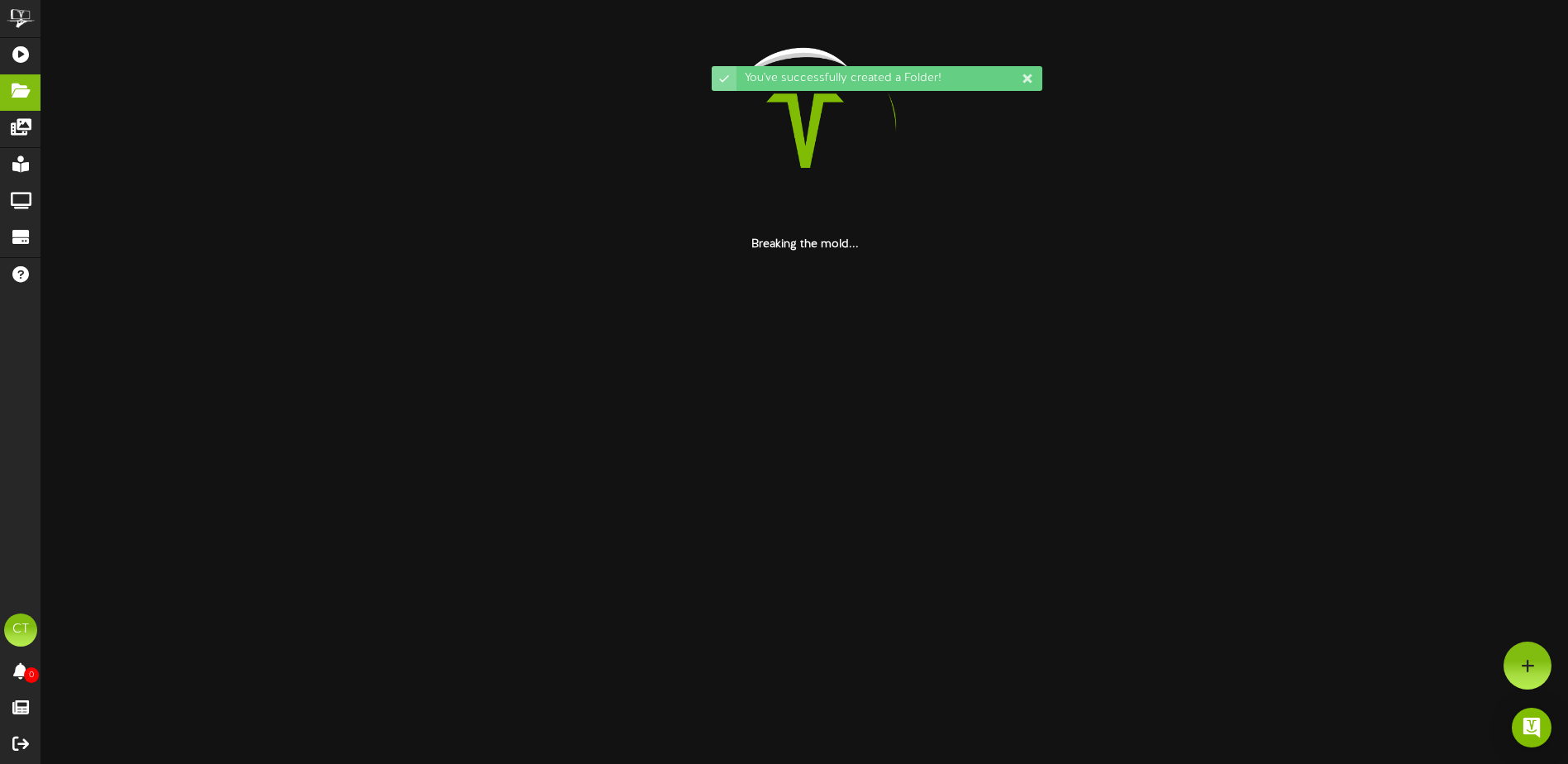
scroll to position [0, 0]
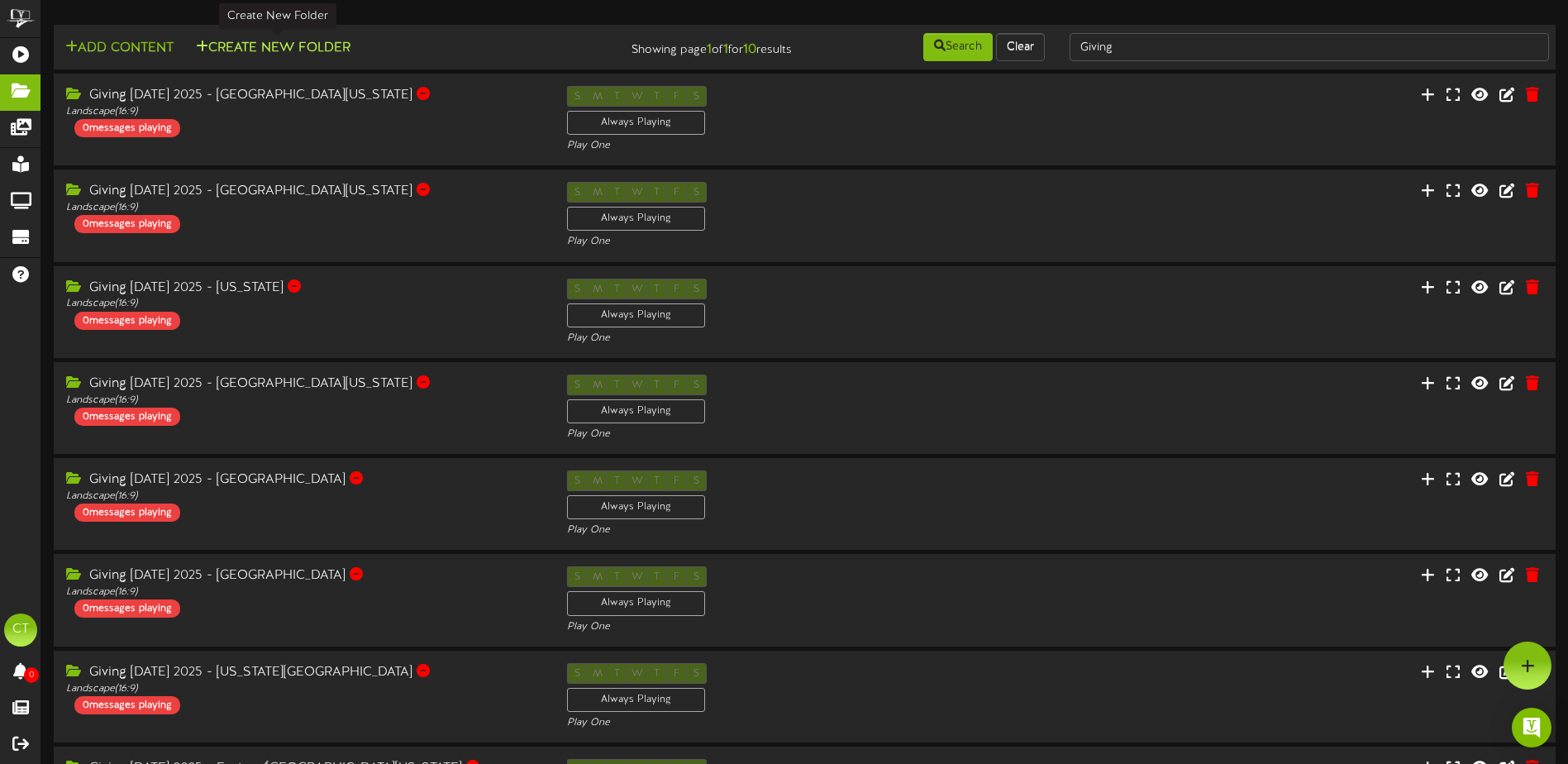
click at [292, 51] on button "Create New Folder" at bounding box center [273, 48] width 165 height 20
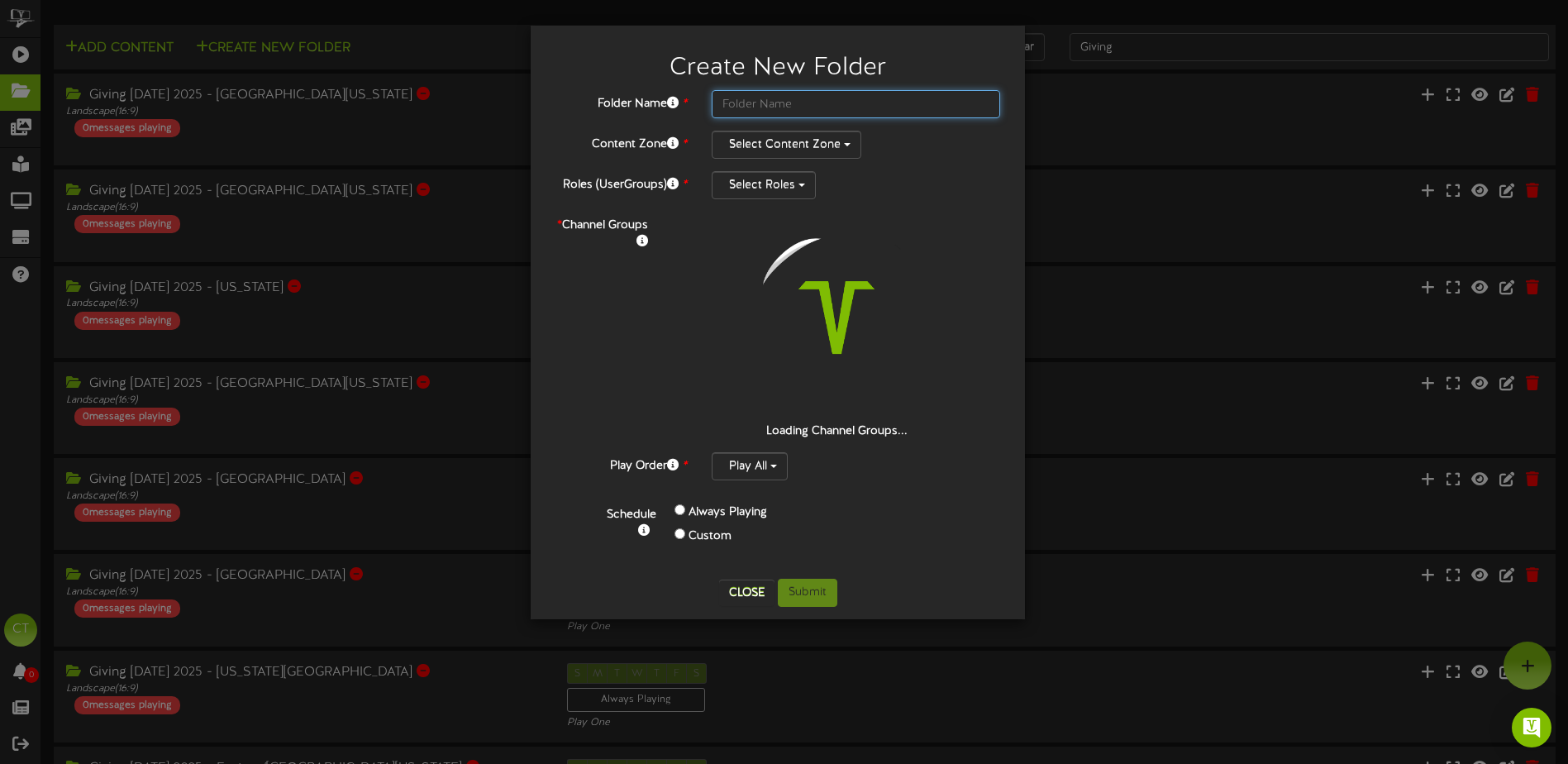
click at [754, 111] on input "text" at bounding box center [856, 104] width 288 height 28
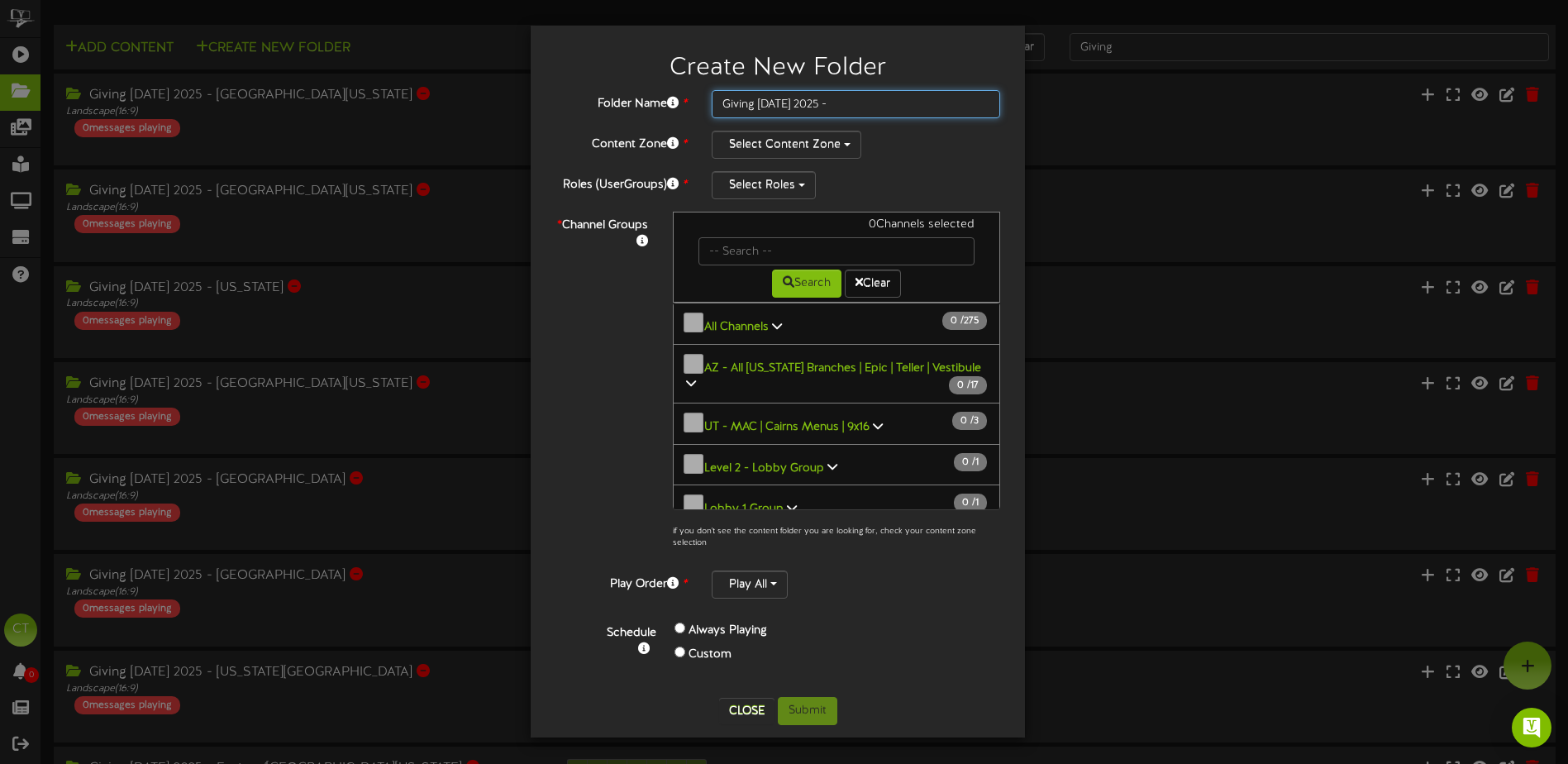
click at [866, 102] on input "Giving [DATE] 2025 -" at bounding box center [856, 104] width 288 height 28
type input "Giving [DATE] 2025 - [US_STATE]"
click at [788, 145] on button "Select Content Zone" at bounding box center [786, 145] width 150 height 28
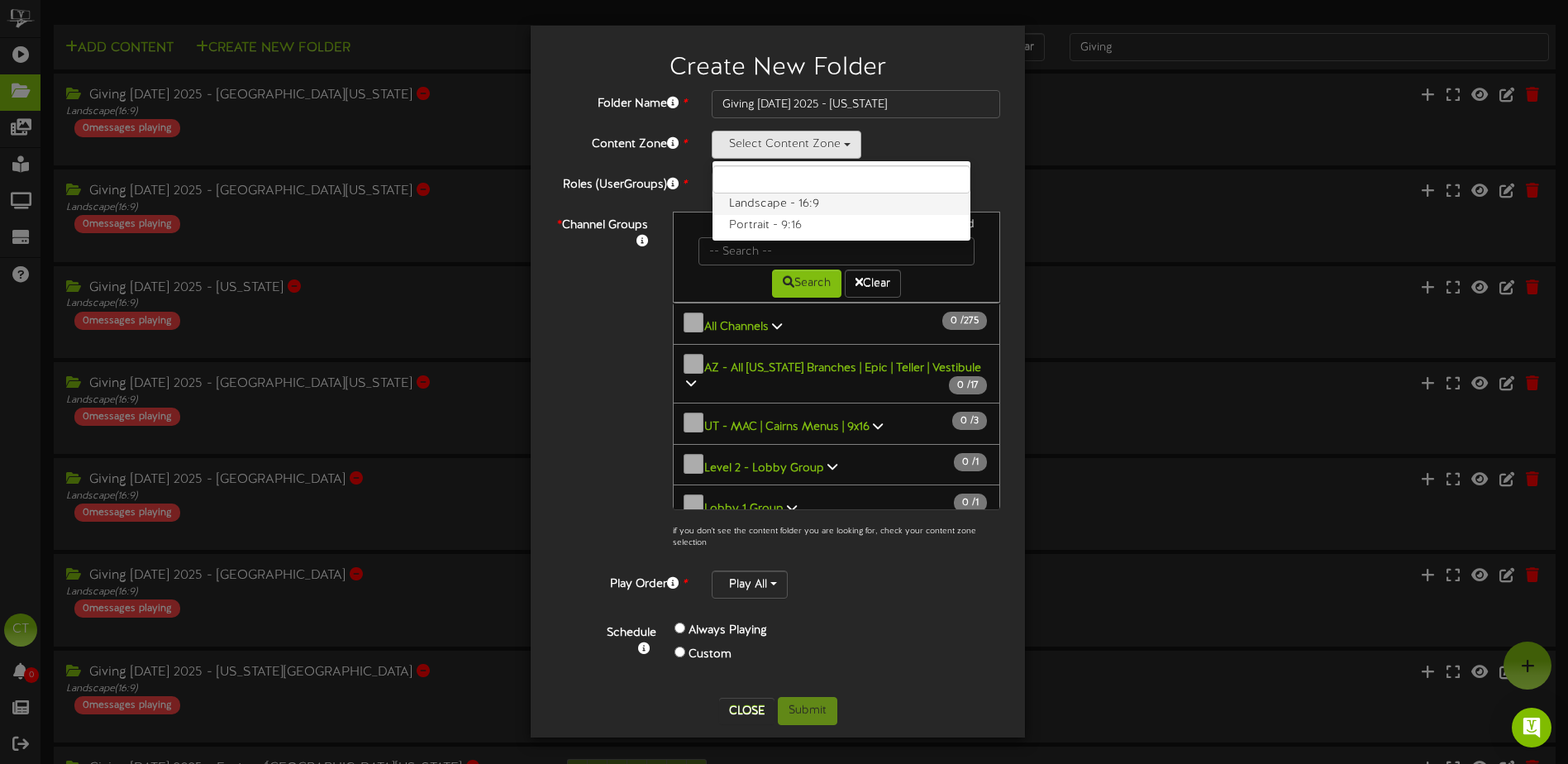
click at [764, 210] on label "Landscape - 16:9" at bounding box center [841, 205] width 257 height 21
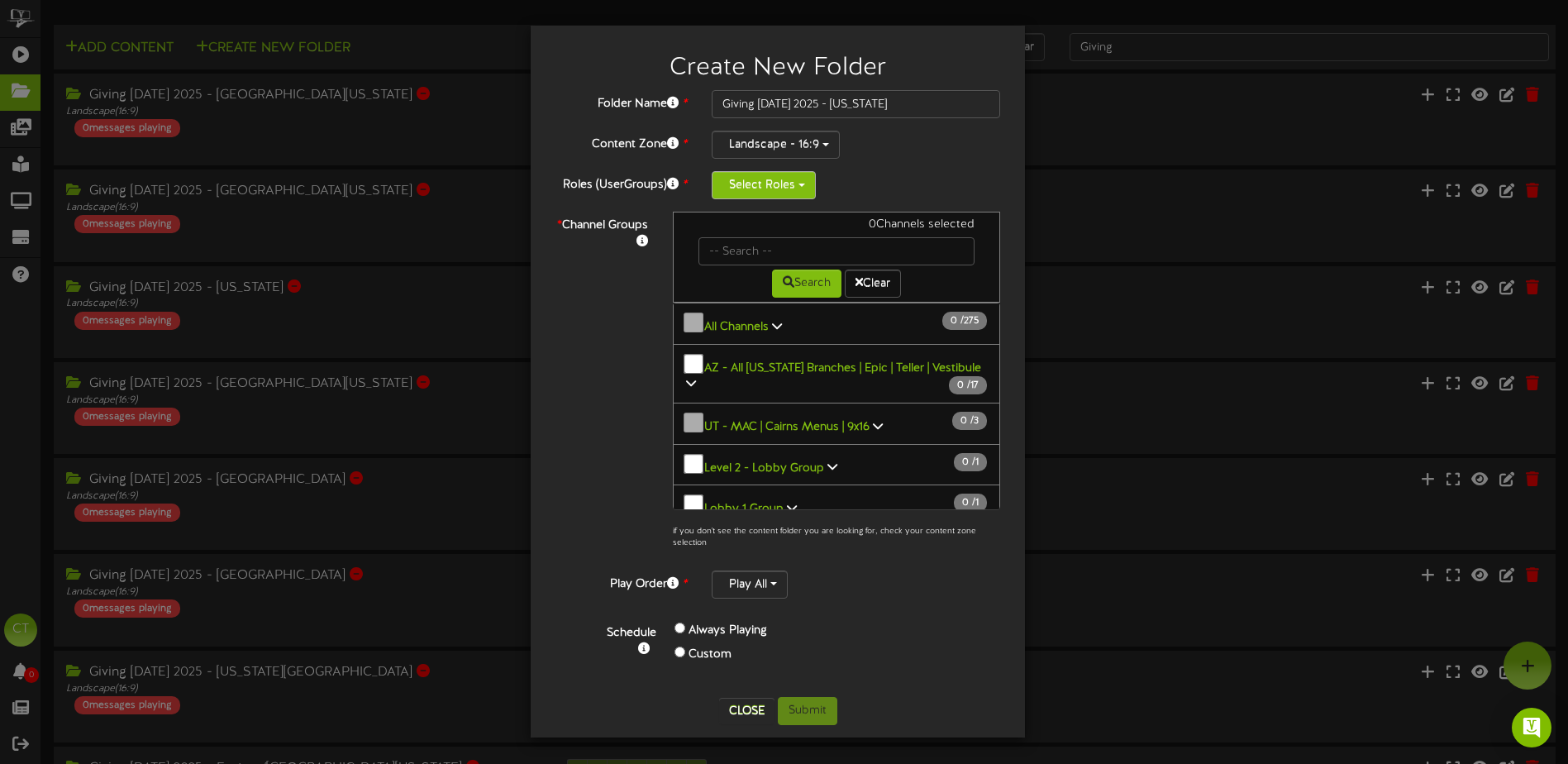
click at [759, 193] on button "Select Roles" at bounding box center [764, 185] width 104 height 28
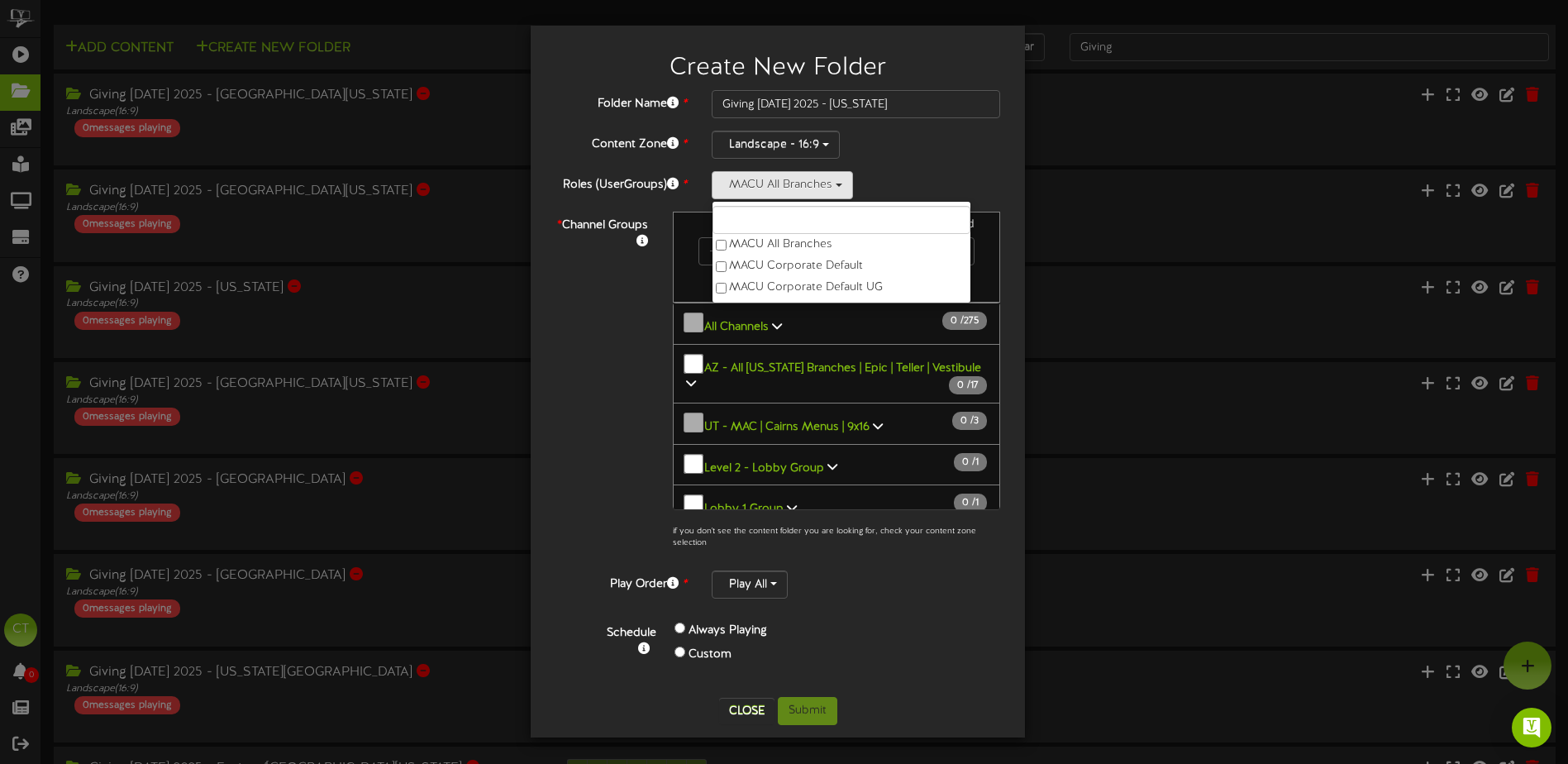
click at [635, 298] on div "* Channel Groups 0 Channels selected Search Clear 0" at bounding box center [778, 384] width 470 height 346
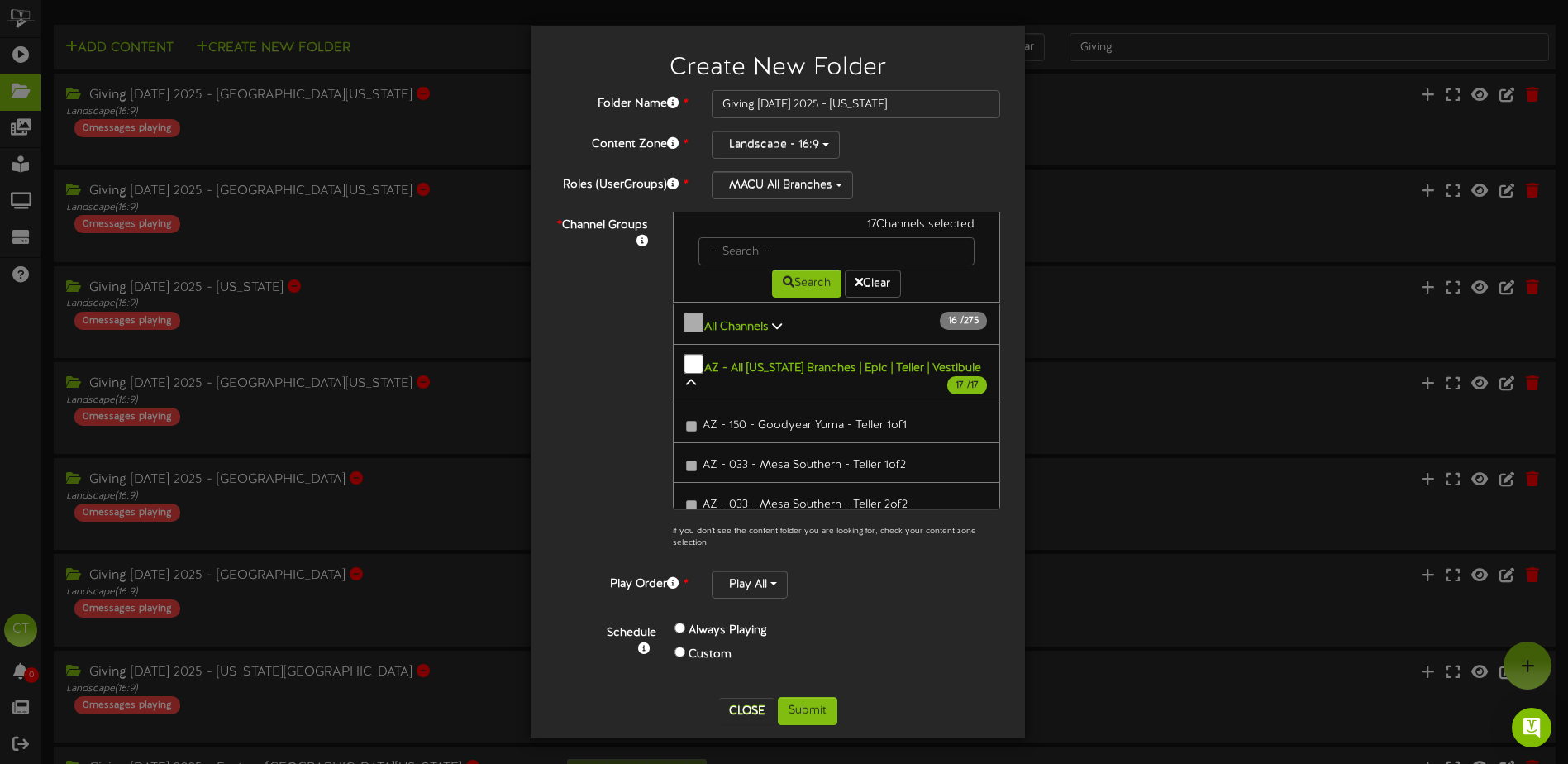
click at [696, 377] on icon at bounding box center [690, 382] width 10 height 12
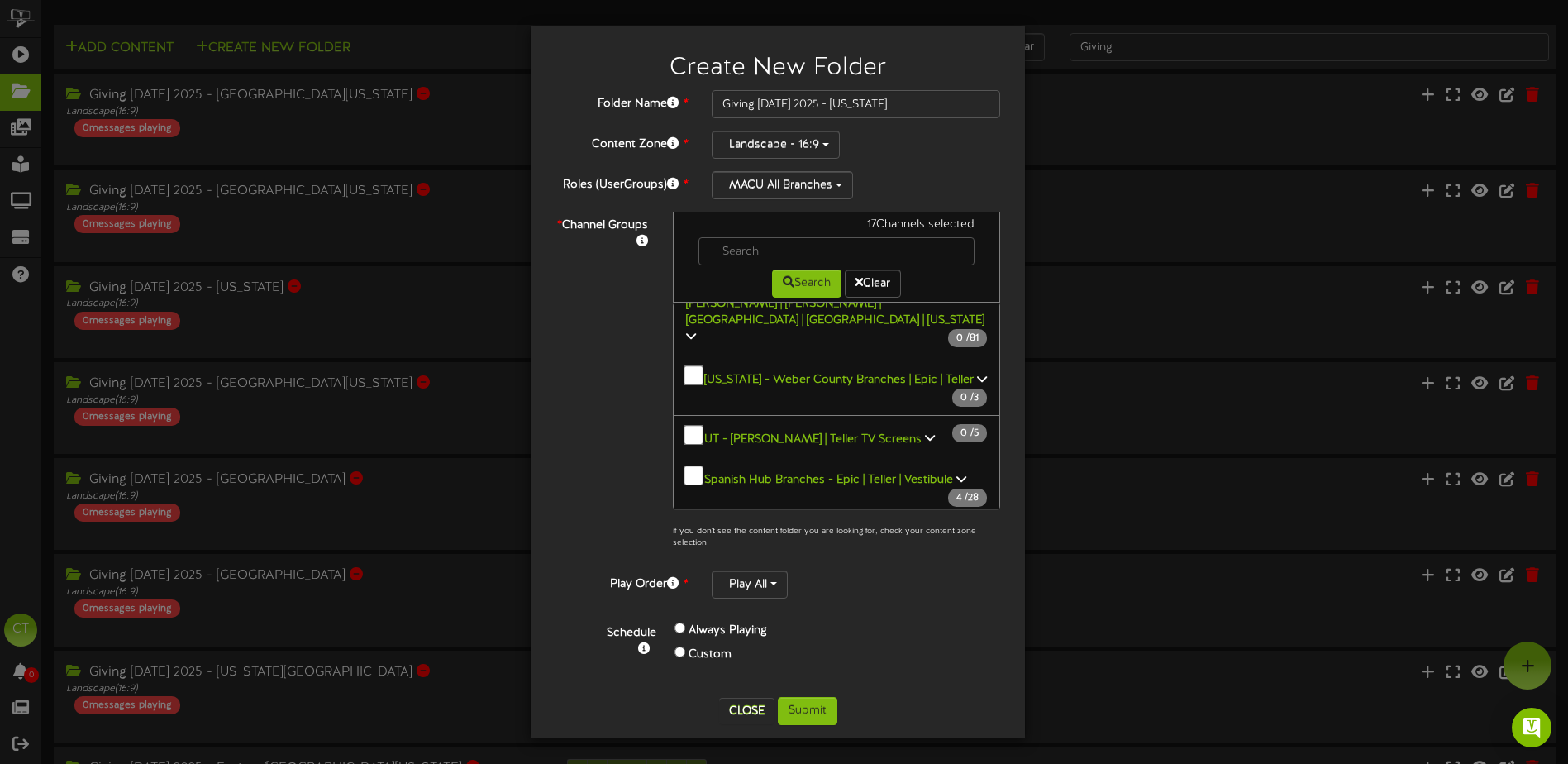
scroll to position [1571, 0]
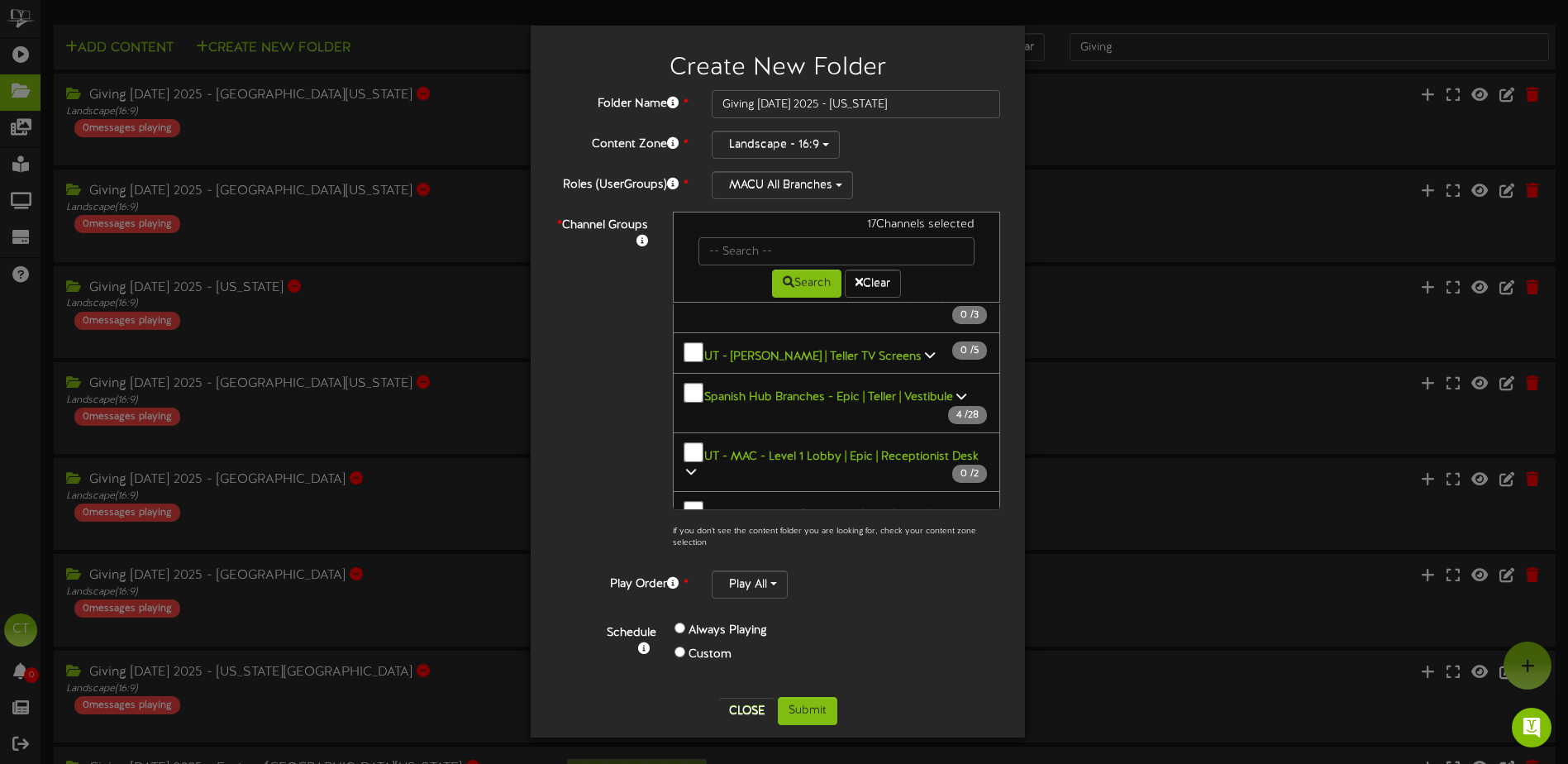
click at [965, 627] on icon at bounding box center [969, 632] width 10 height 12
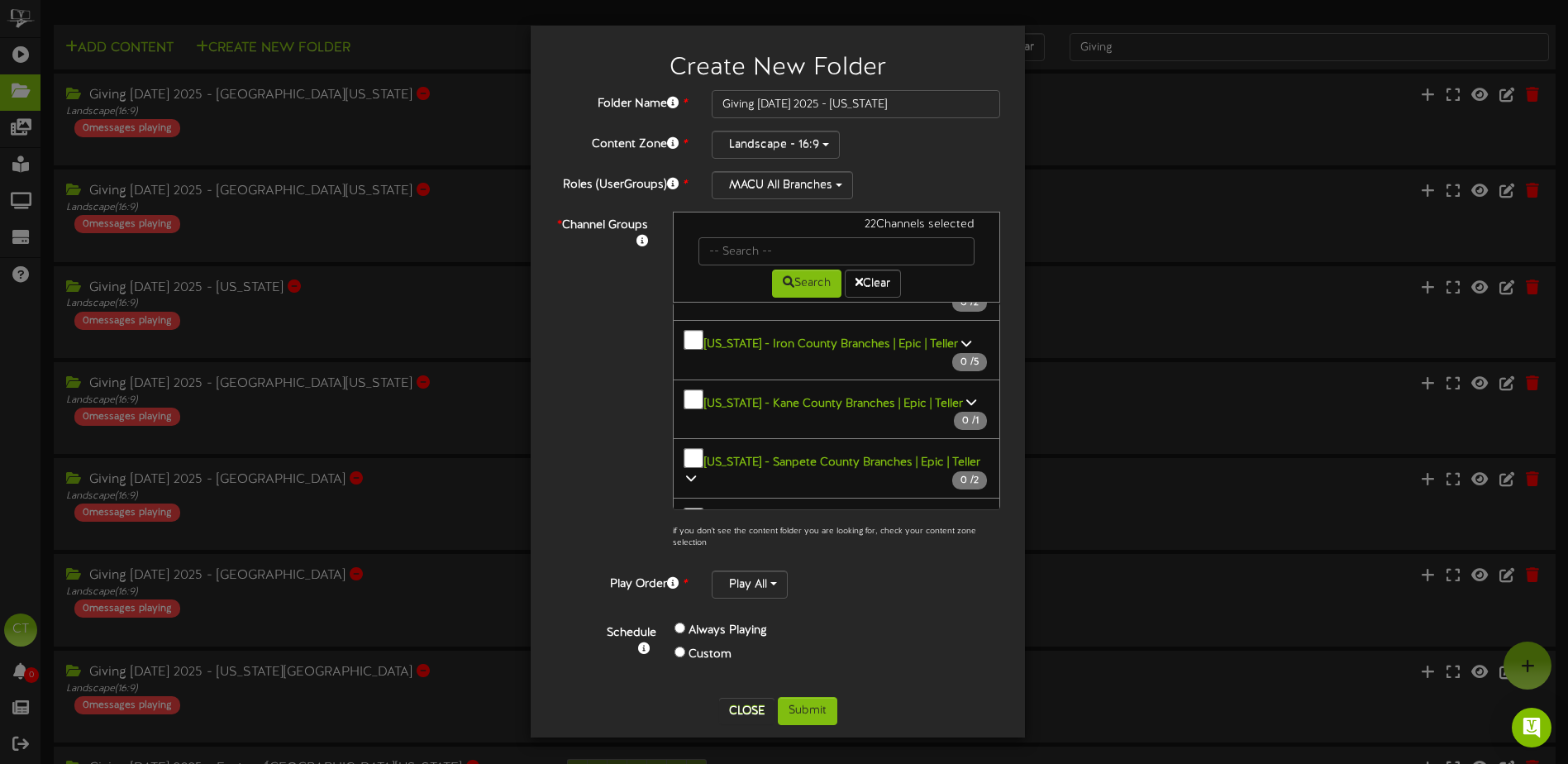
scroll to position [2302, 0]
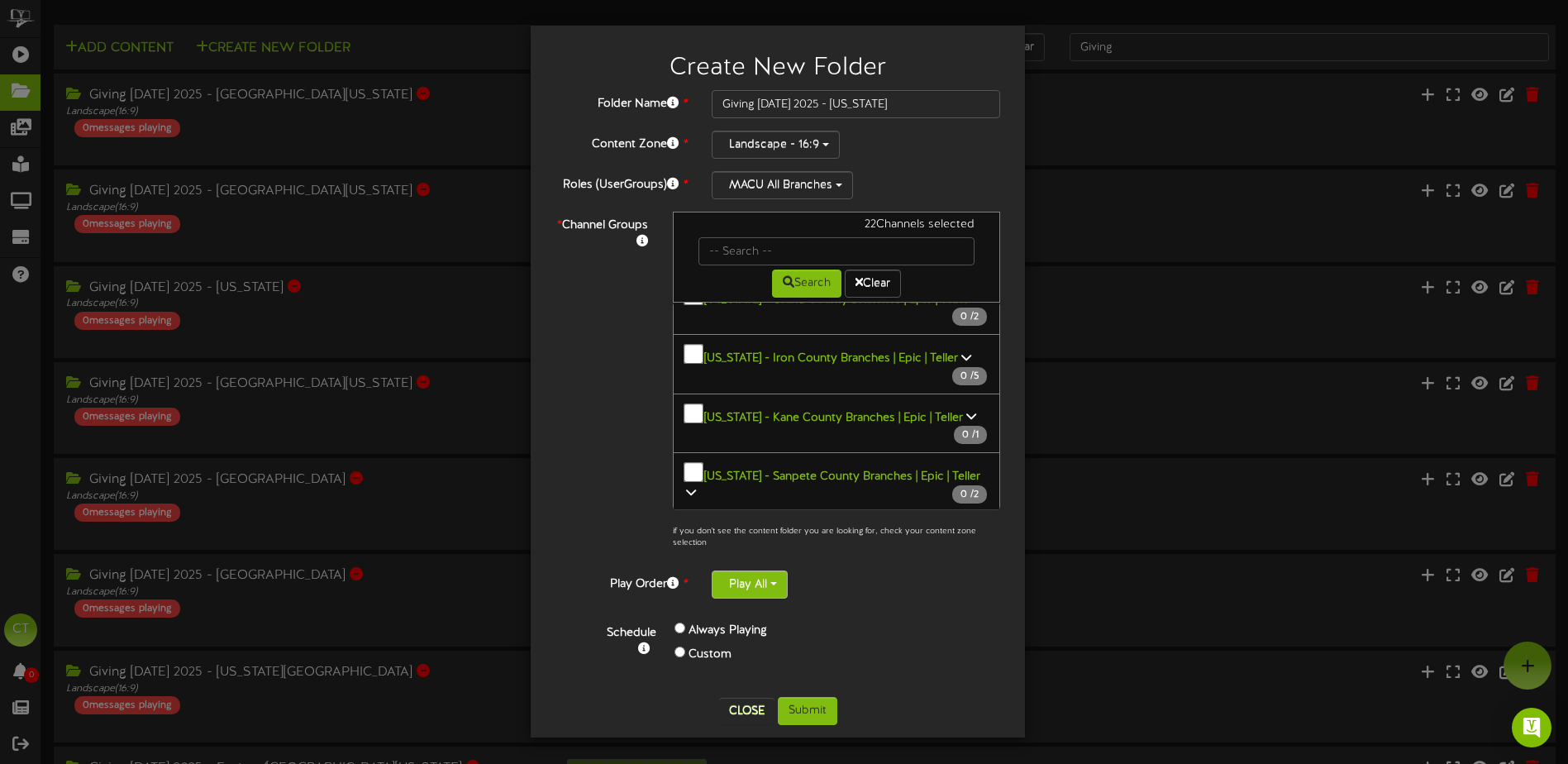
click at [765, 593] on button "Play All" at bounding box center [749, 585] width 76 height 28
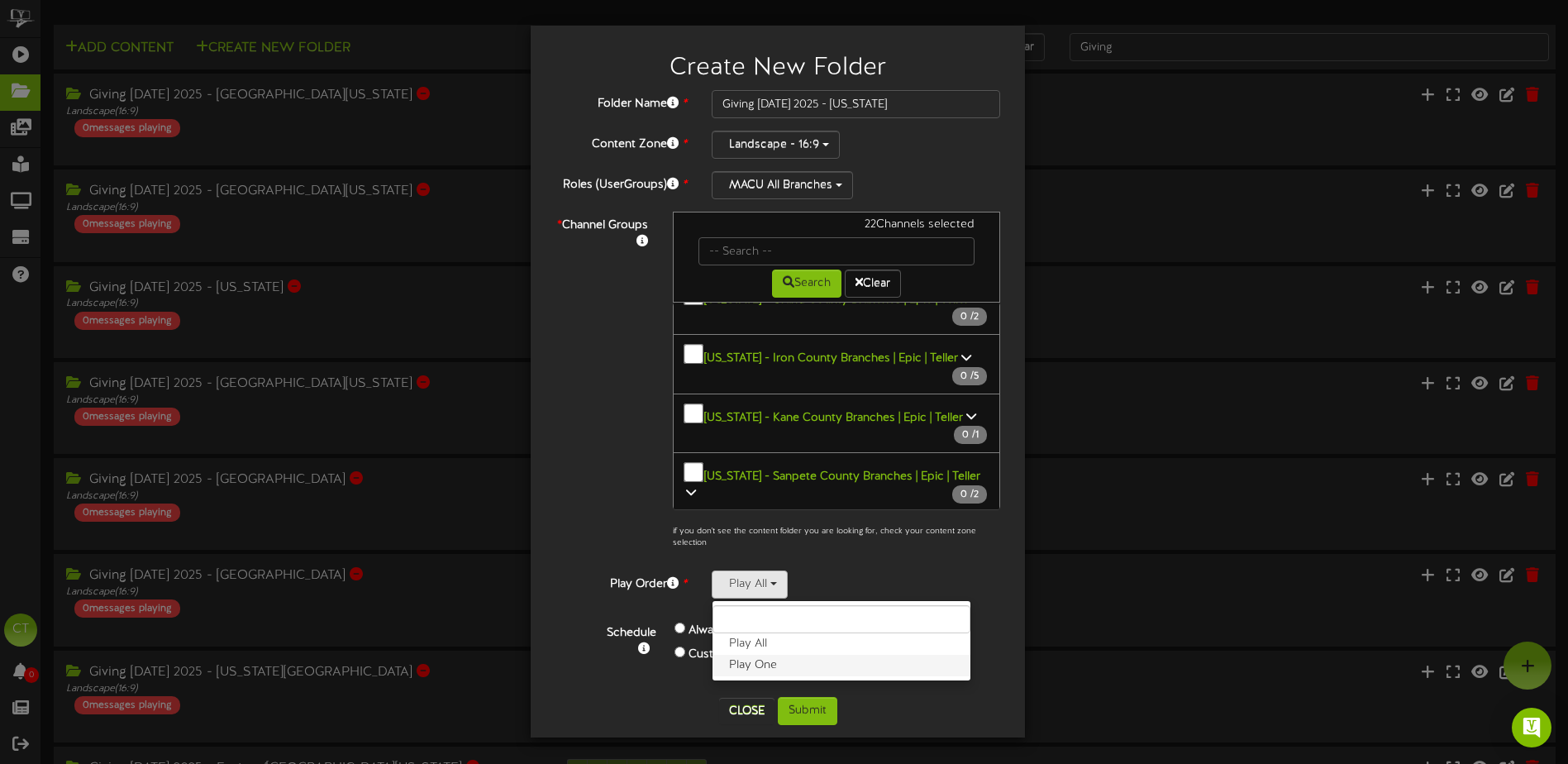
click at [769, 664] on label "Play One" at bounding box center [841, 666] width 257 height 21
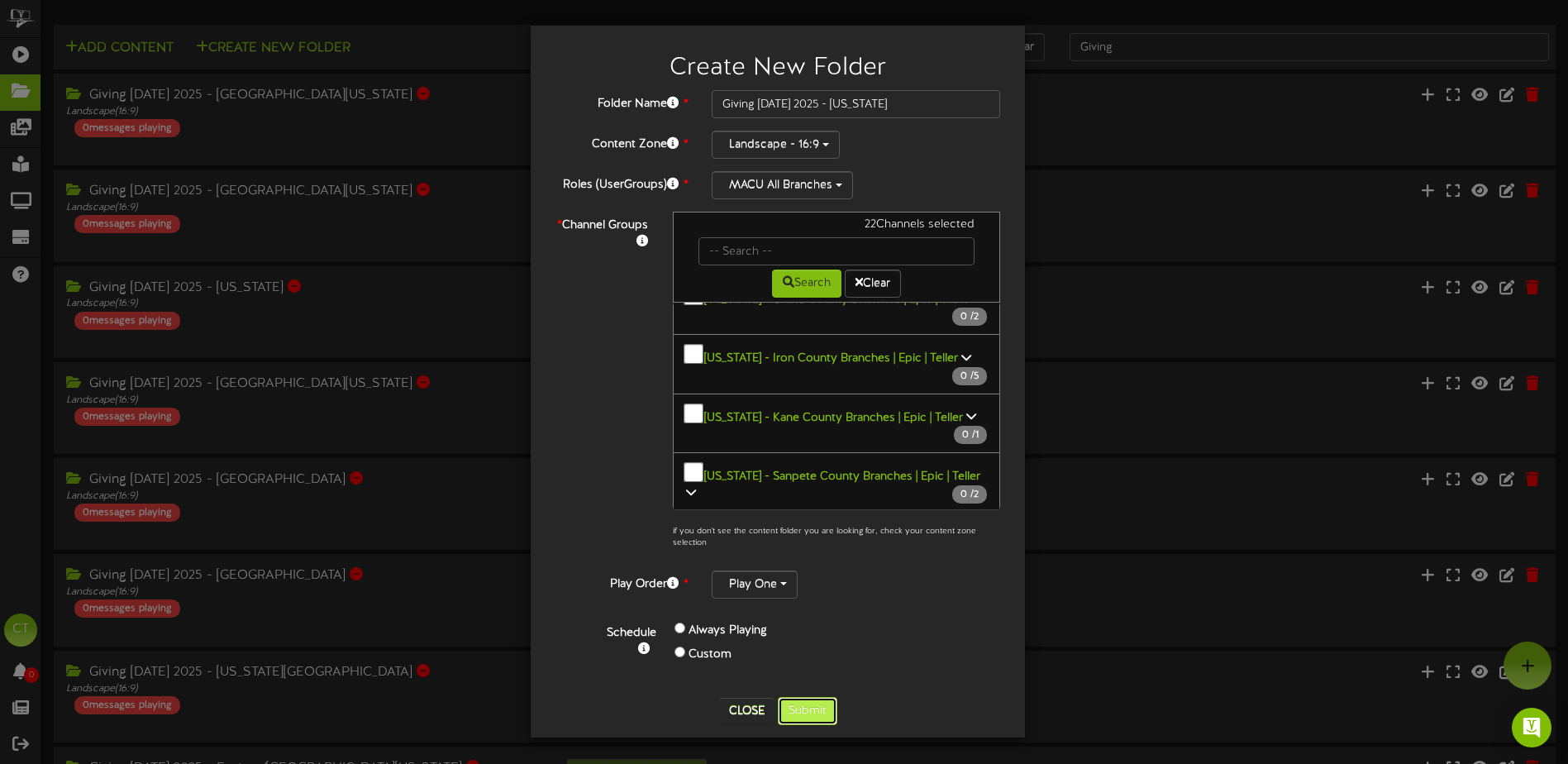
click at [823, 713] on button "Submit" at bounding box center [807, 712] width 59 height 28
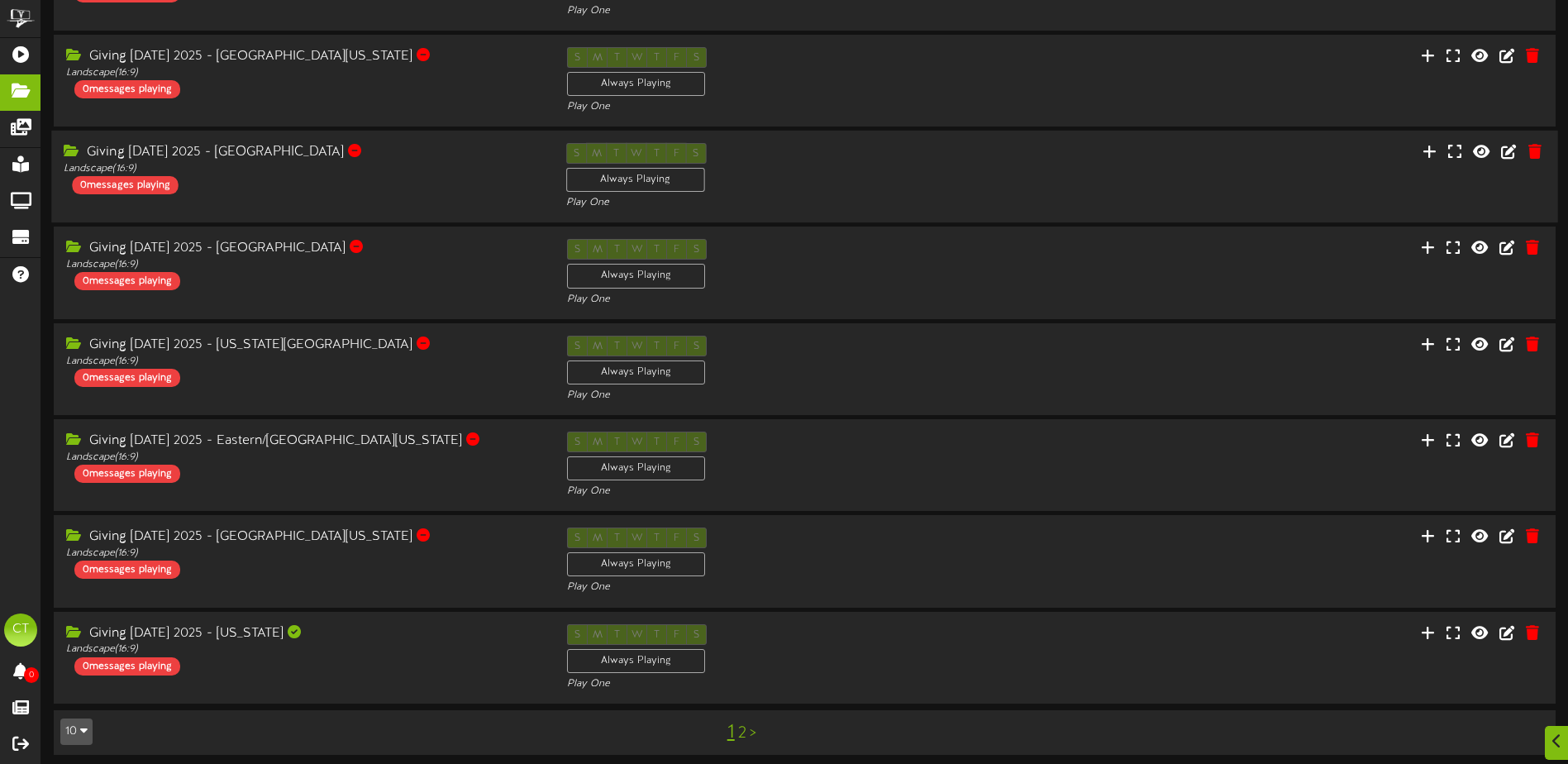
scroll to position [335, 0]
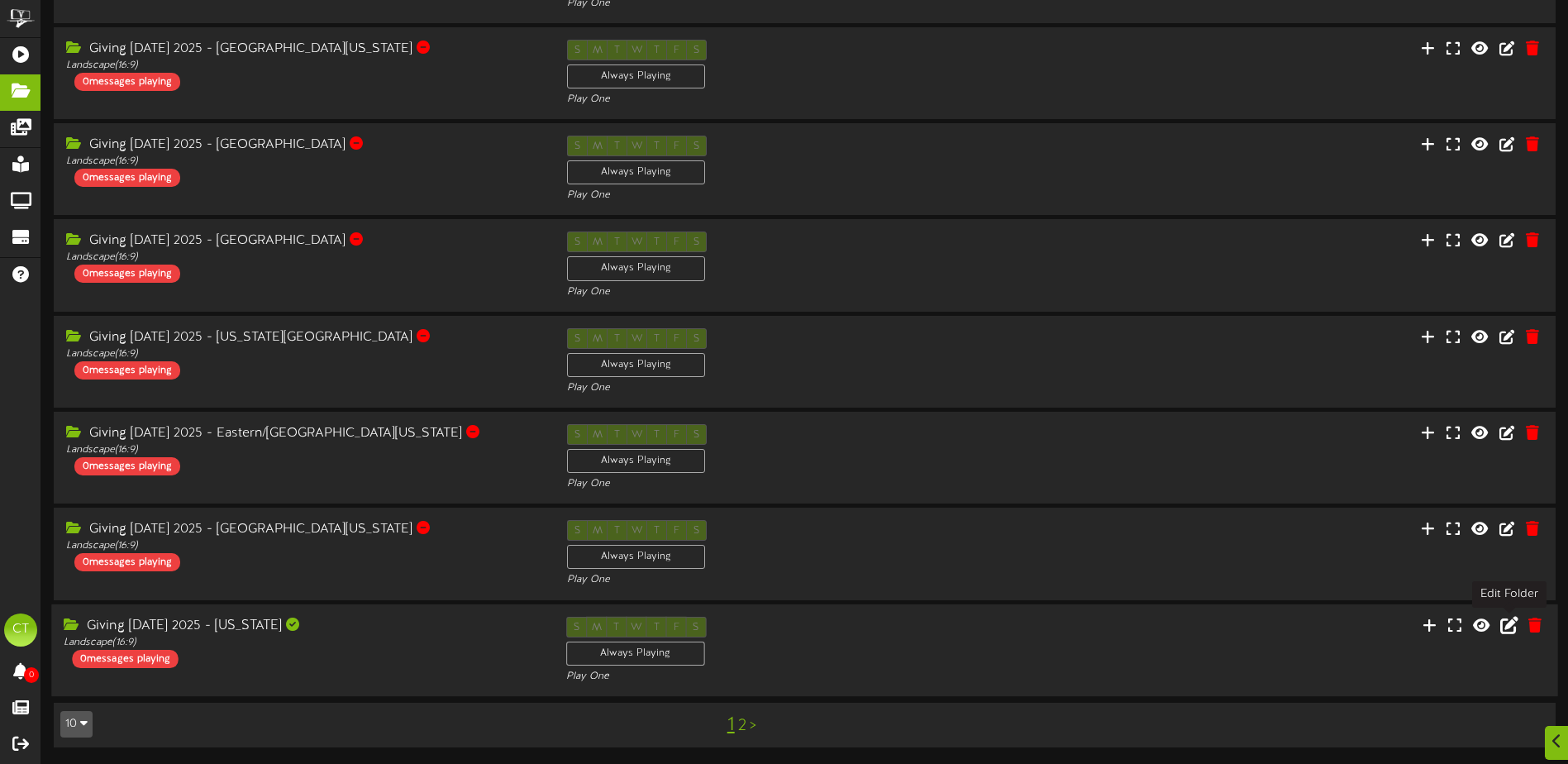
click at [1512, 629] on icon at bounding box center [1510, 624] width 19 height 19
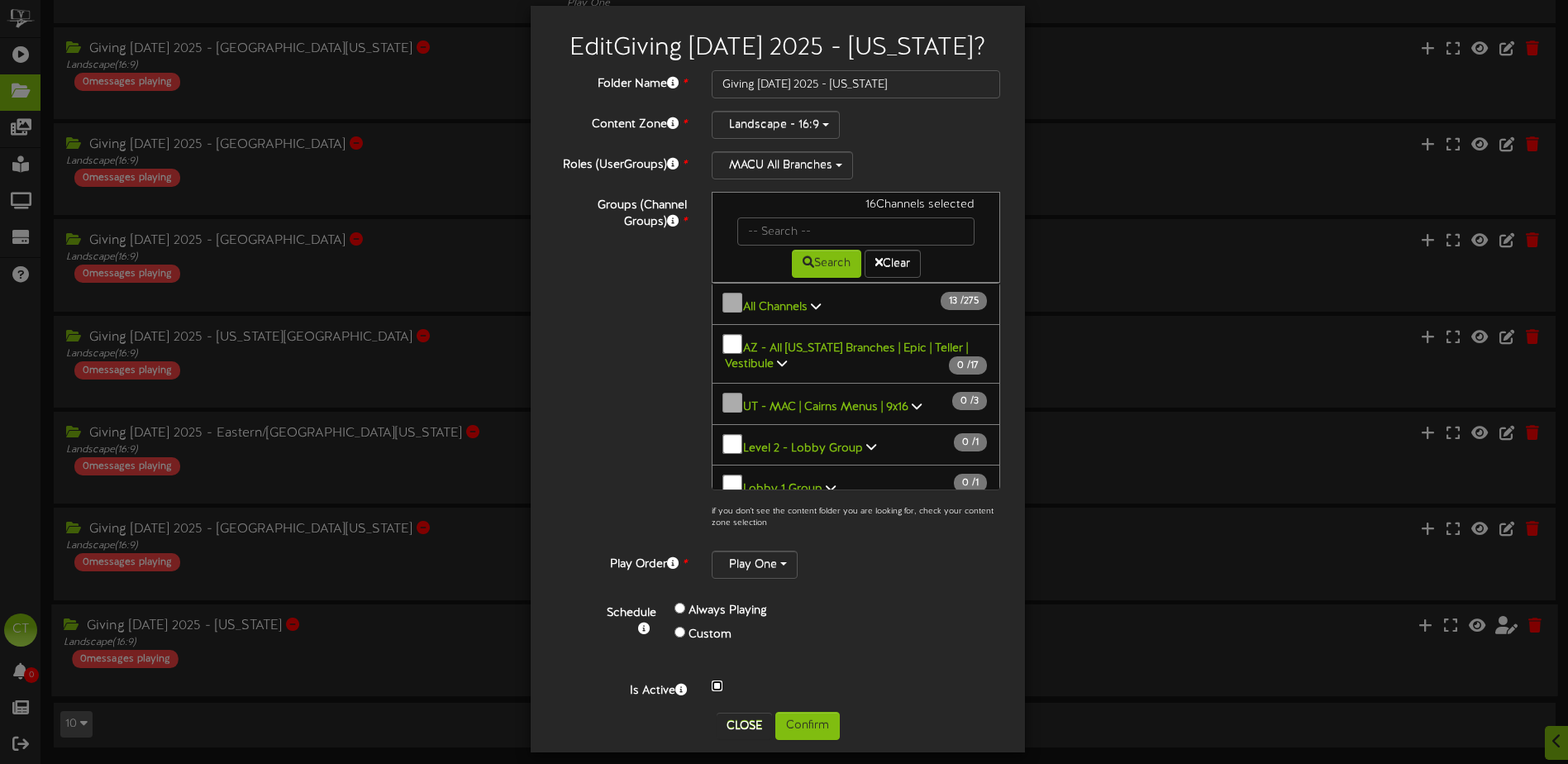
scroll to position [31, 0]
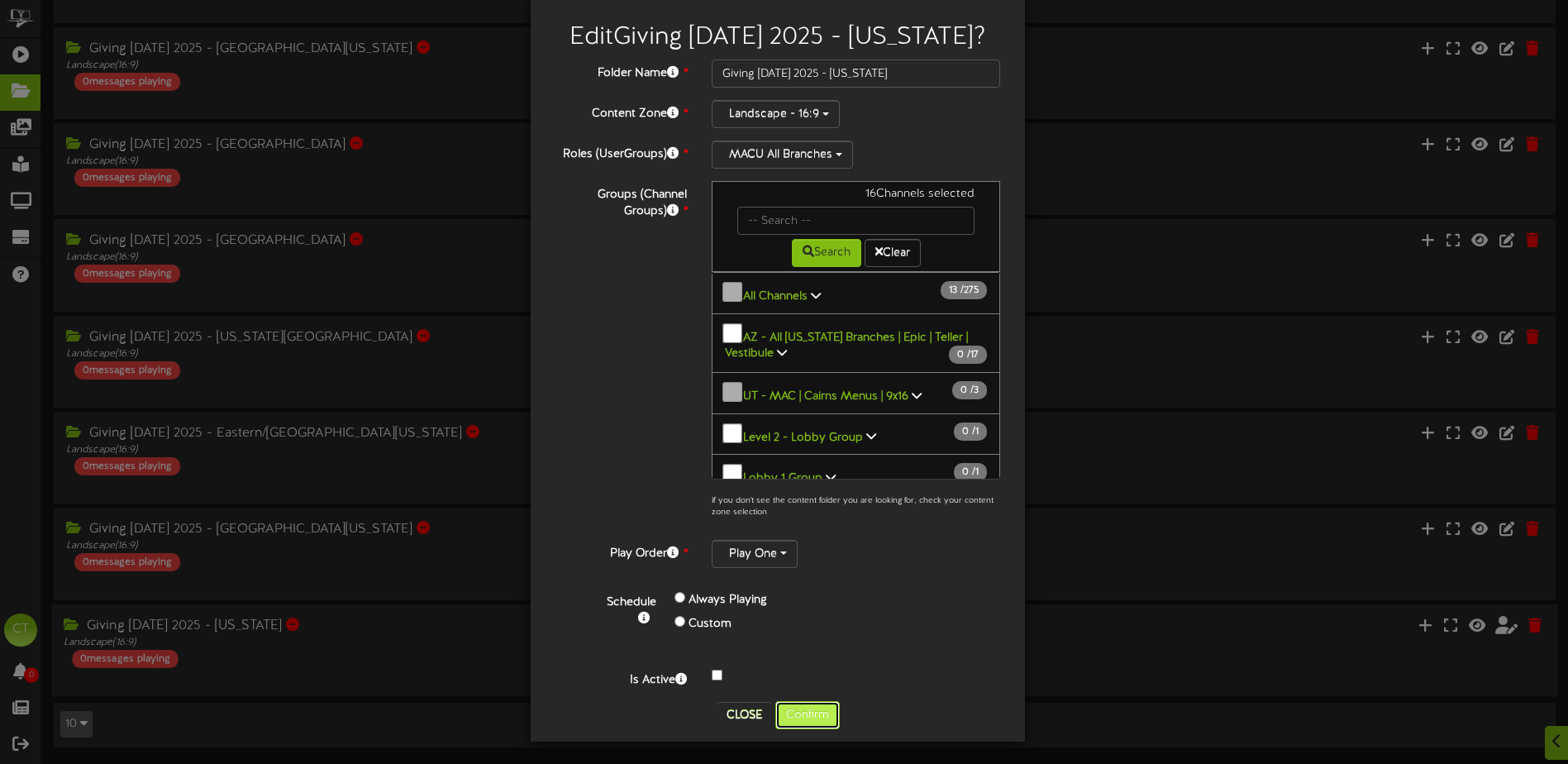
click at [803, 706] on button "Confirm" at bounding box center [807, 715] width 65 height 28
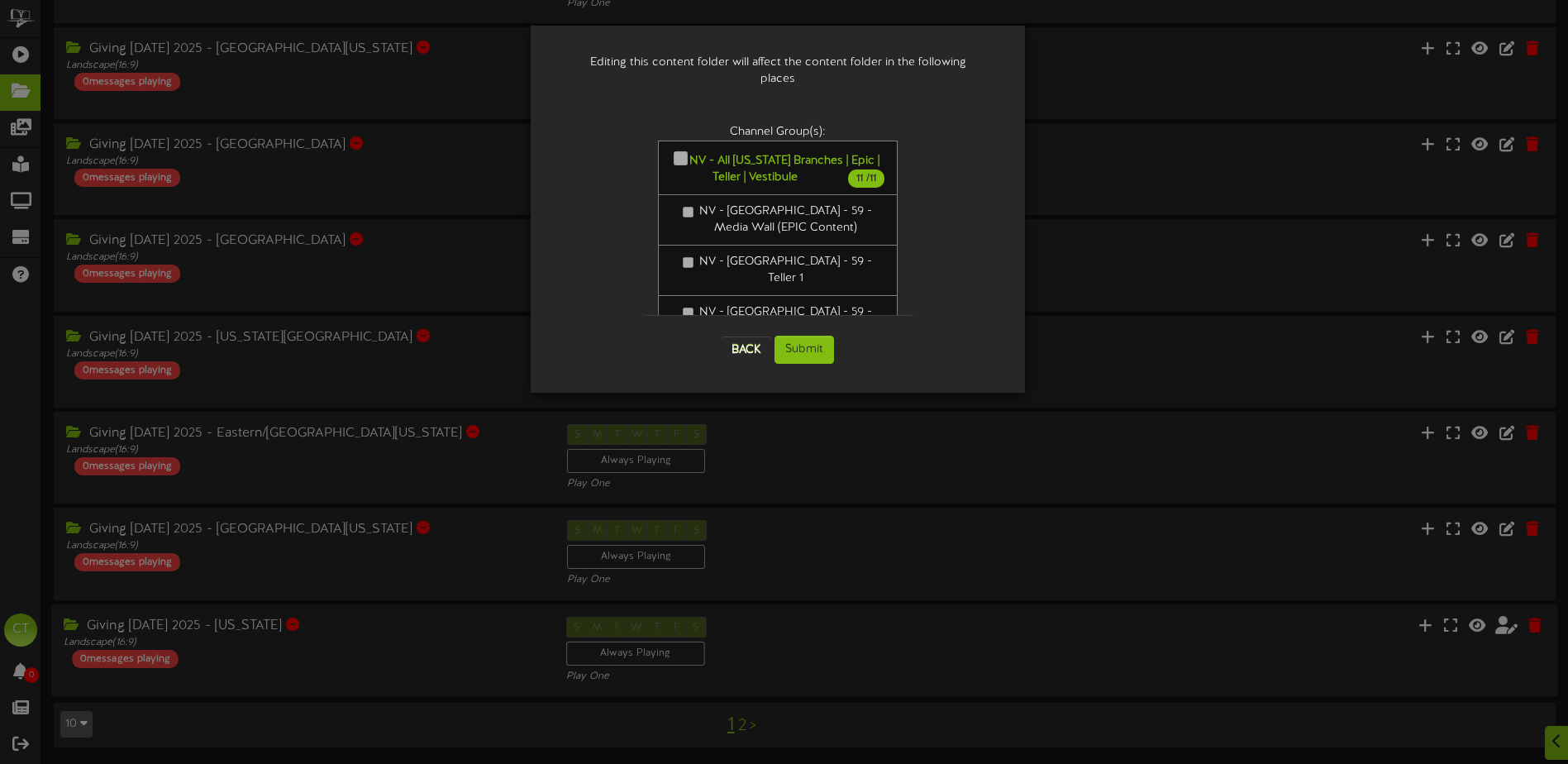
scroll to position [0, 0]
click at [817, 342] on button "Submit" at bounding box center [803, 350] width 59 height 28
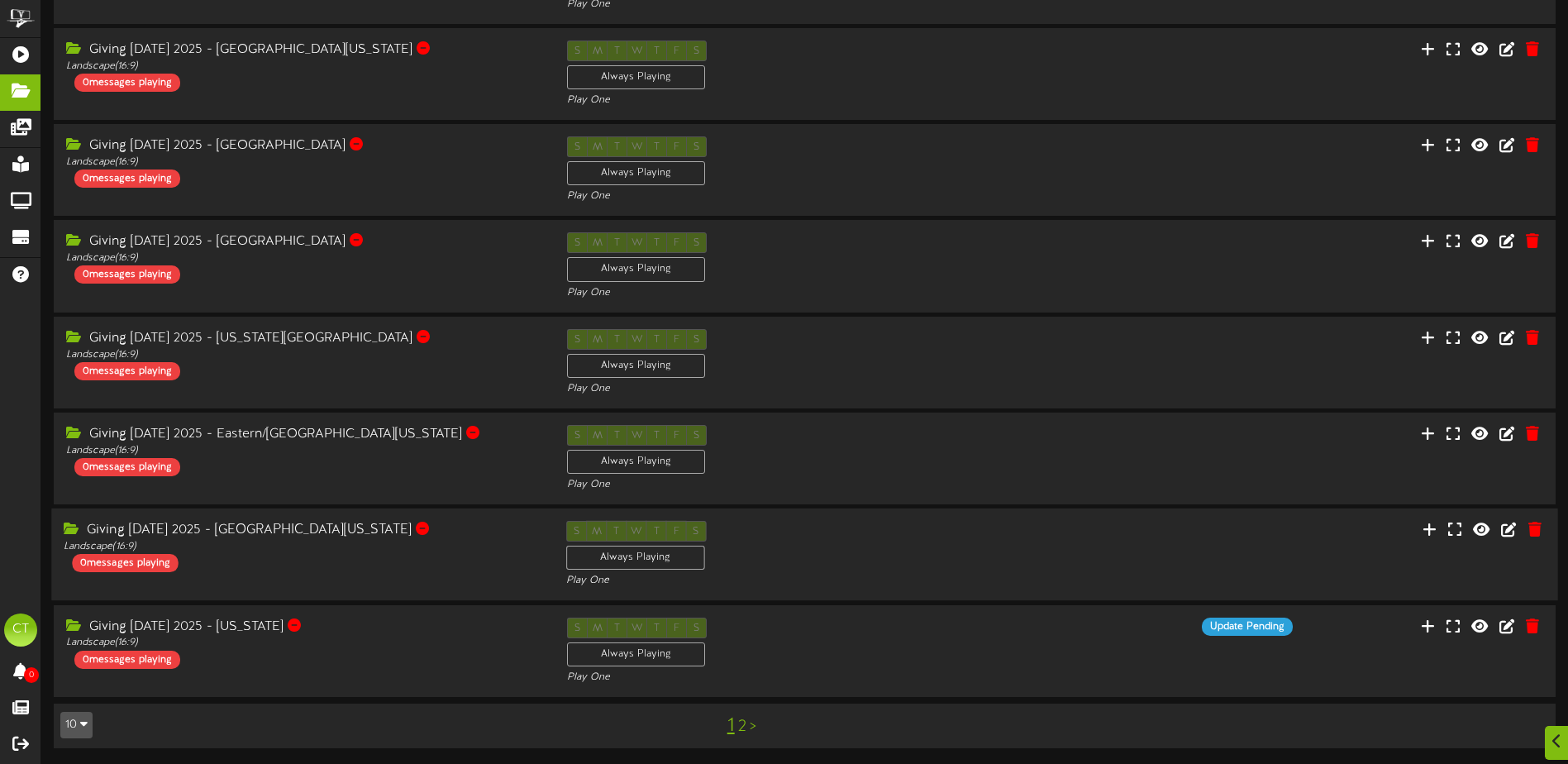
scroll to position [335, 0]
click at [742, 725] on link "2" at bounding box center [742, 726] width 8 height 19
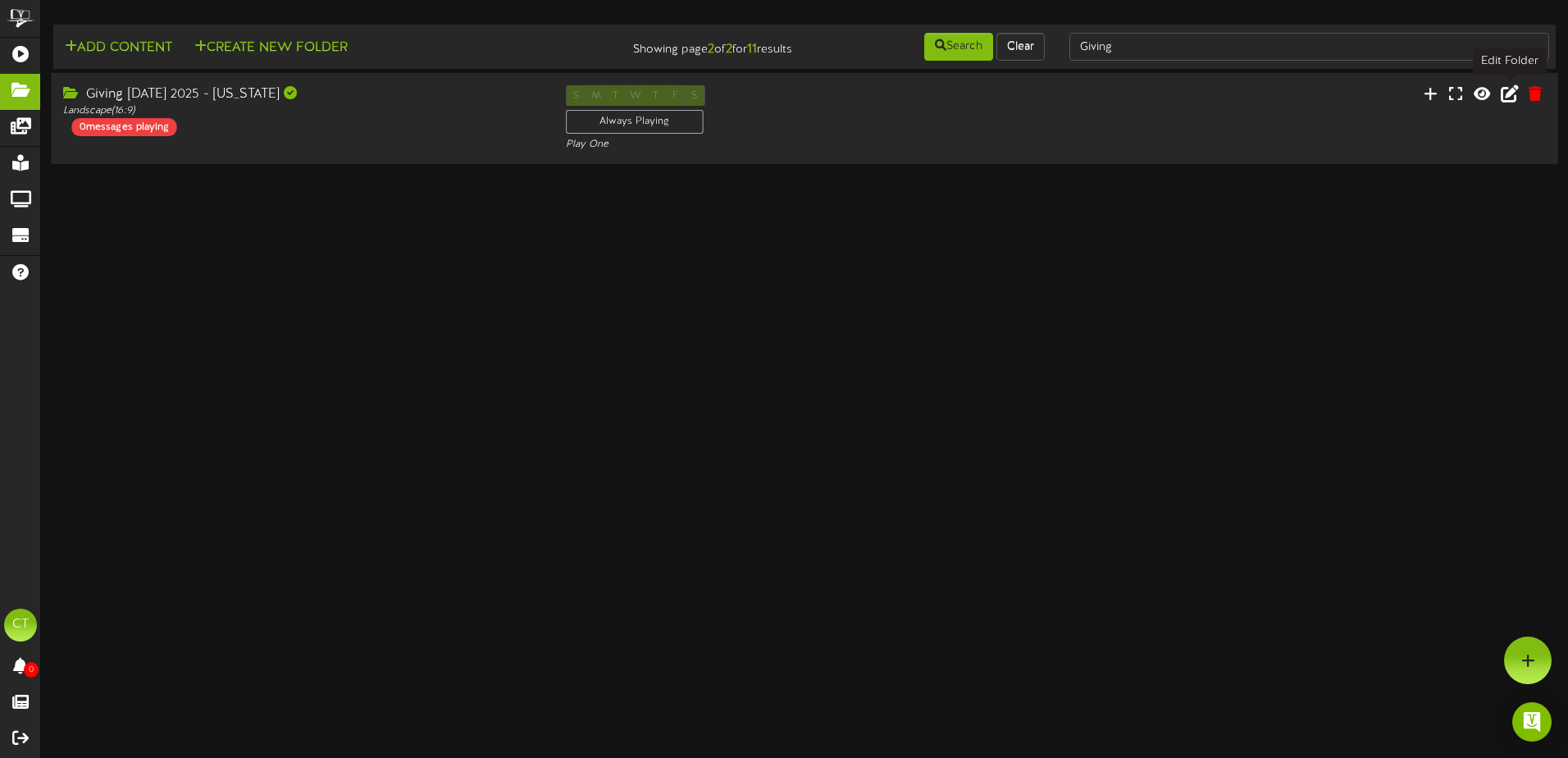
click at [1507, 92] on icon at bounding box center [1510, 93] width 18 height 18
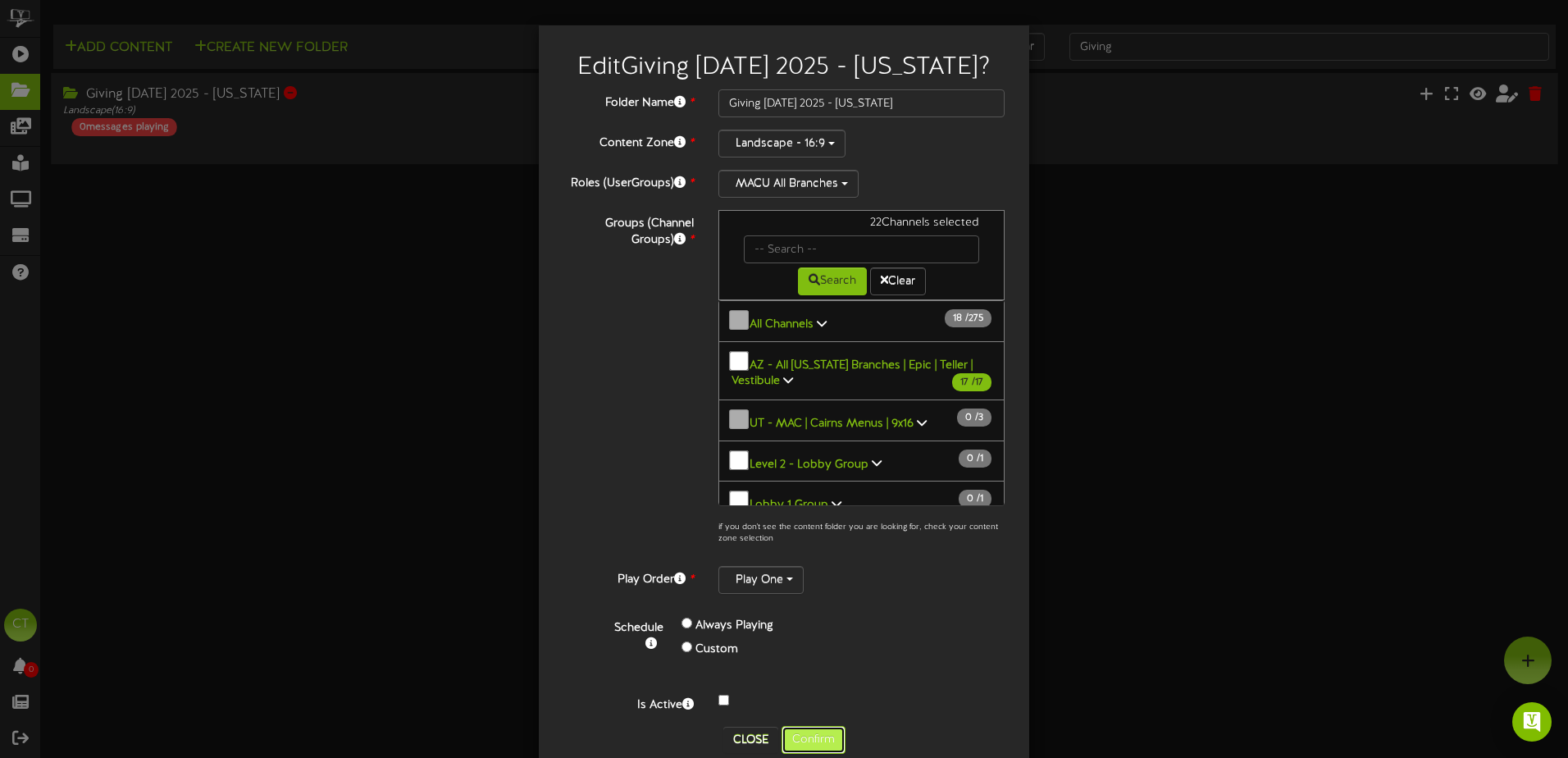
click at [838, 735] on button "Confirm" at bounding box center [813, 740] width 64 height 28
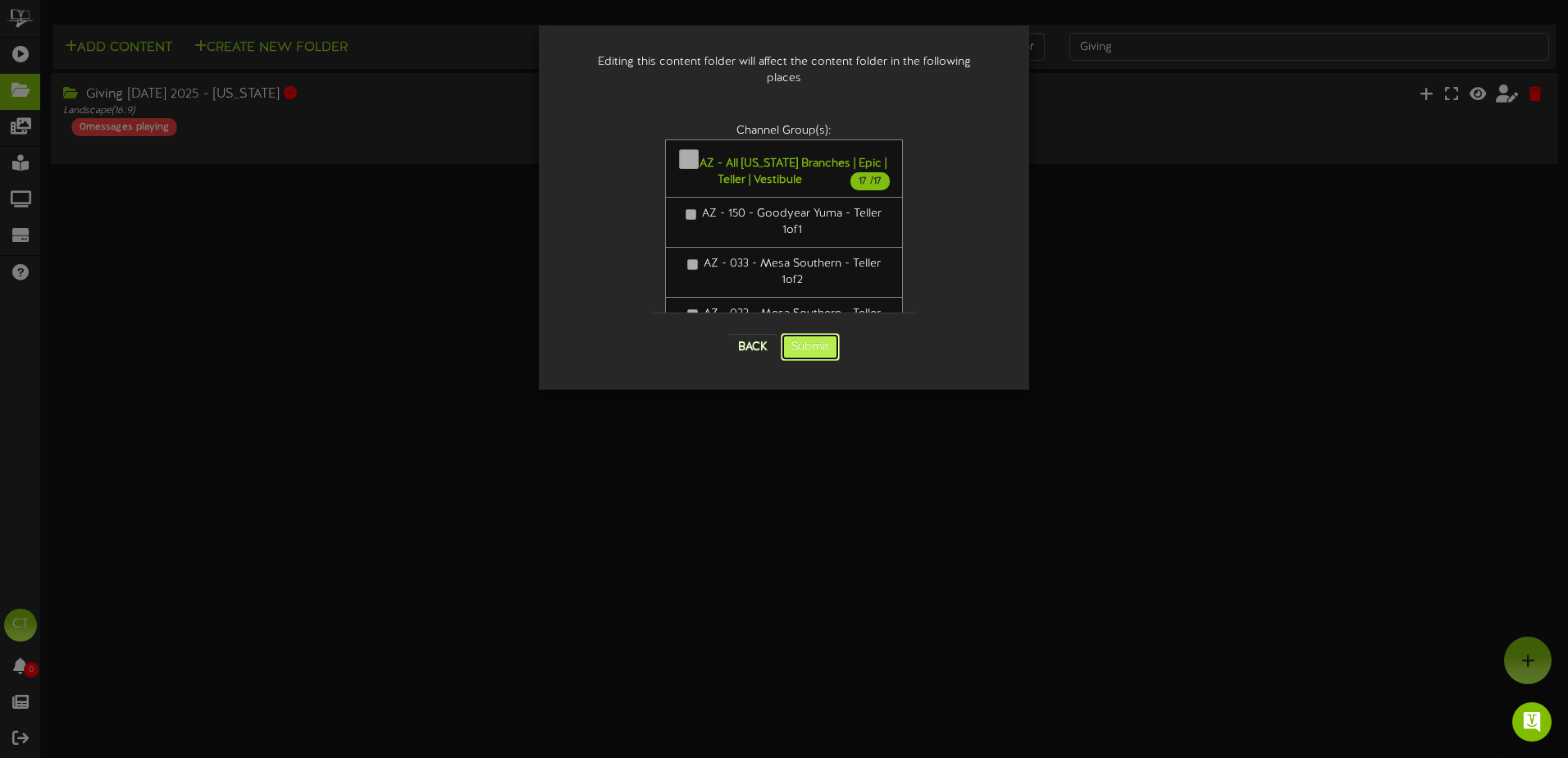
click at [822, 336] on button "Submit" at bounding box center [809, 347] width 59 height 28
